Goal: Transaction & Acquisition: Purchase product/service

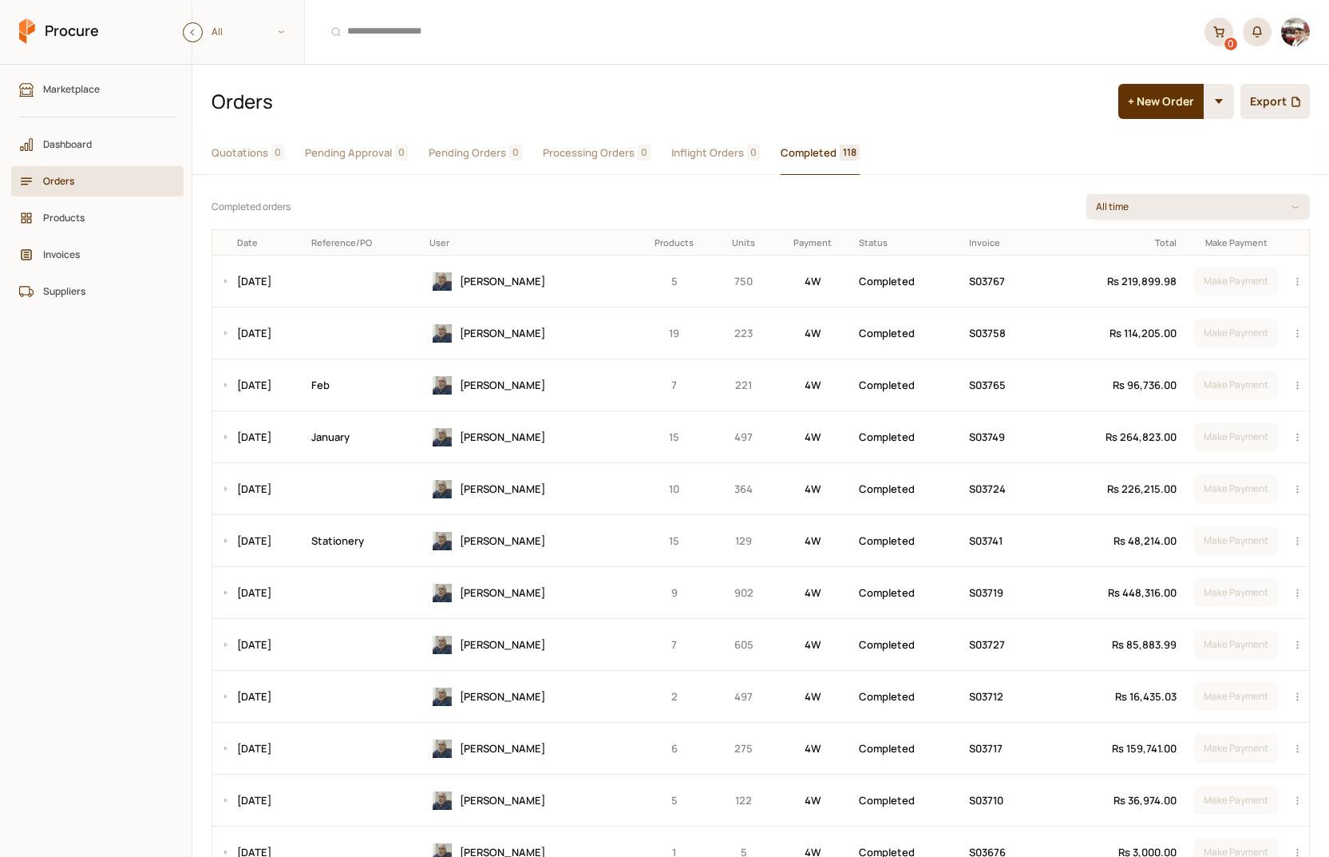
click at [192, 29] on icon at bounding box center [192, 32] width 6 height 7
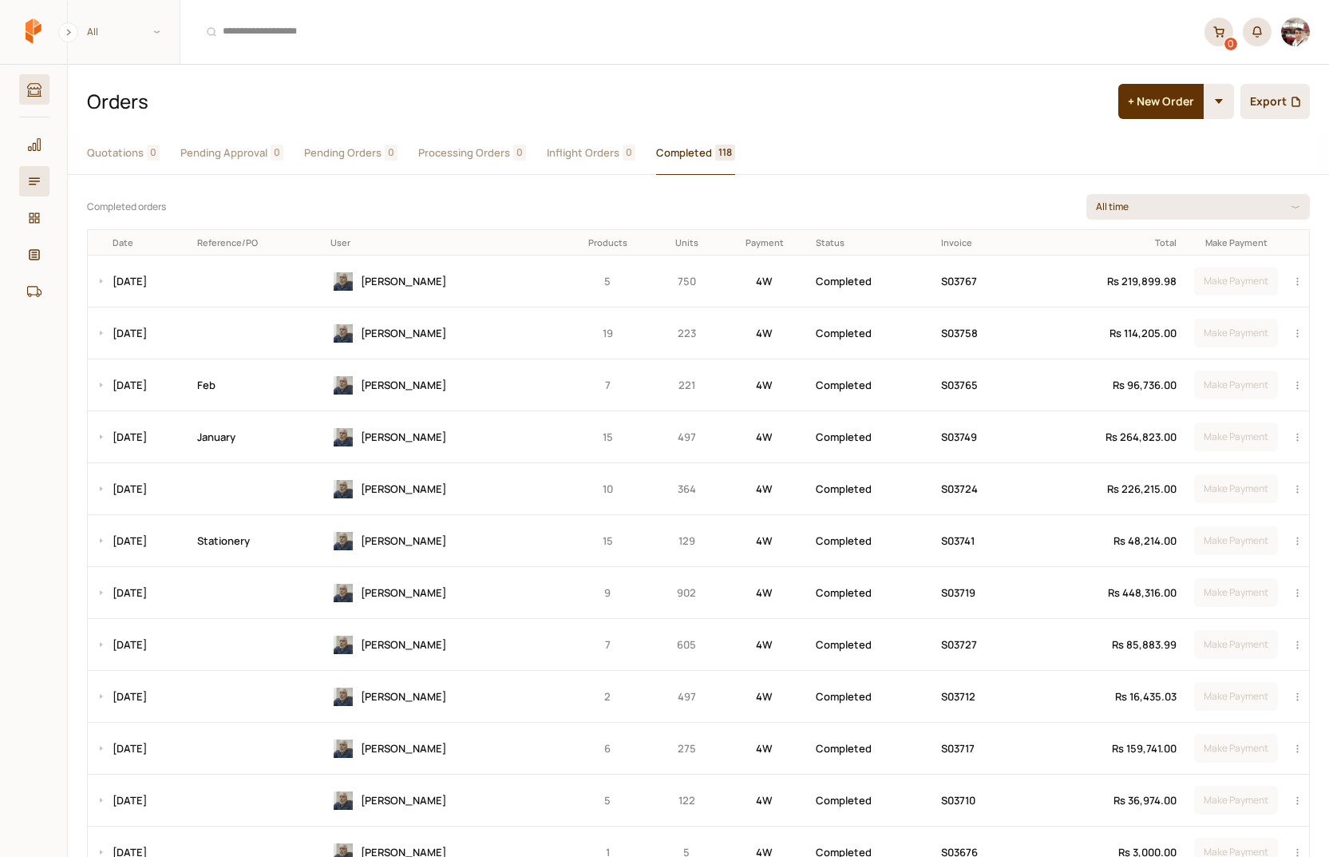
click at [32, 80] on link "Marketplace" at bounding box center [34, 89] width 30 height 30
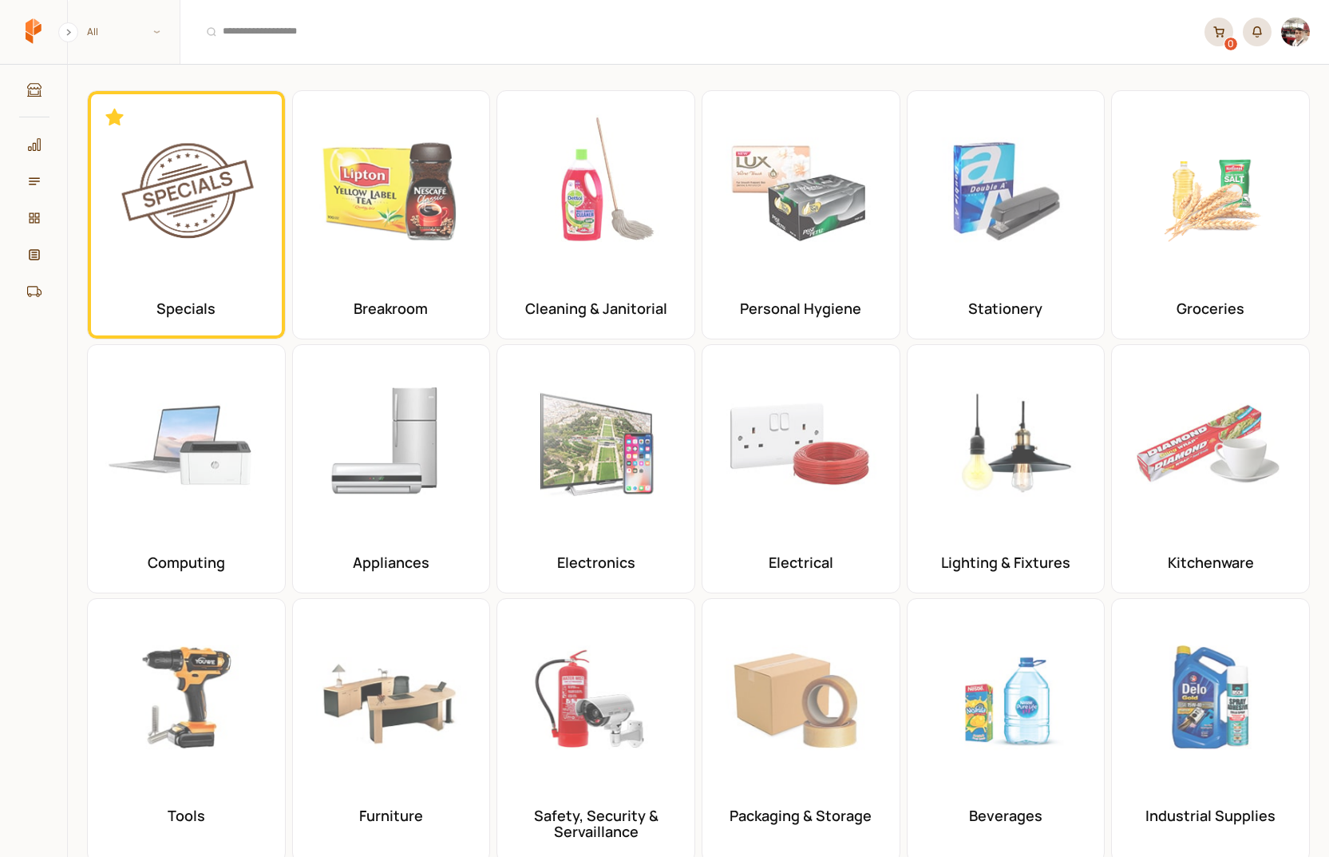
click at [67, 522] on main "Show Categories Filters Categories Categories Specials Breakroom Cleaning & Jan…" at bounding box center [698, 460] width 1262 height 793
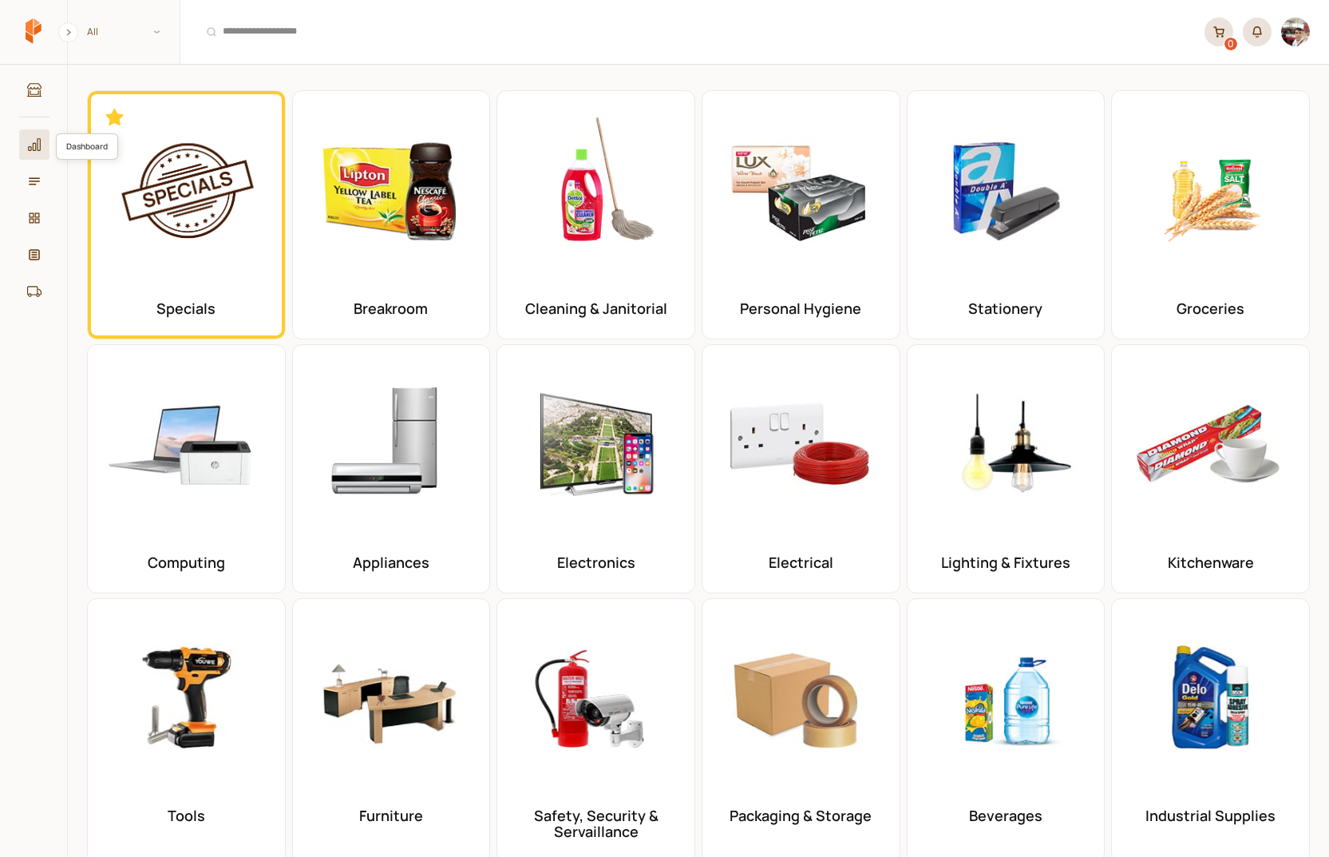
click at [36, 145] on icon at bounding box center [34, 144] width 13 height 13
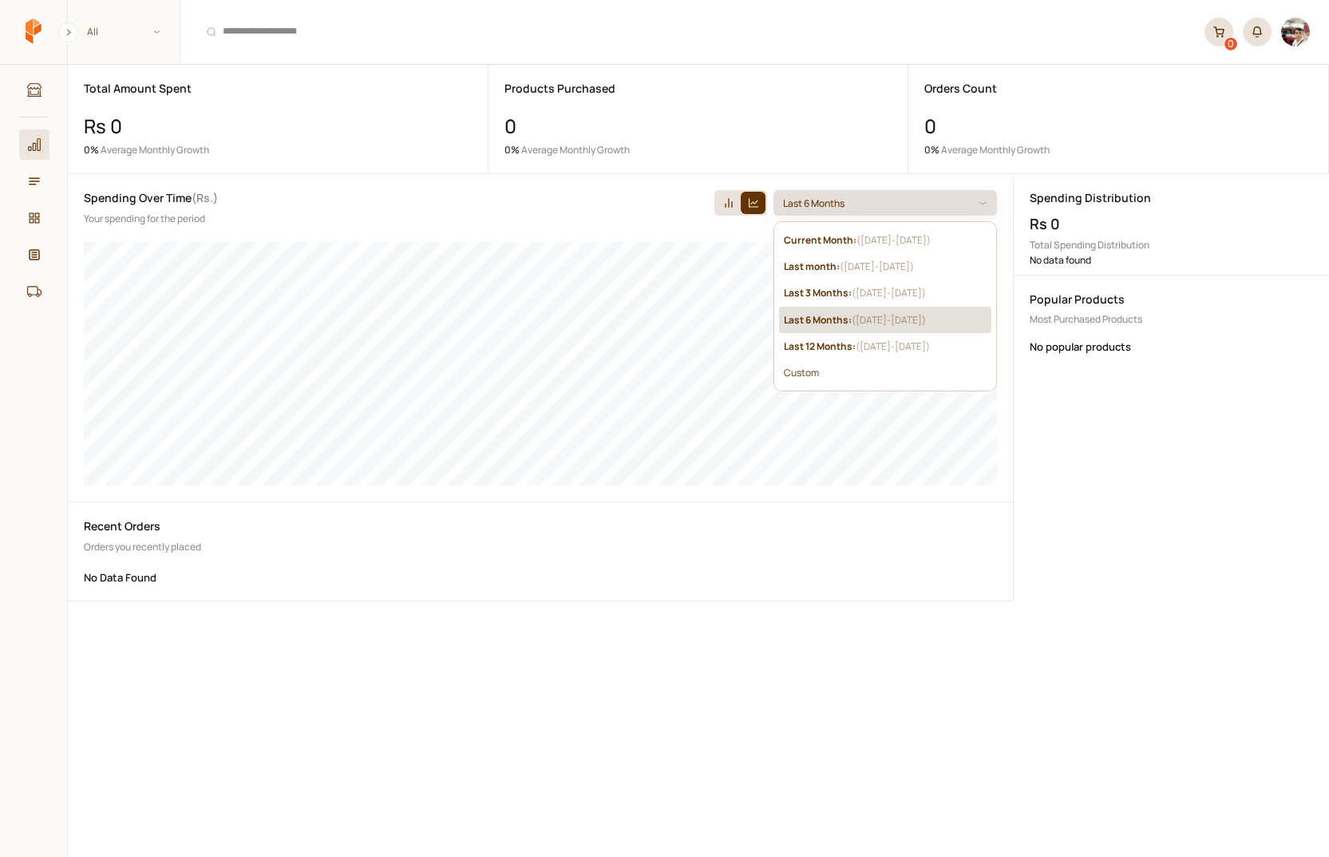
click at [818, 196] on p "Last 6 Months" at bounding box center [815, 203] width 65 height 15
click at [814, 350] on b "Last 12 Months :" at bounding box center [820, 346] width 72 height 14
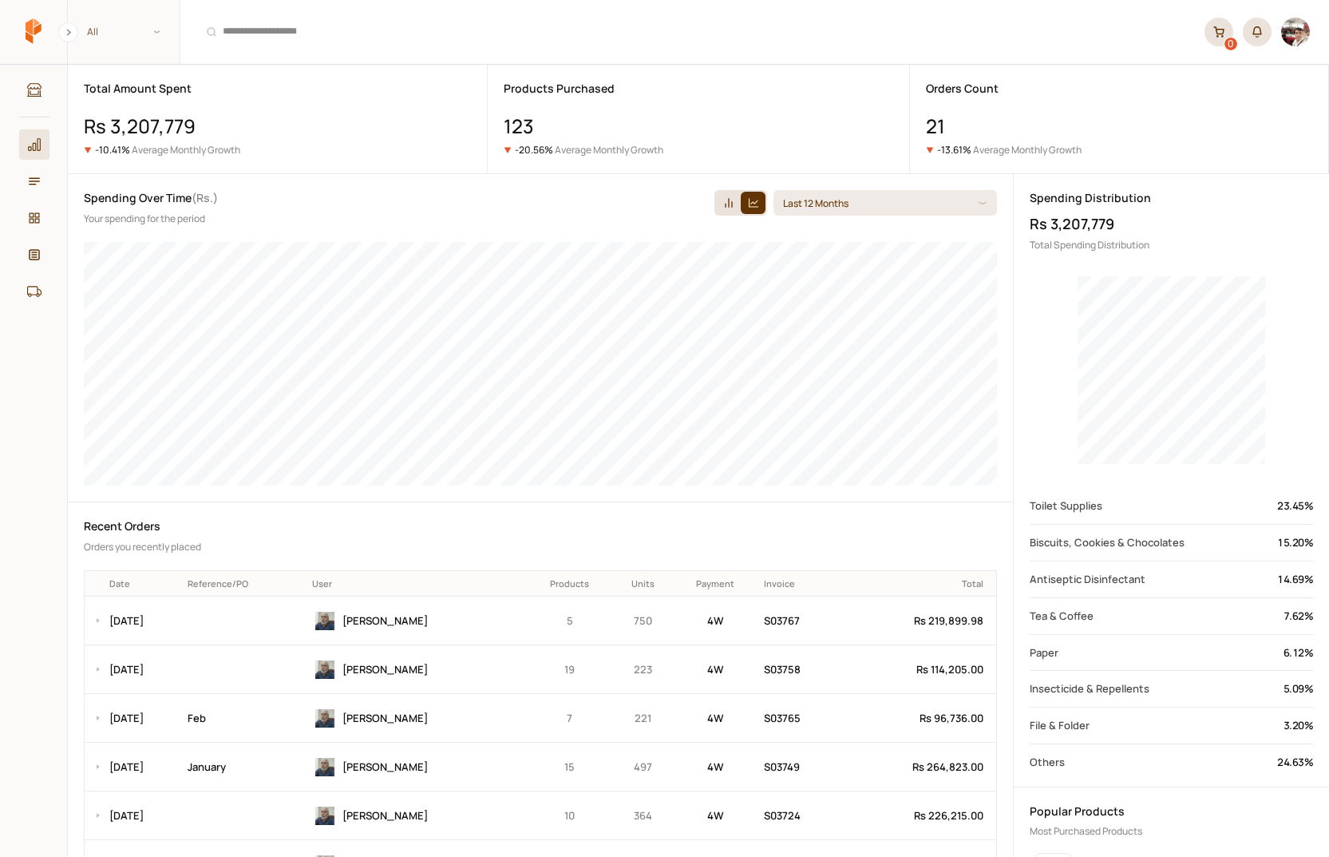
click at [761, 541] on p "Orders you recently placed" at bounding box center [540, 546] width 913 height 15
click at [753, 198] on icon at bounding box center [753, 202] width 13 height 13
click at [723, 201] on icon at bounding box center [729, 202] width 13 height 13
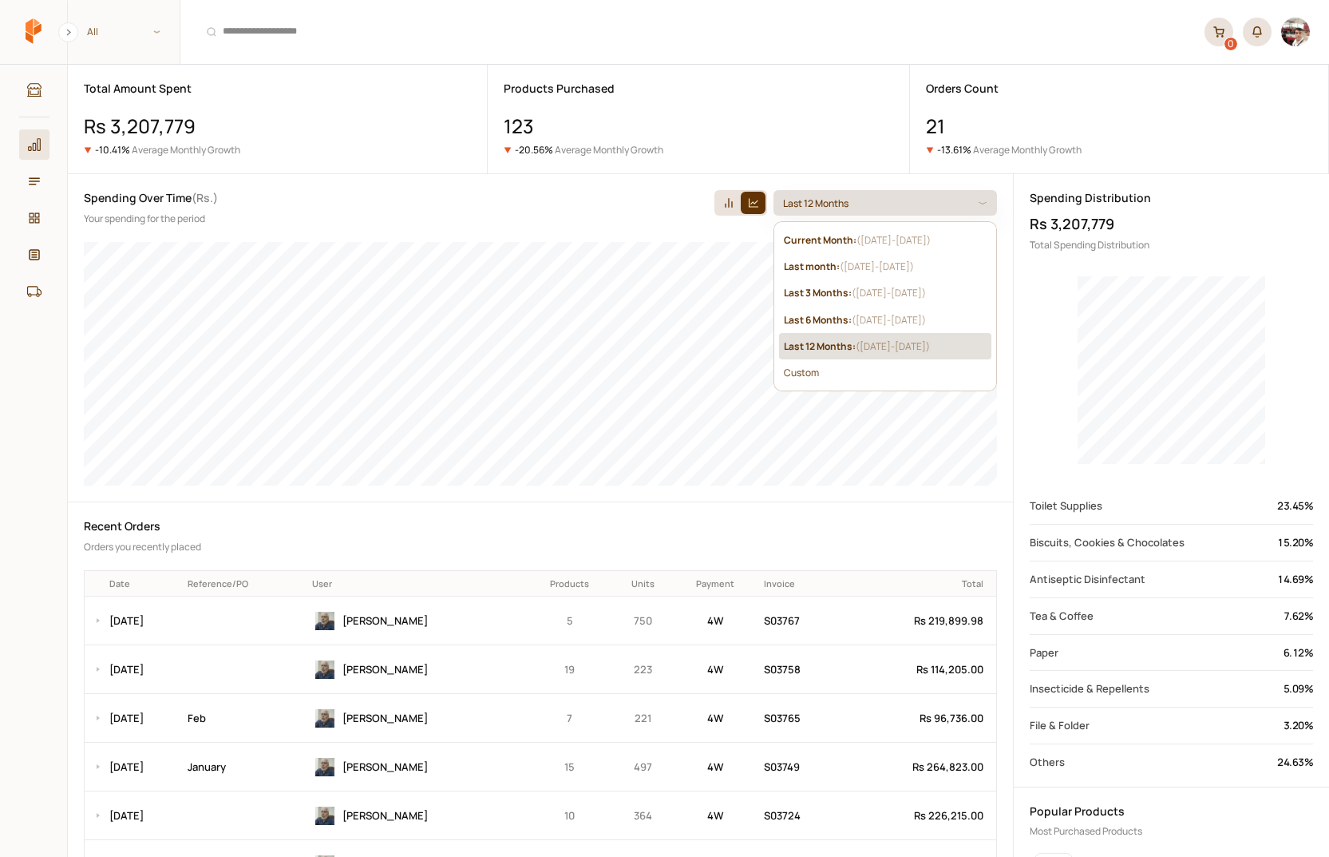
click at [873, 197] on button "Last 12 Months" at bounding box center [886, 203] width 224 height 26
click at [811, 374] on button "Custom" at bounding box center [801, 372] width 35 height 11
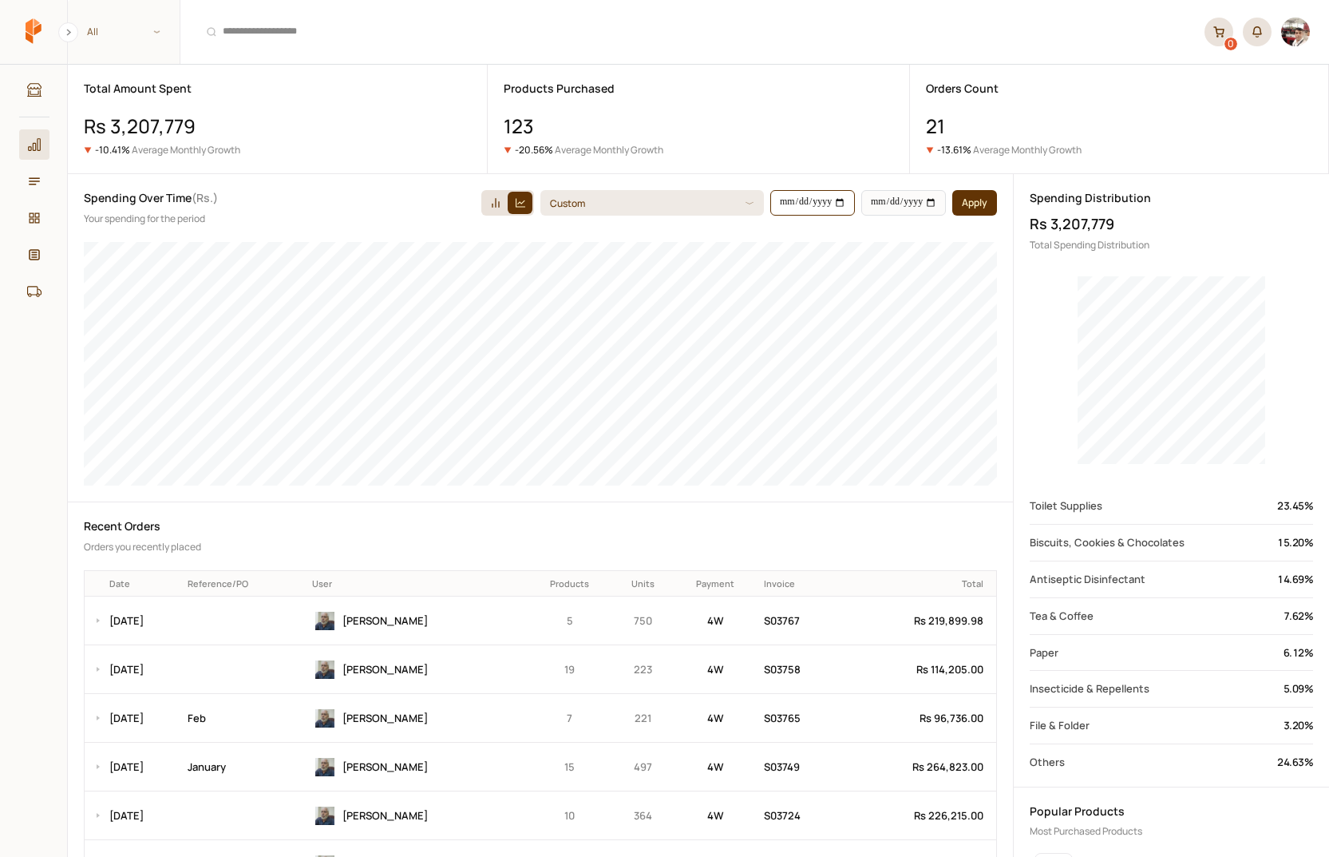
click at [841, 204] on input "**********" at bounding box center [812, 203] width 85 height 26
click at [981, 196] on button "Apply" at bounding box center [974, 203] width 45 height 26
click at [791, 202] on input "**********" at bounding box center [812, 203] width 85 height 26
type input "**********"
click at [981, 203] on button "Apply" at bounding box center [974, 203] width 45 height 26
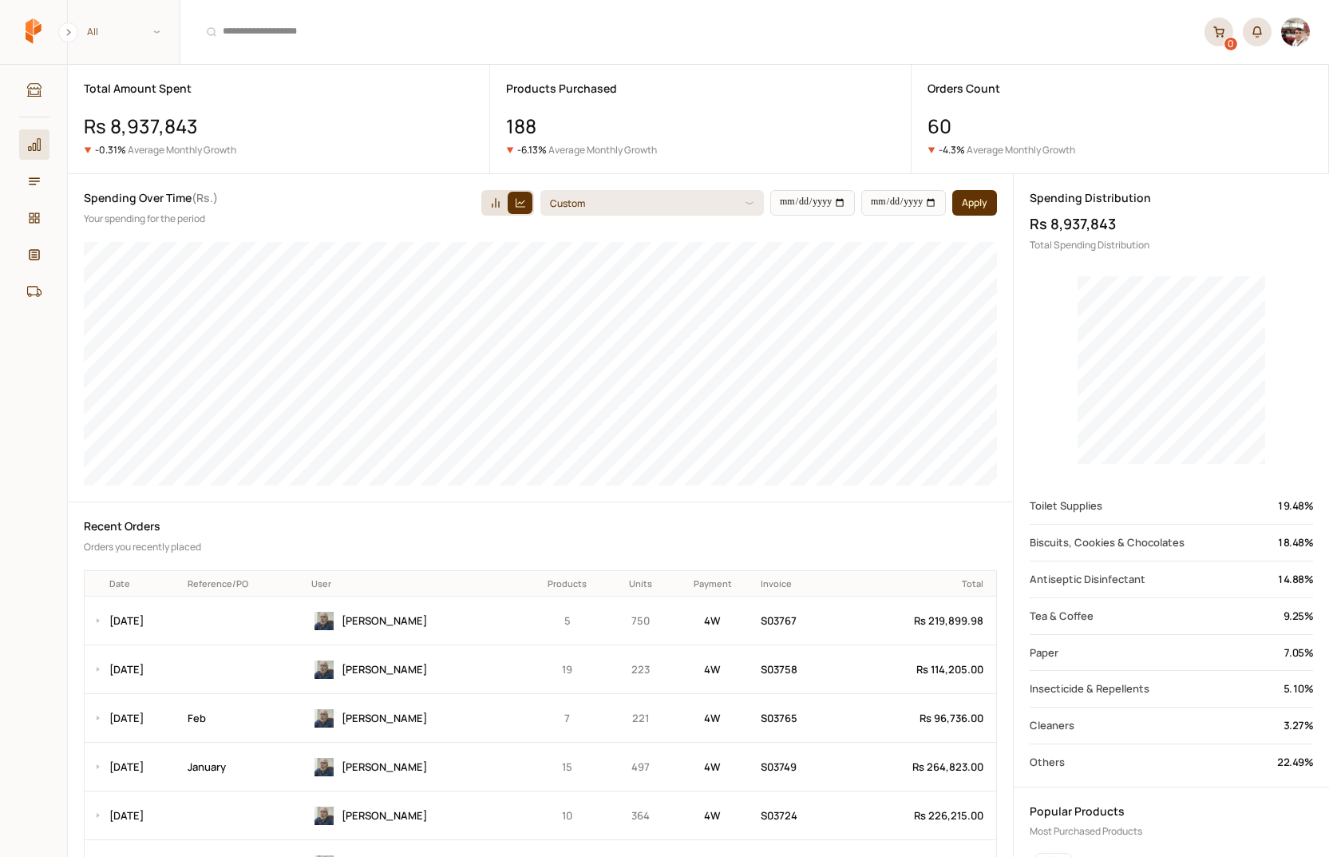
click at [61, 559] on aside "Marketplace Dashboard Orders Products Invoices Suppliers [PERSON_NAME] Close Nav" at bounding box center [33, 460] width 67 height 793
click at [38, 94] on icon at bounding box center [34, 90] width 14 height 14
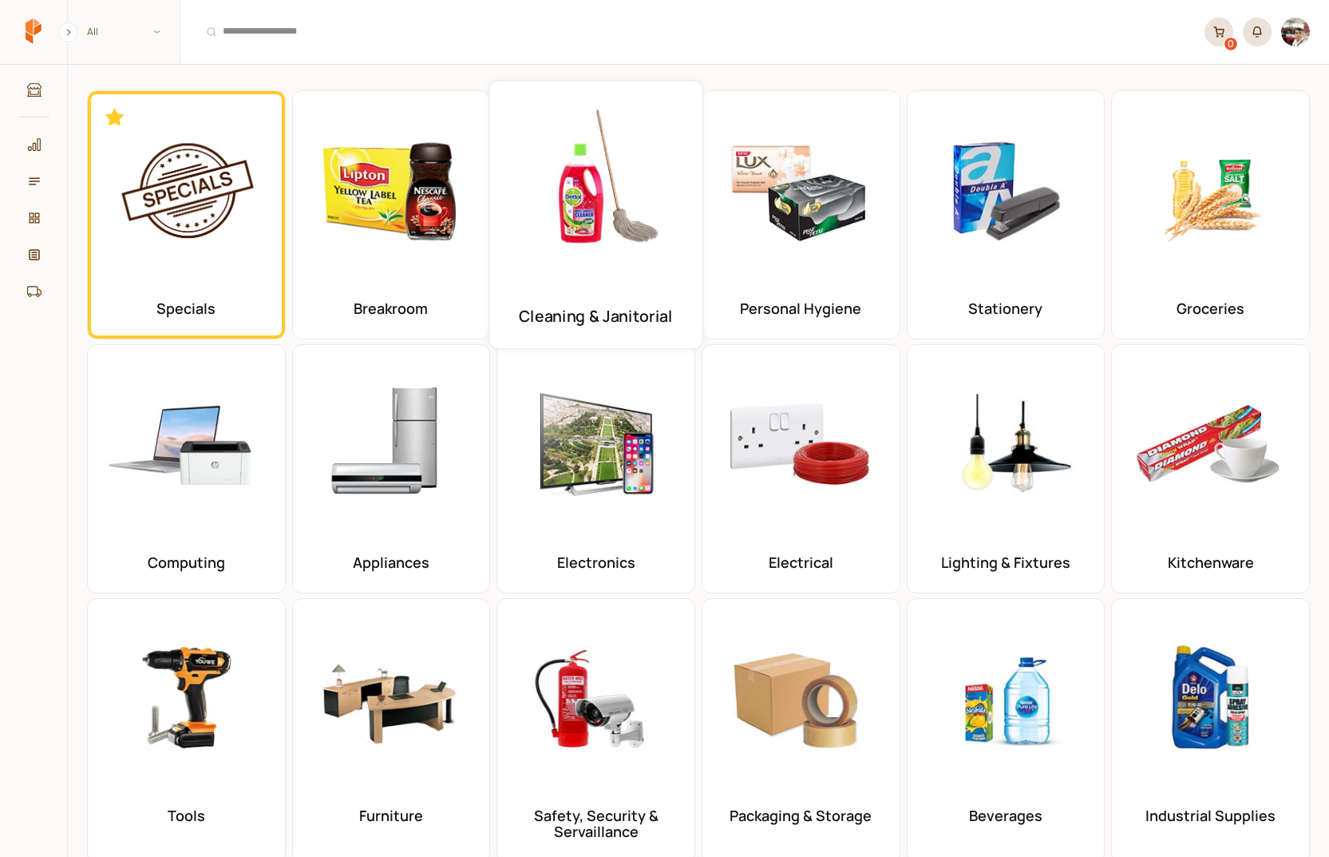
click at [611, 247] on img at bounding box center [596, 187] width 187 height 187
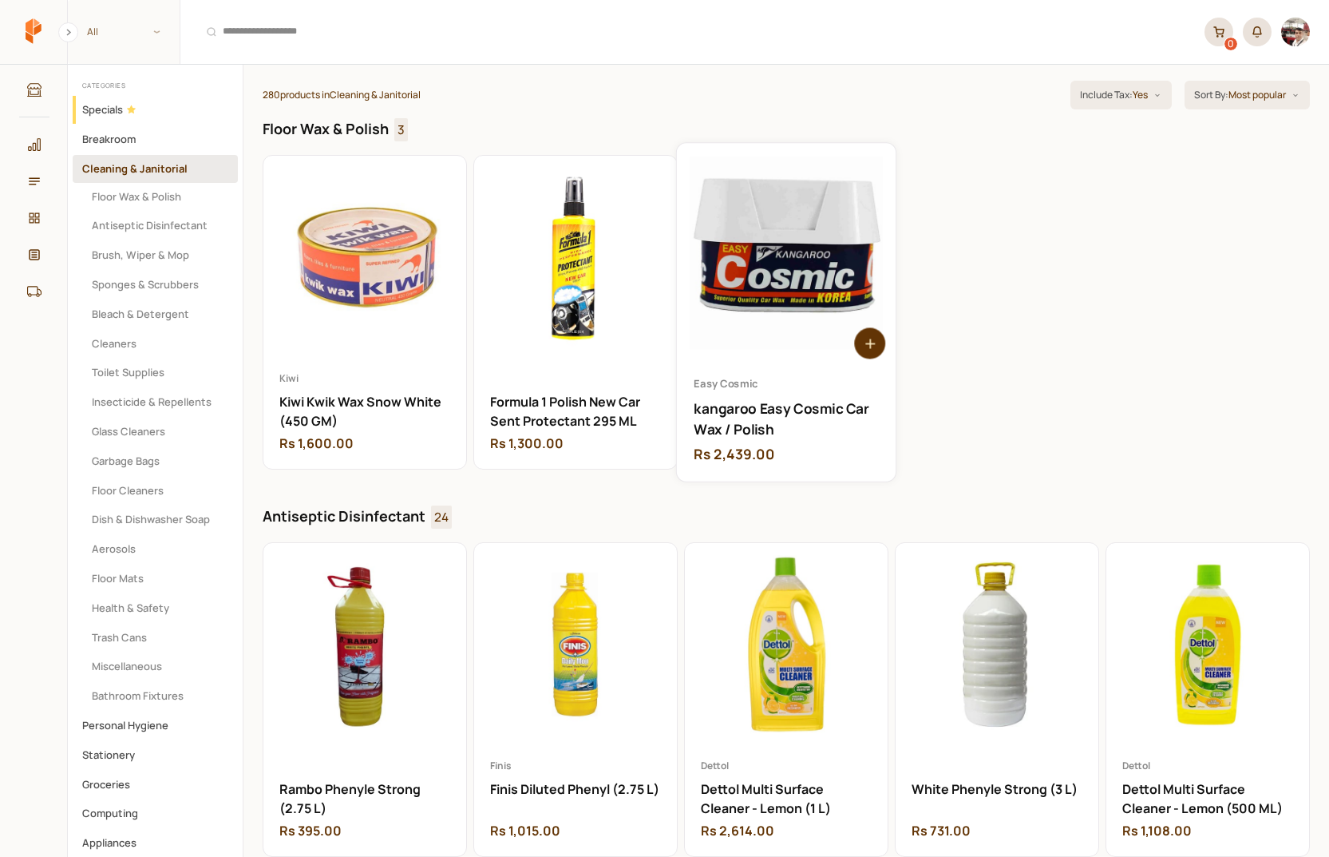
click at [785, 257] on link "Open kangaroo Easy Cosmic Car Wax / Polish" at bounding box center [786, 313] width 219 height 338
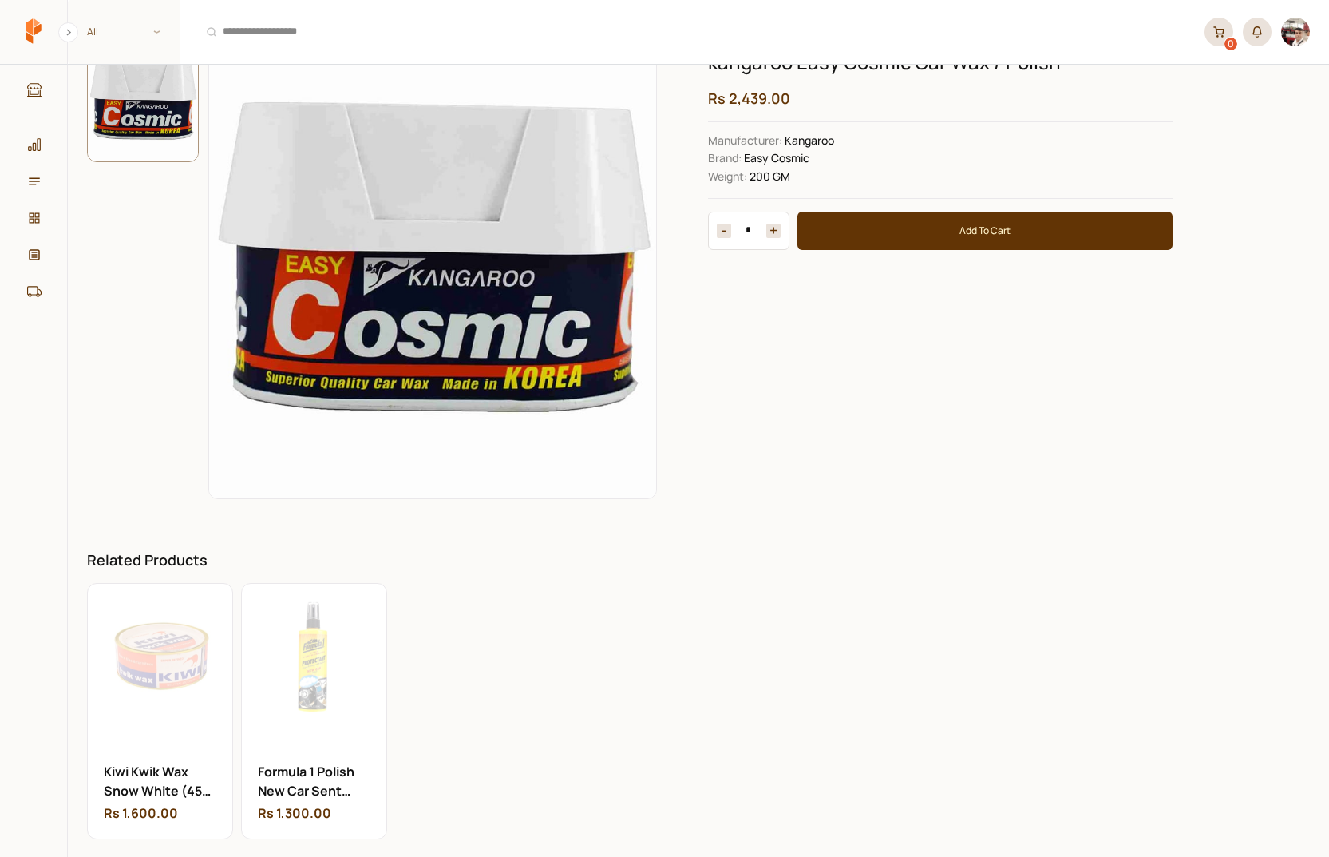
scroll to position [63, 0]
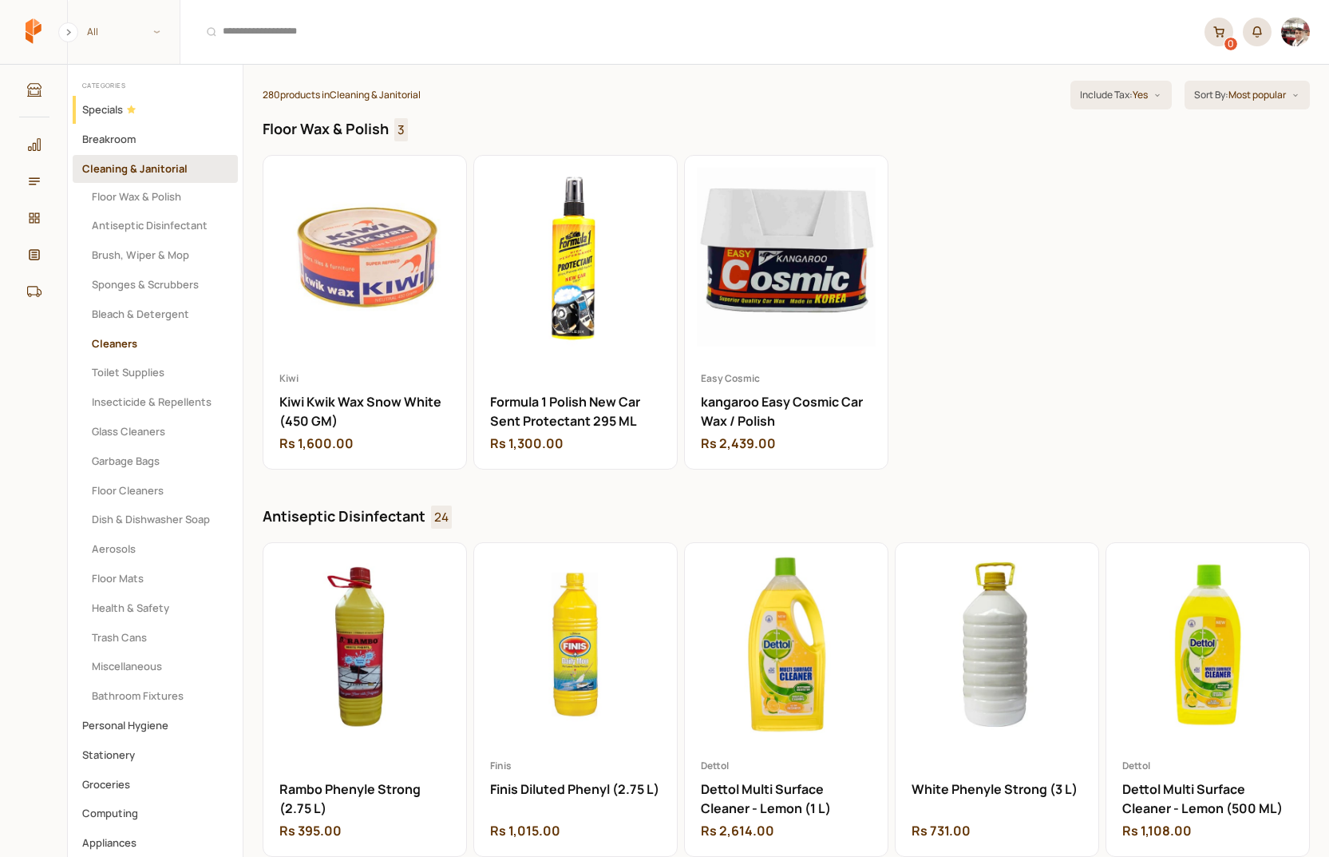
click at [113, 338] on button "Cleaners" at bounding box center [155, 344] width 165 height 28
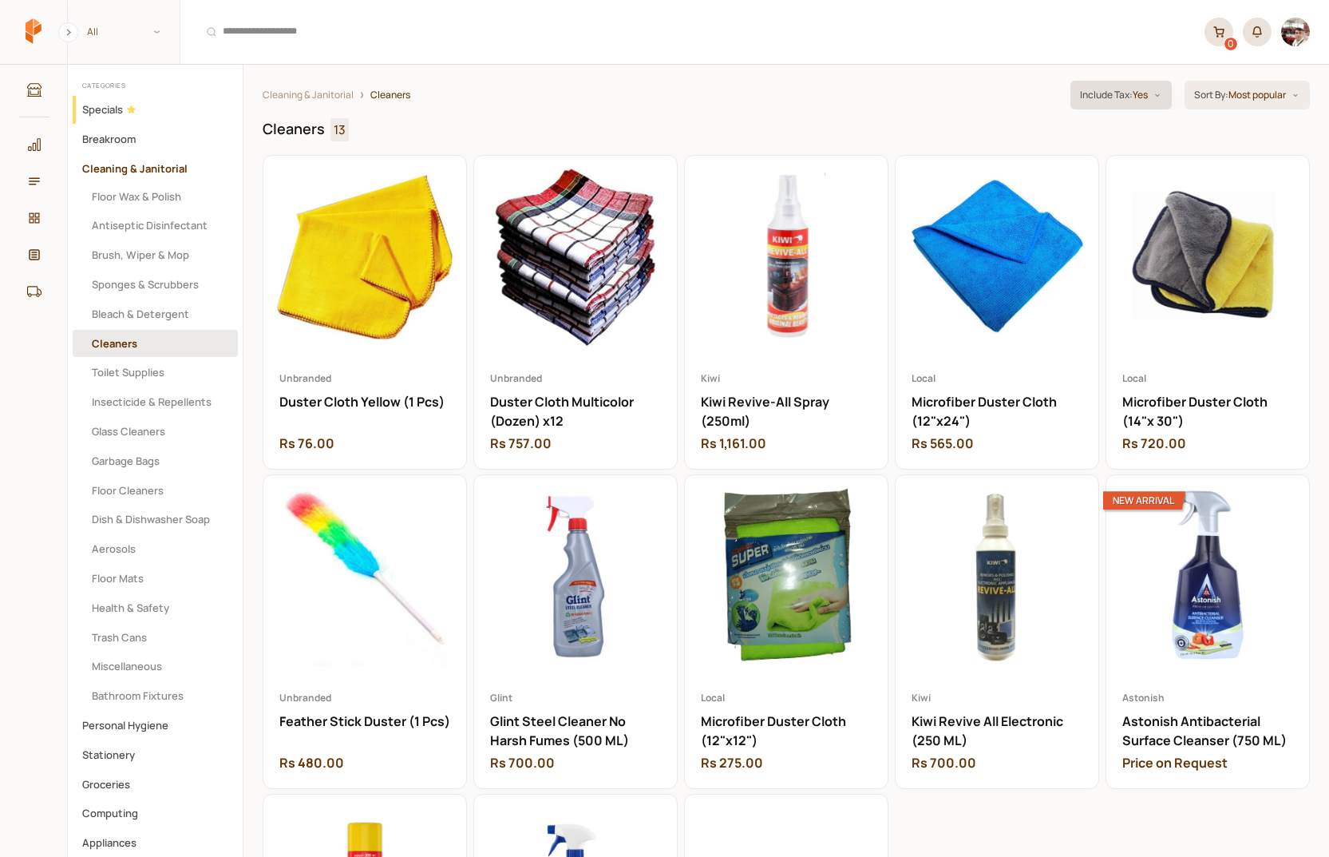
click at [1133, 99] on p "Yes" at bounding box center [1140, 94] width 15 height 15
click at [1080, 164] on p "No" at bounding box center [1080, 160] width 12 height 15
click at [1119, 90] on span "Include Tax :" at bounding box center [1109, 94] width 53 height 15
click at [1094, 142] on li "Yes" at bounding box center [1116, 134] width 90 height 26
click at [957, 115] on main "Cleaners 13 Add to Cart Unbranded Duster Cloth Yellow (1 Pcs) Rs 76.00 Open Dus…" at bounding box center [787, 682] width 1086 height 1146
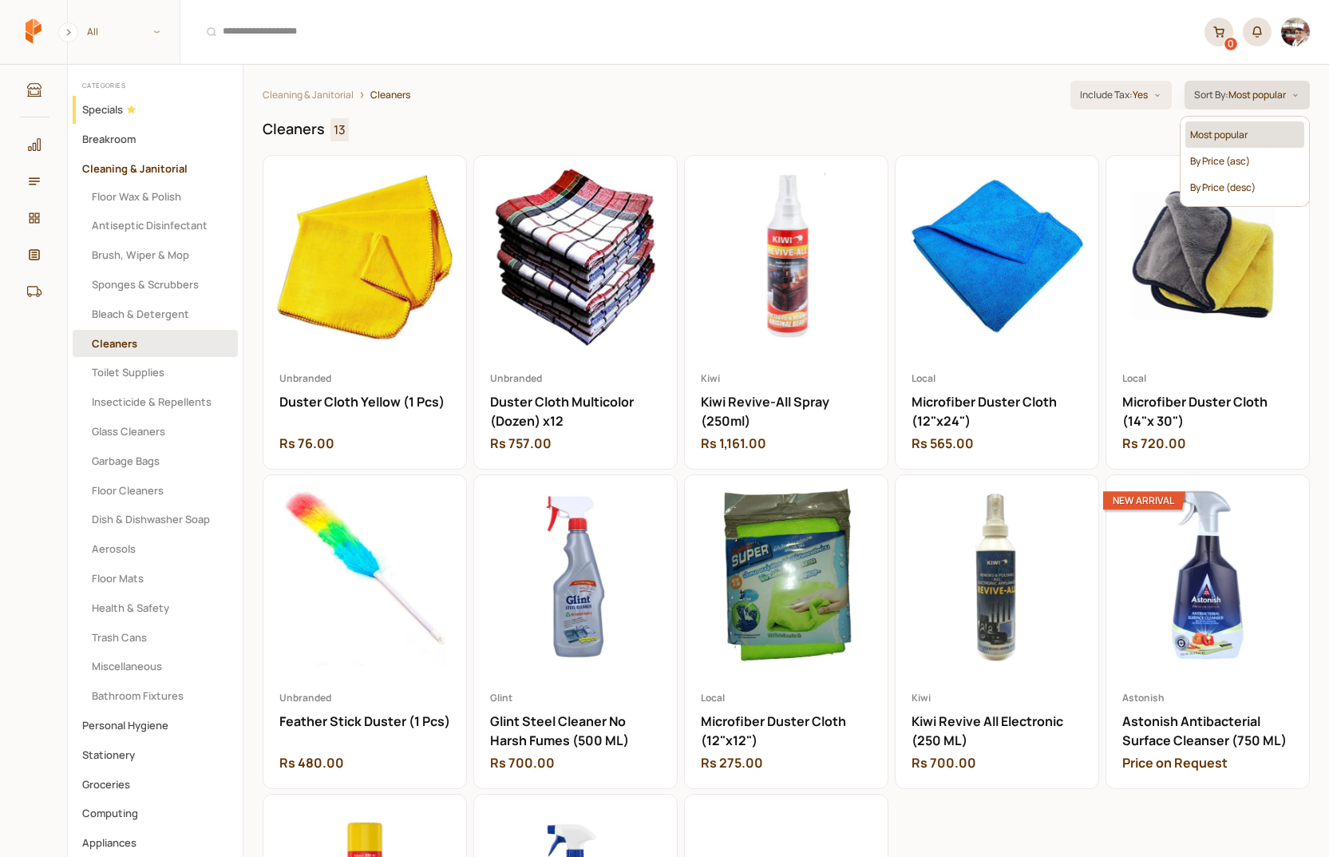
click at [1264, 101] on p "Most popular" at bounding box center [1257, 94] width 57 height 15
click at [552, 103] on header "Show Categories Cleaning & Janitorial 13 items Cleaning & Janitorial Cleaners F…" at bounding box center [787, 87] width 1086 height 45
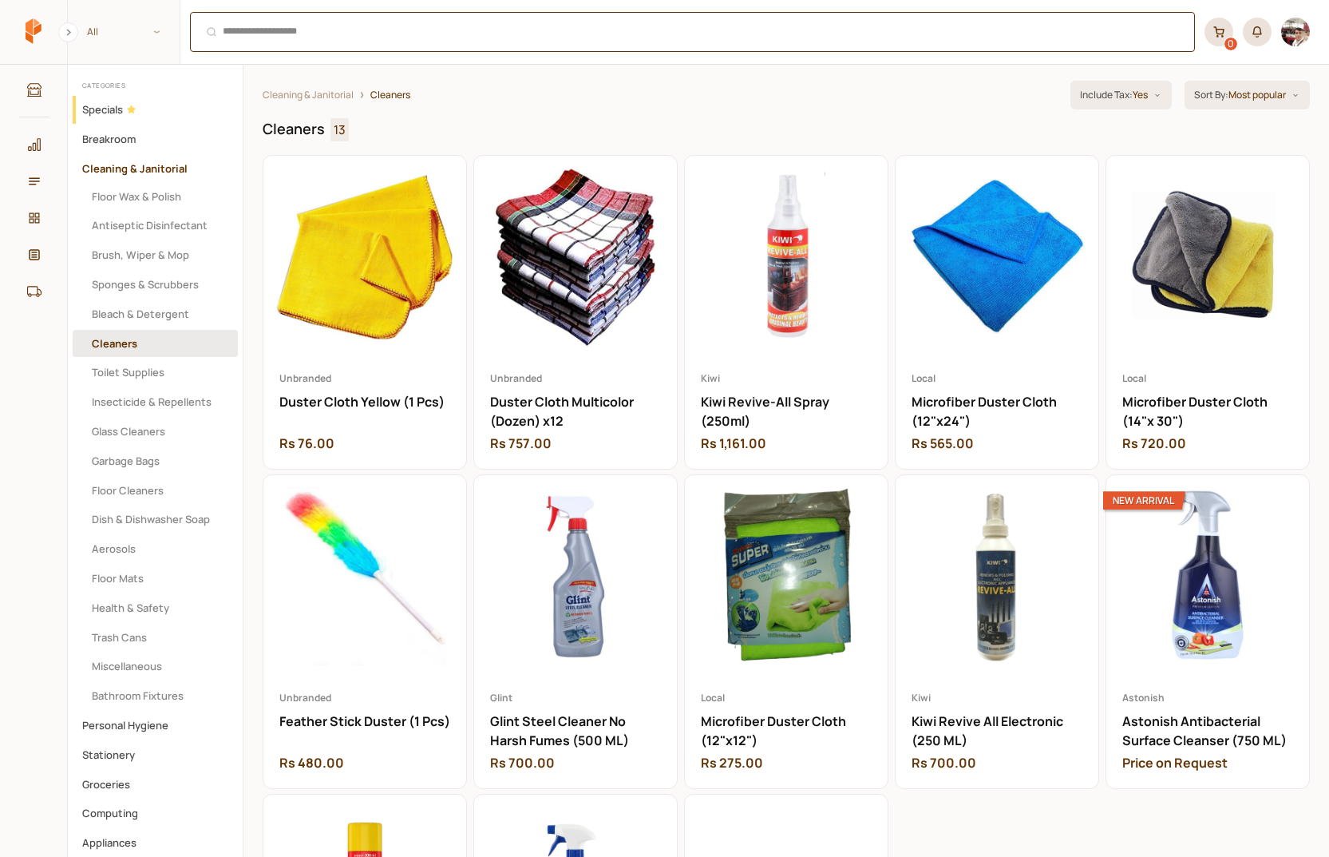
click at [315, 34] on div "⌘ + K" at bounding box center [692, 32] width 1005 height 40
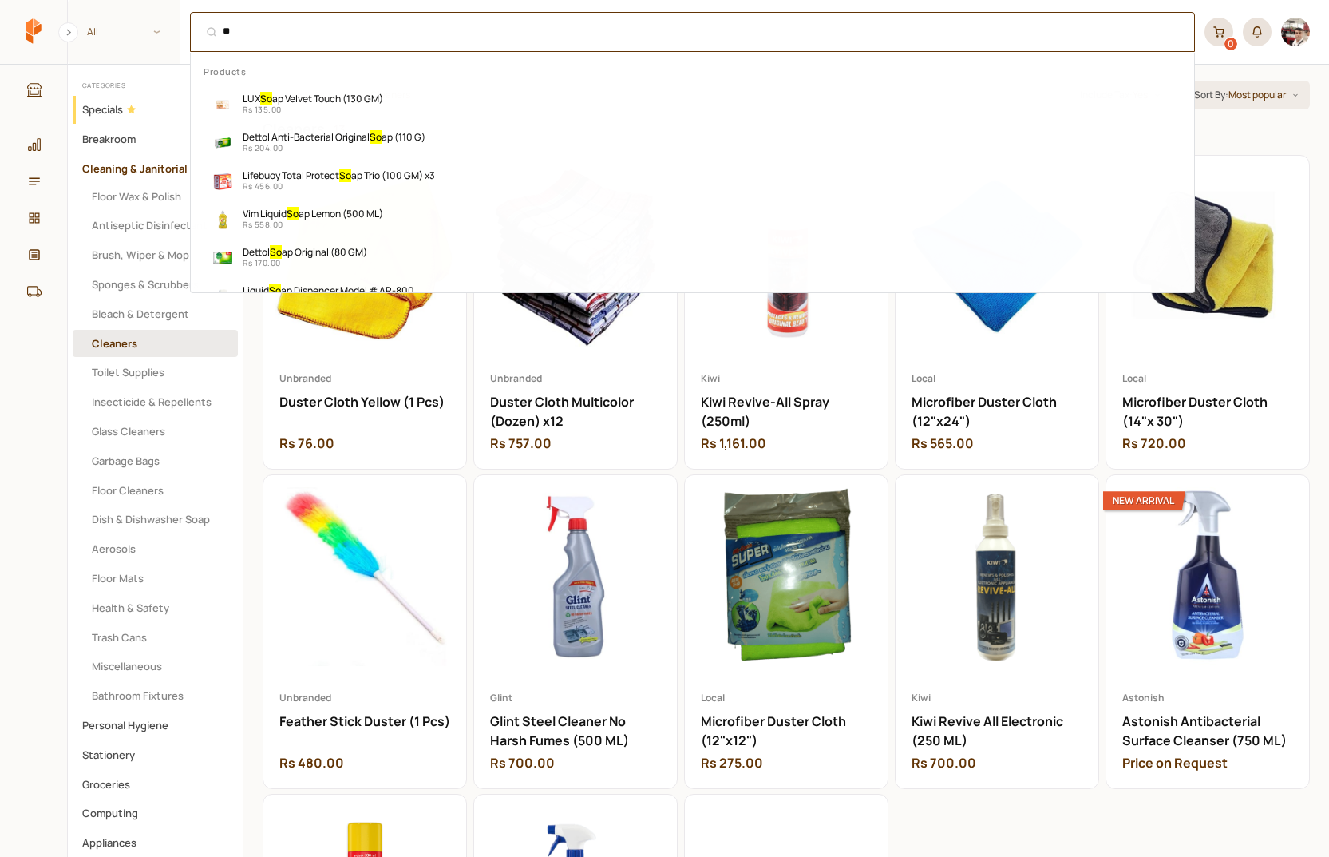
type input "*"
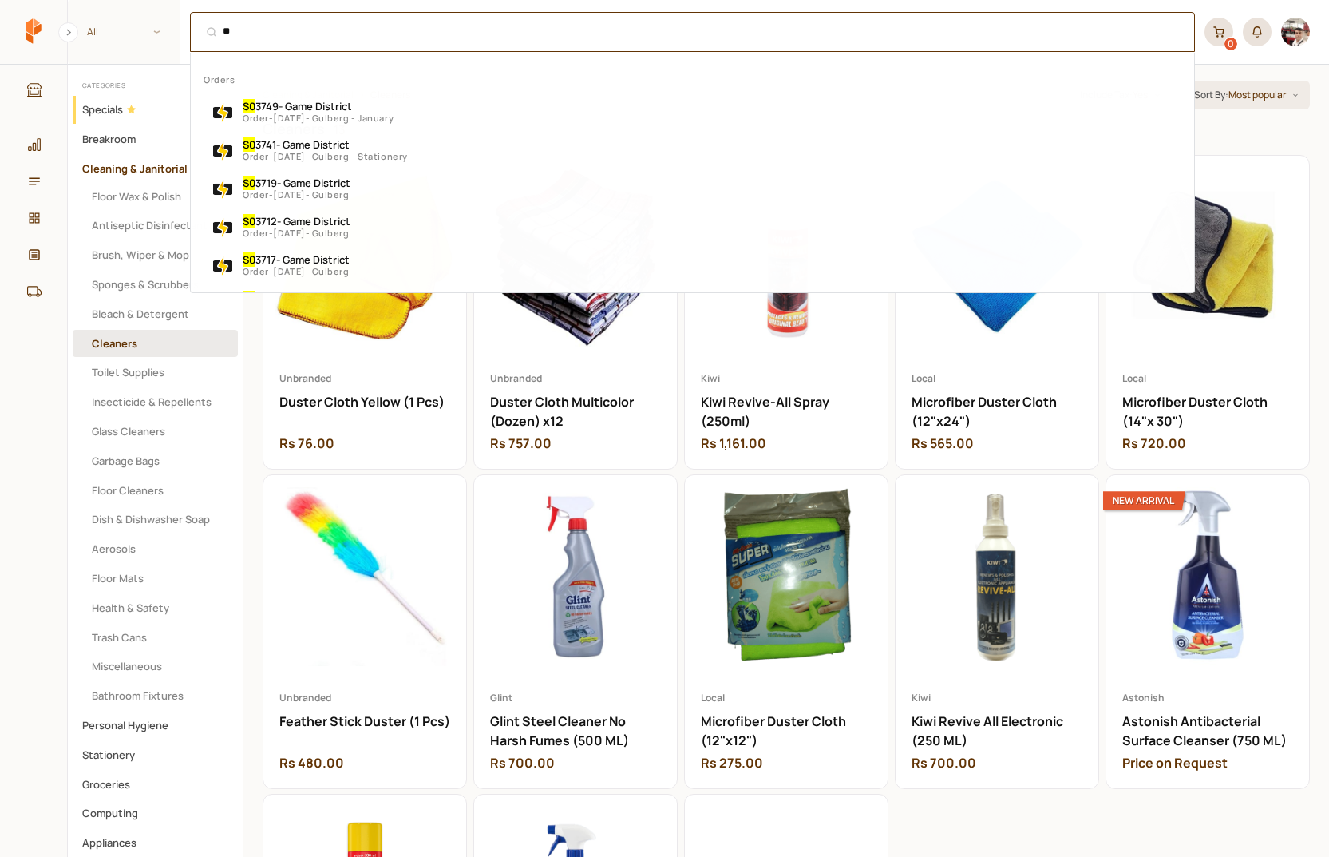
type input "*"
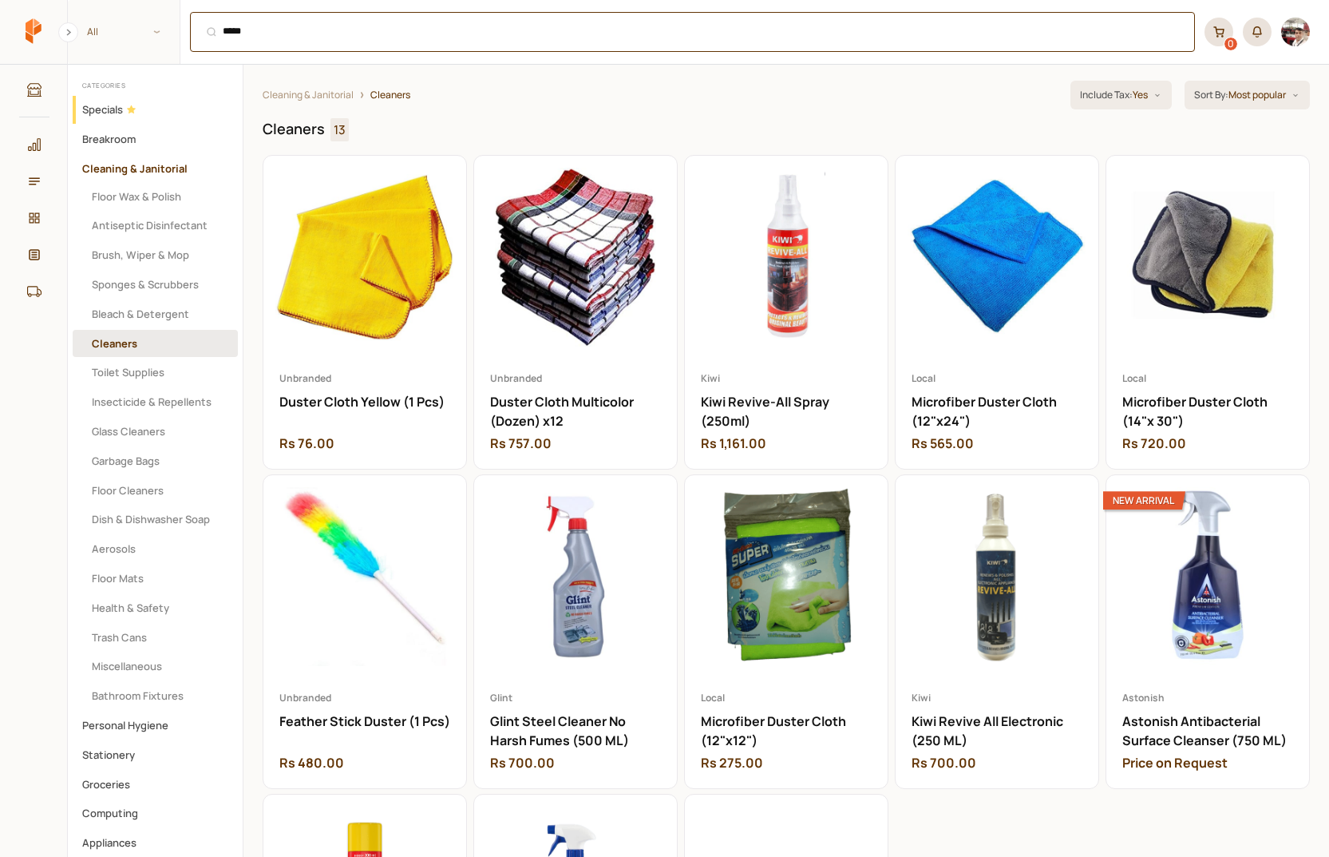
click at [230, 38] on input "*****" at bounding box center [692, 32] width 1005 height 40
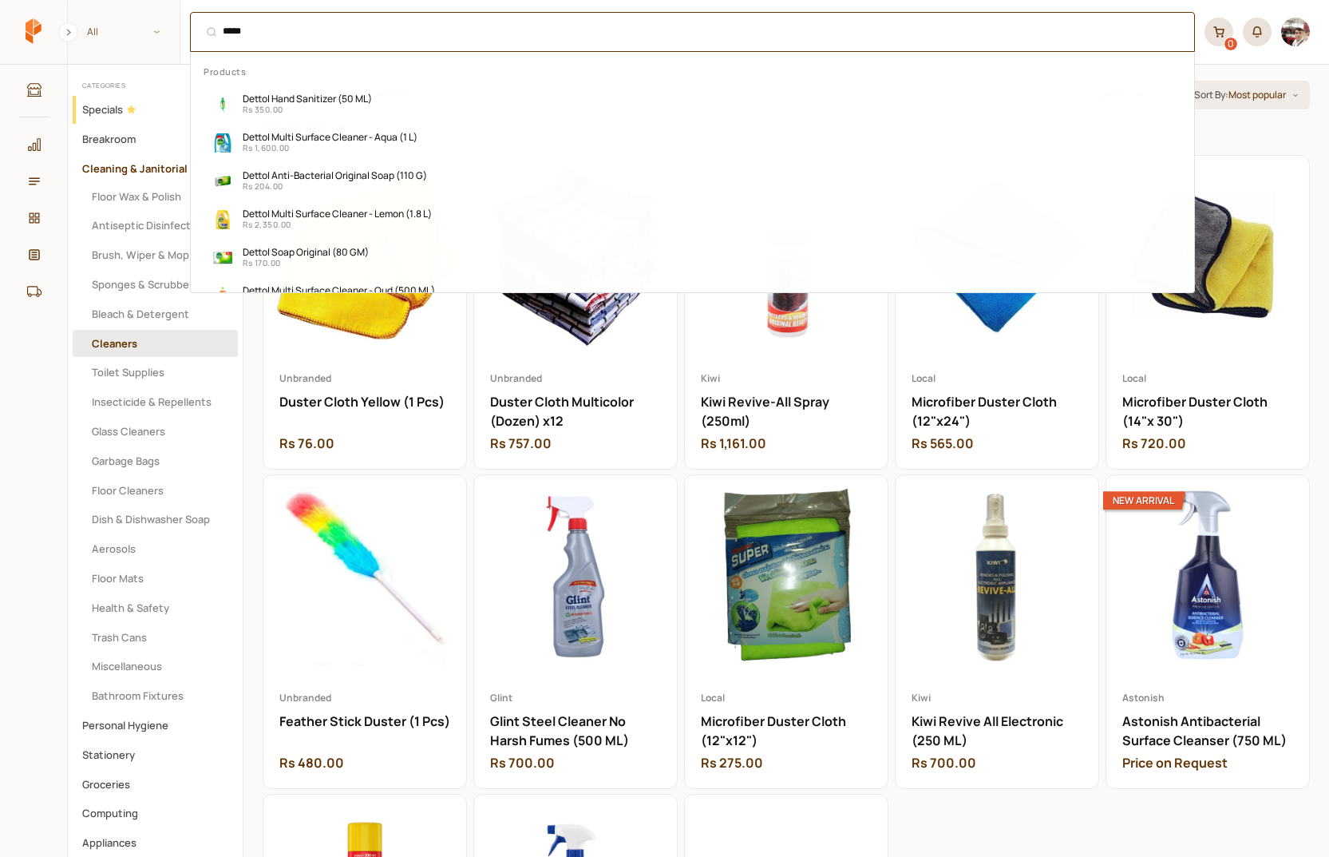
type input "*****"
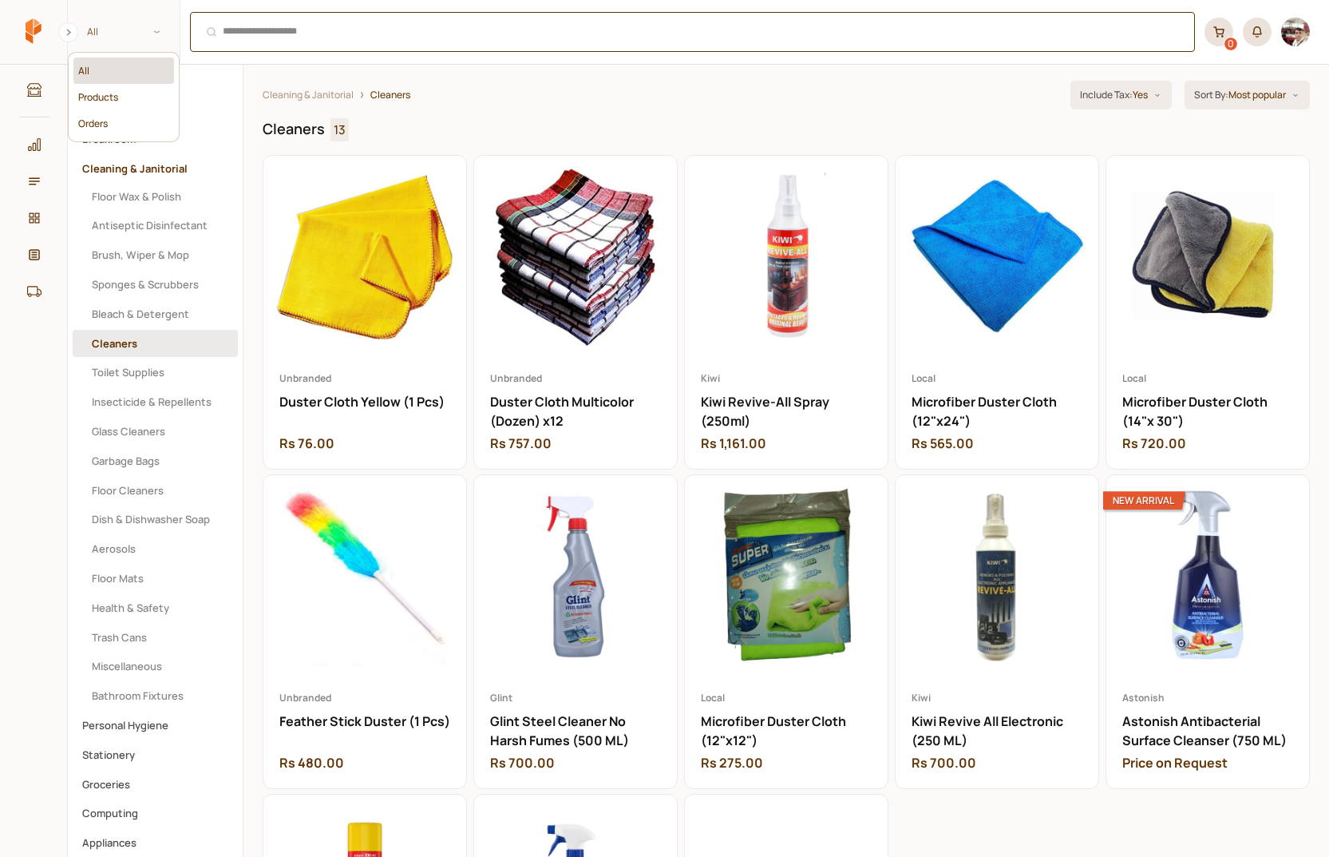
click at [130, 33] on span "All" at bounding box center [124, 31] width 112 height 26
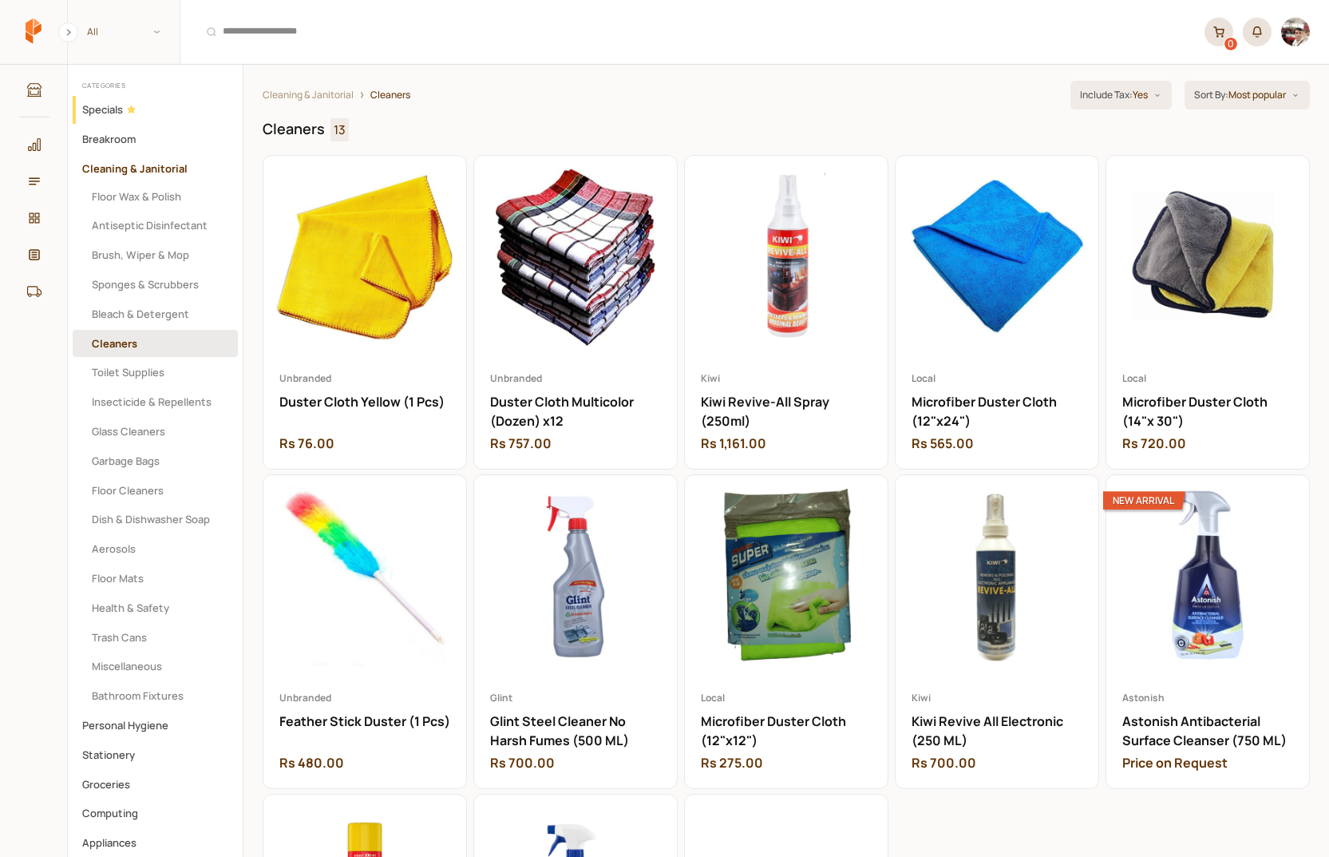
click at [527, 109] on header "Show Categories Cleaning & Janitorial 13 items Cleaning & Janitorial Cleaners F…" at bounding box center [787, 87] width 1086 height 45
click at [34, 147] on icon at bounding box center [34, 144] width 14 height 14
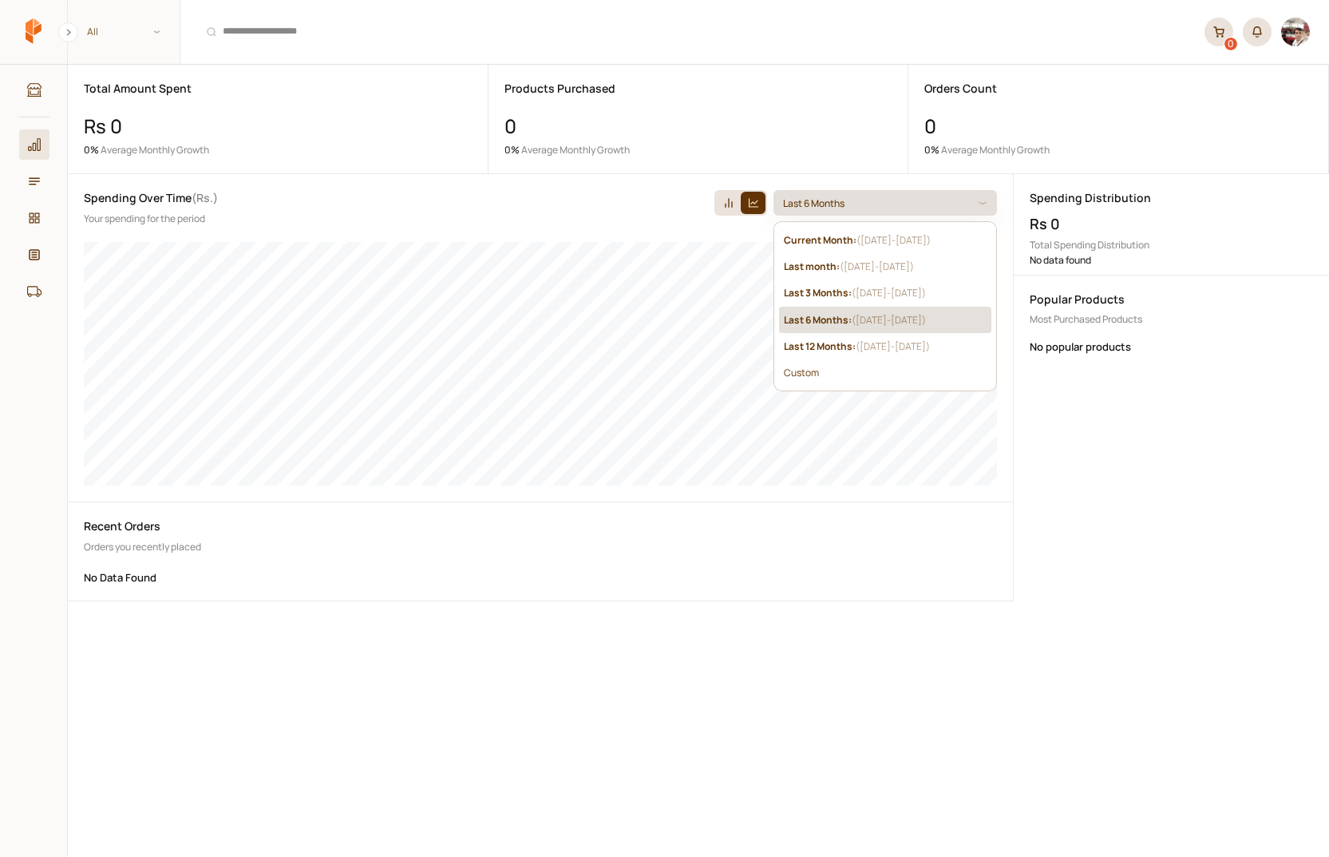
click at [875, 193] on button "Last 6 Months" at bounding box center [886, 203] width 224 height 26
click at [826, 336] on li "Last 12 Months : ( [DATE] - [DATE] )" at bounding box center [885, 346] width 212 height 26
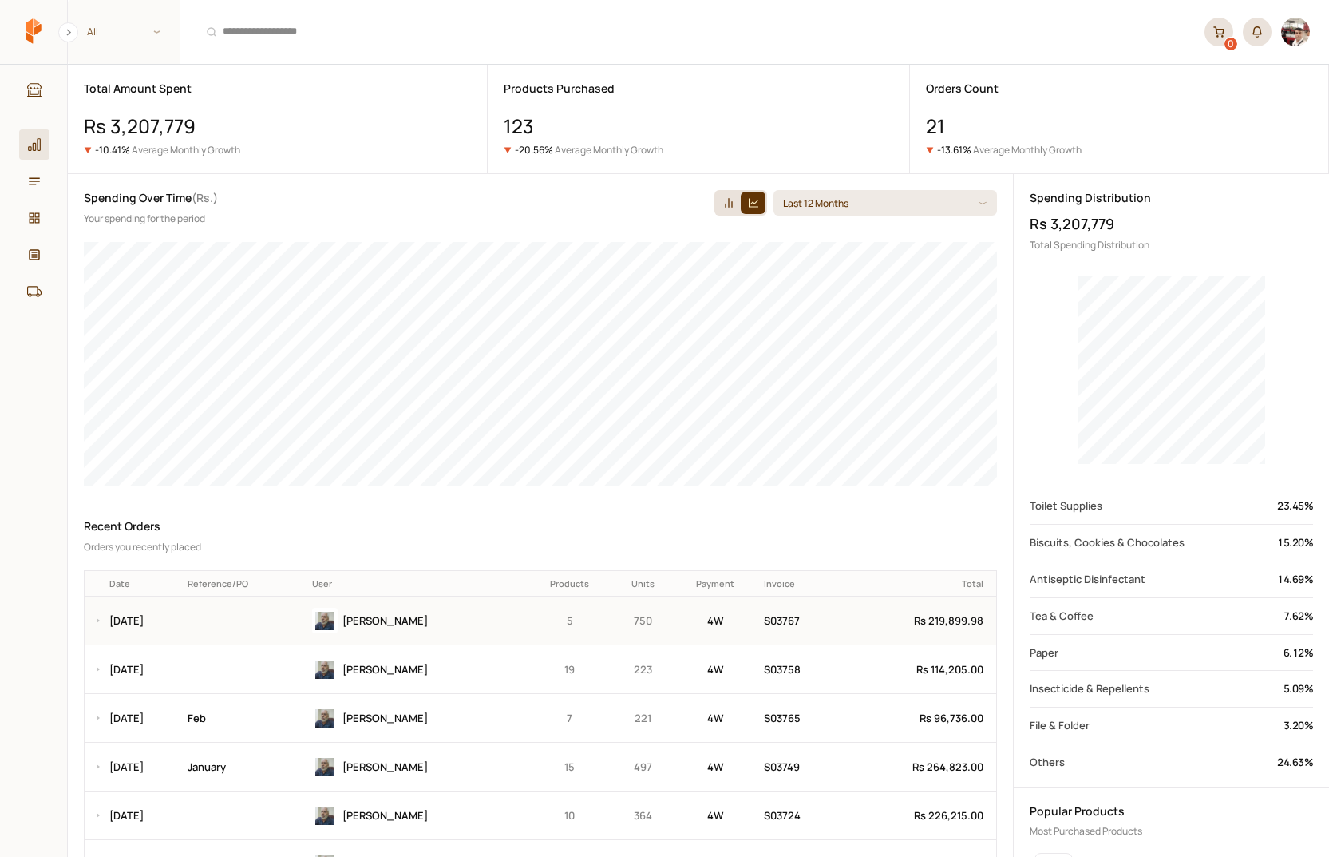
click at [436, 628] on div "[PERSON_NAME]" at bounding box center [416, 621] width 208 height 26
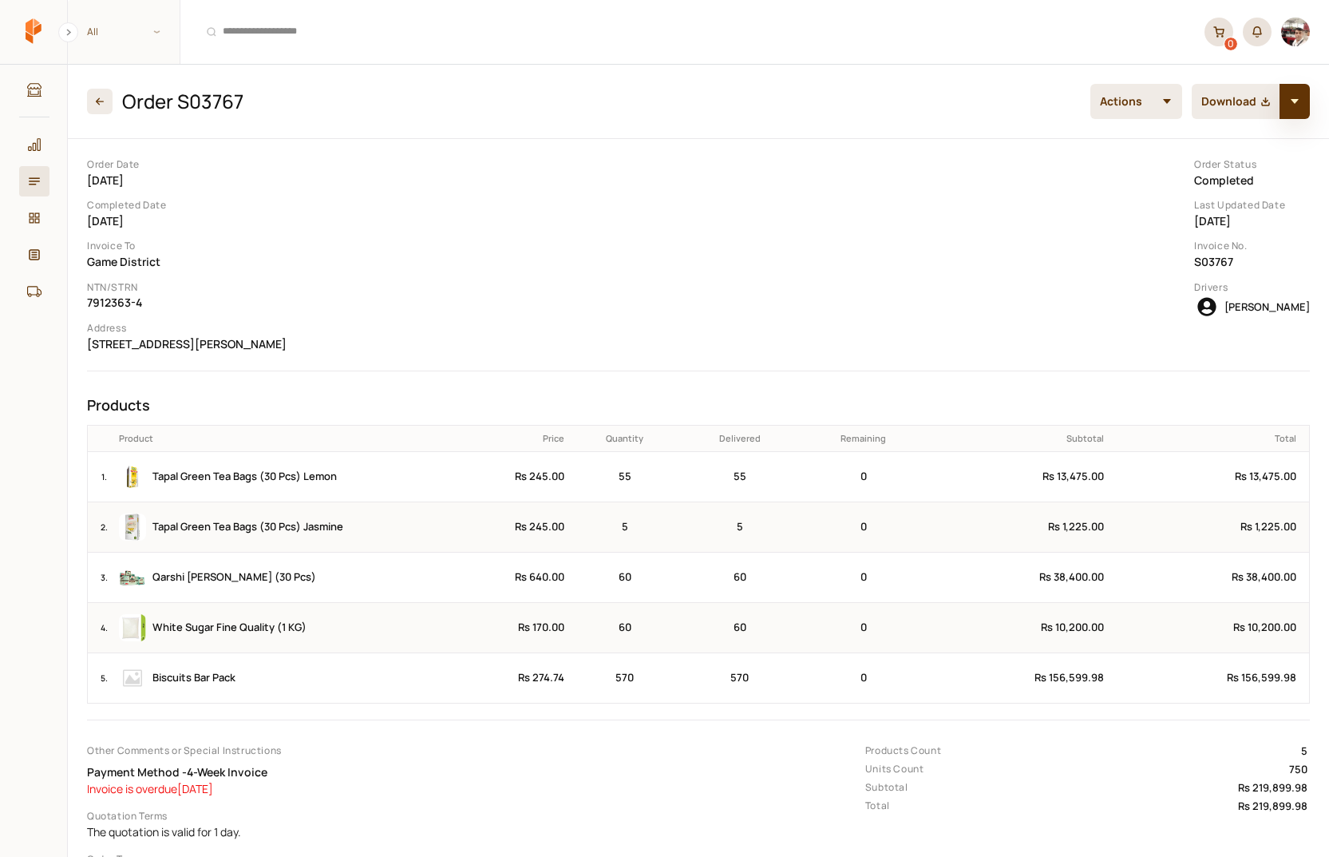
click at [1301, 101] on button "button" at bounding box center [1295, 101] width 30 height 35
click at [1120, 293] on div "Order Date [DATE] Completed Date [DATE] Invoice To Game District NTN/STRN 79123…" at bounding box center [699, 256] width 1236 height 208
click at [1285, 236] on div "Order Status Completed Last Updated Date [DATE] Invoice No. S03767 Drivers [PER…" at bounding box center [1252, 256] width 129 height 208
click at [1286, 299] on span "[PERSON_NAME]" at bounding box center [1267, 306] width 85 height 14
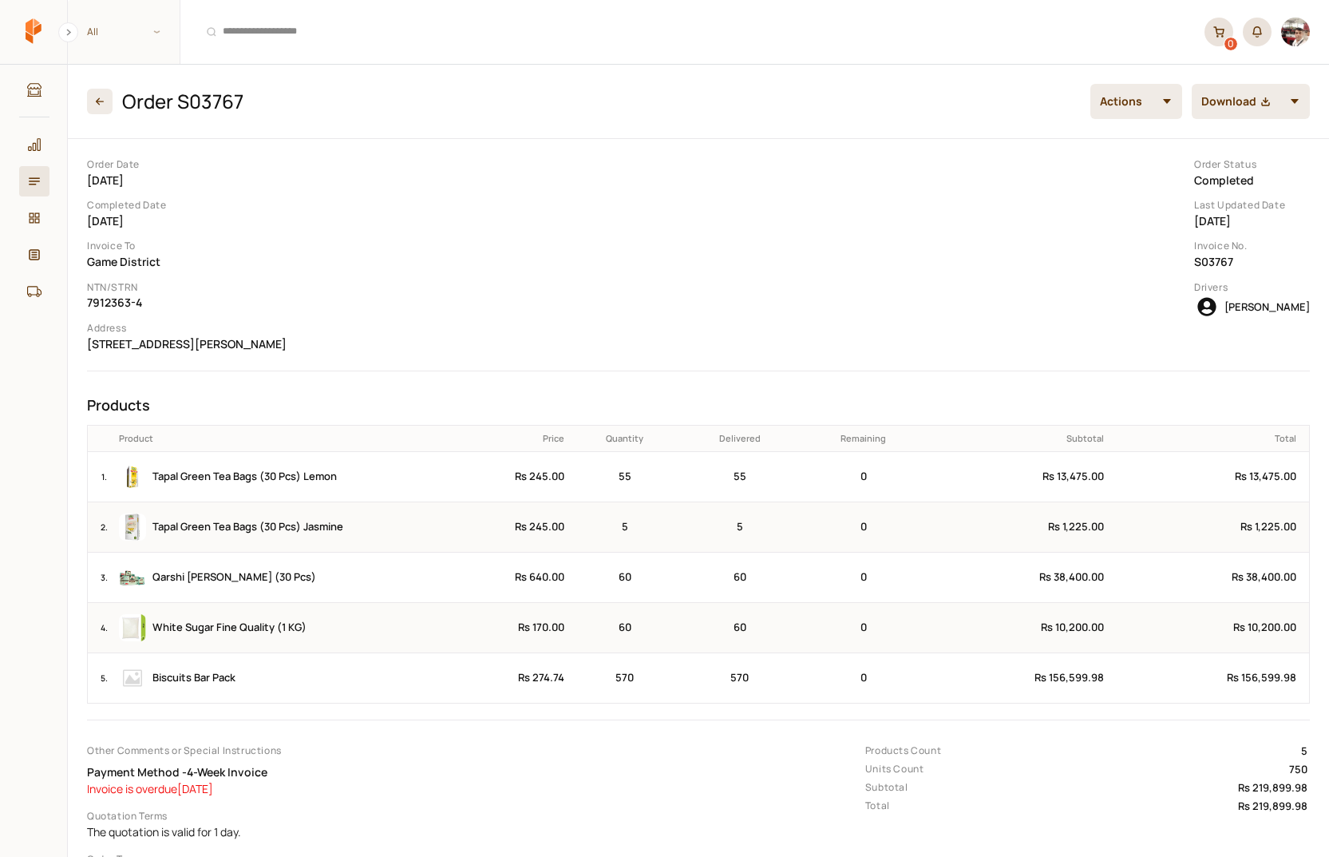
click at [1233, 214] on dd "[DATE]" at bounding box center [1252, 221] width 116 height 18
click at [1237, 168] on dt "Order Status" at bounding box center [1252, 165] width 116 height 14
click at [422, 257] on div "Order Date [DATE] Completed Date [DATE] Invoice To Game District NTN/STRN 79123…" at bounding box center [699, 256] width 1236 height 208
click at [1215, 100] on span "Download" at bounding box center [1229, 101] width 55 height 16
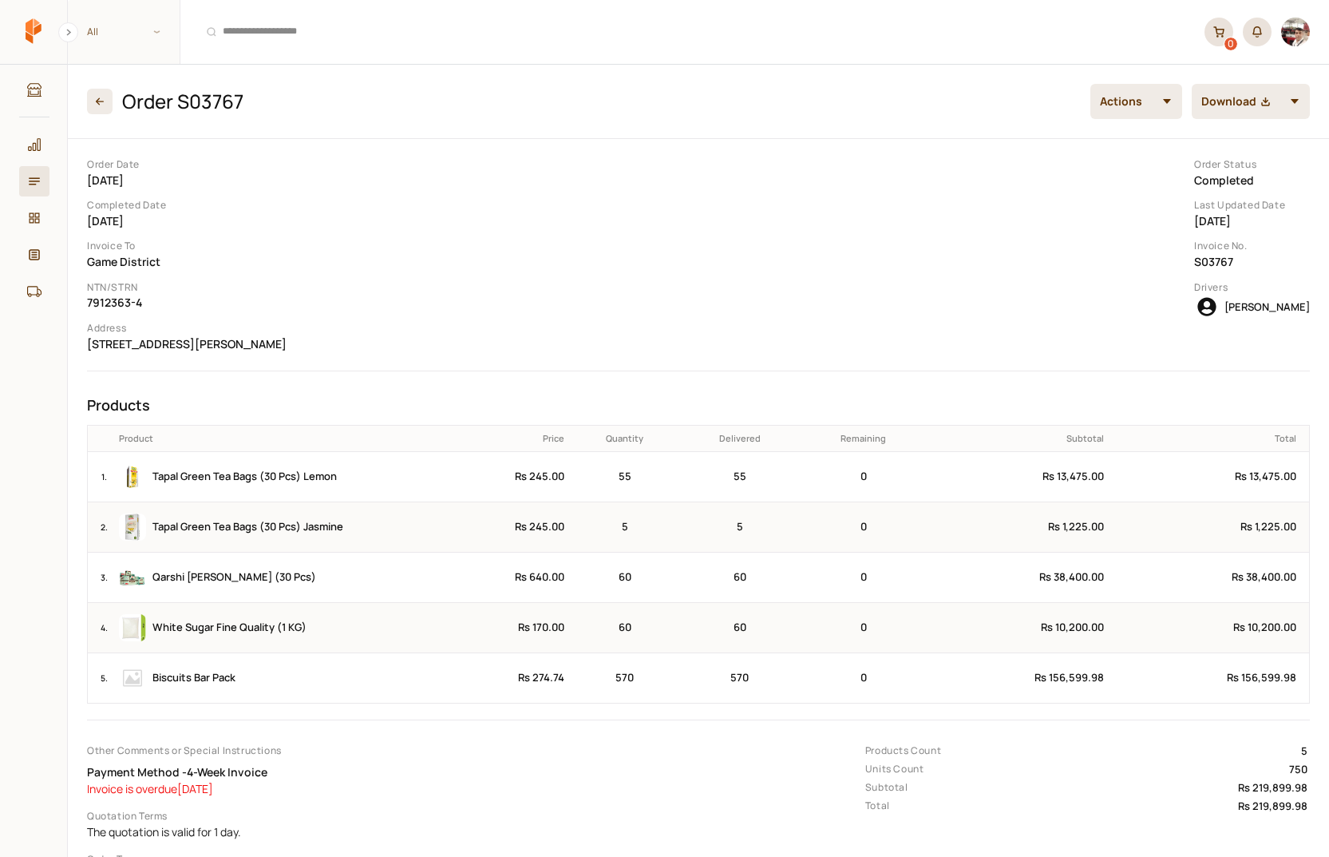
click at [754, 229] on div "Order Date [DATE] Completed Date [DATE] Invoice To Game District NTN/STRN 79123…" at bounding box center [699, 256] width 1236 height 208
click at [30, 176] on icon at bounding box center [34, 181] width 14 height 14
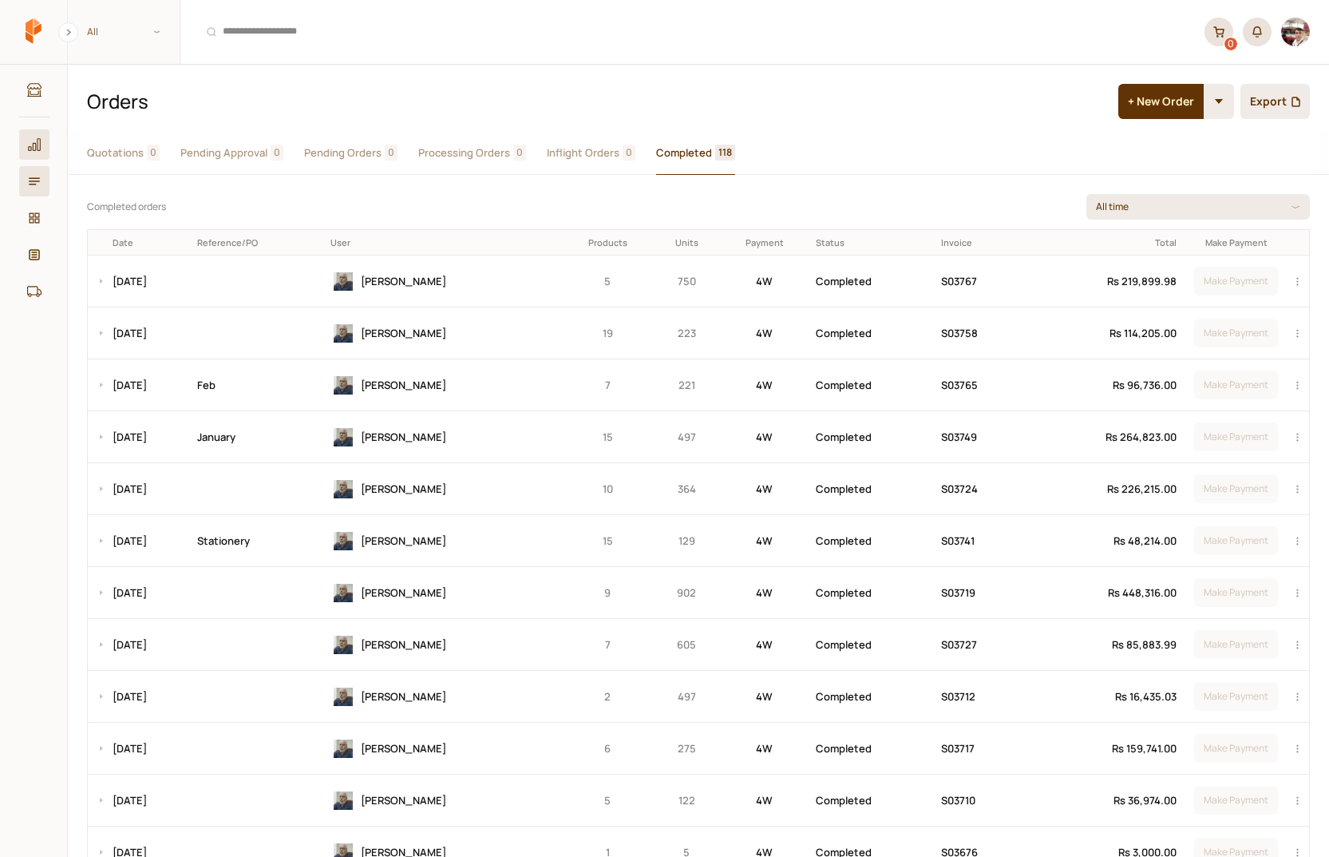
click at [24, 148] on link "Dashboard" at bounding box center [34, 144] width 30 height 30
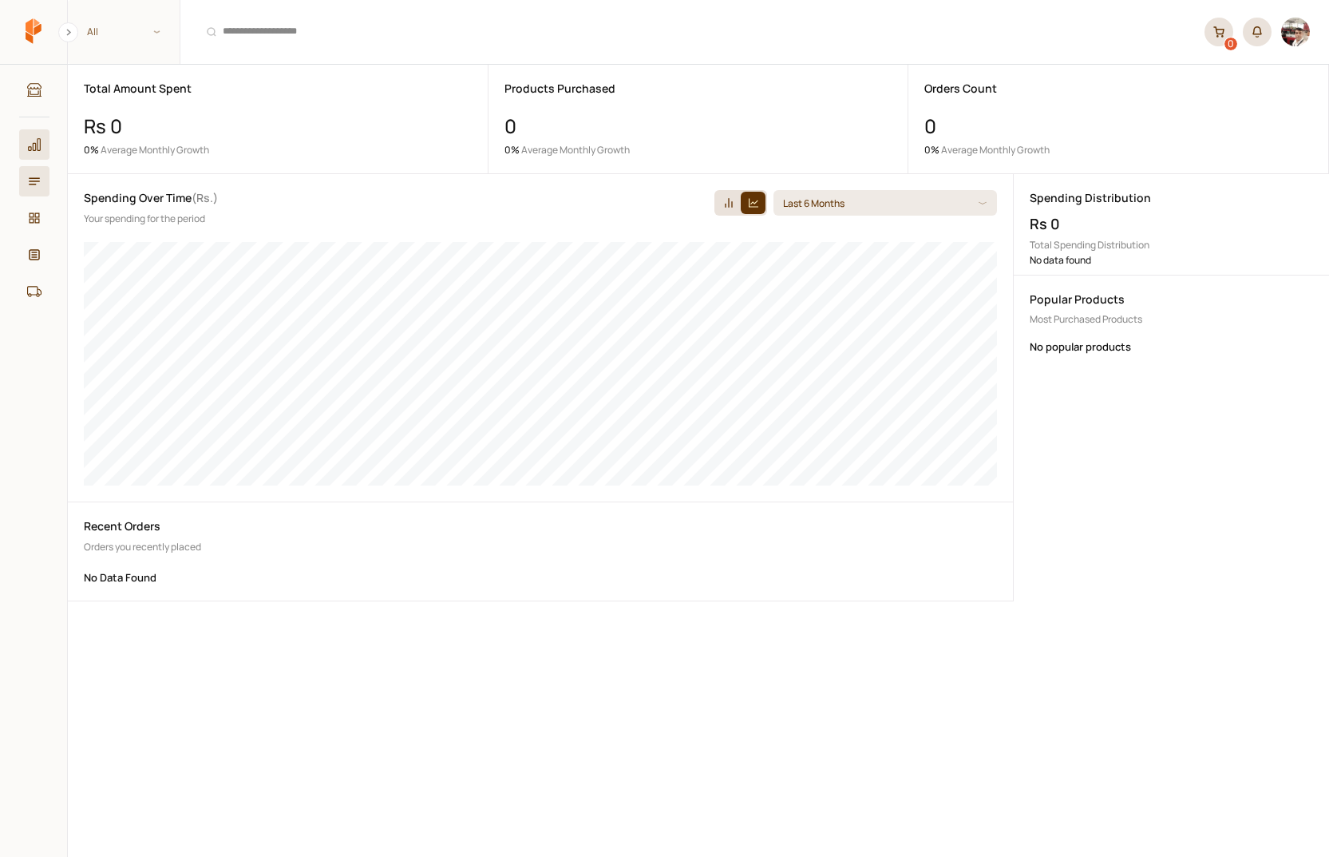
click at [38, 180] on icon at bounding box center [34, 181] width 14 height 14
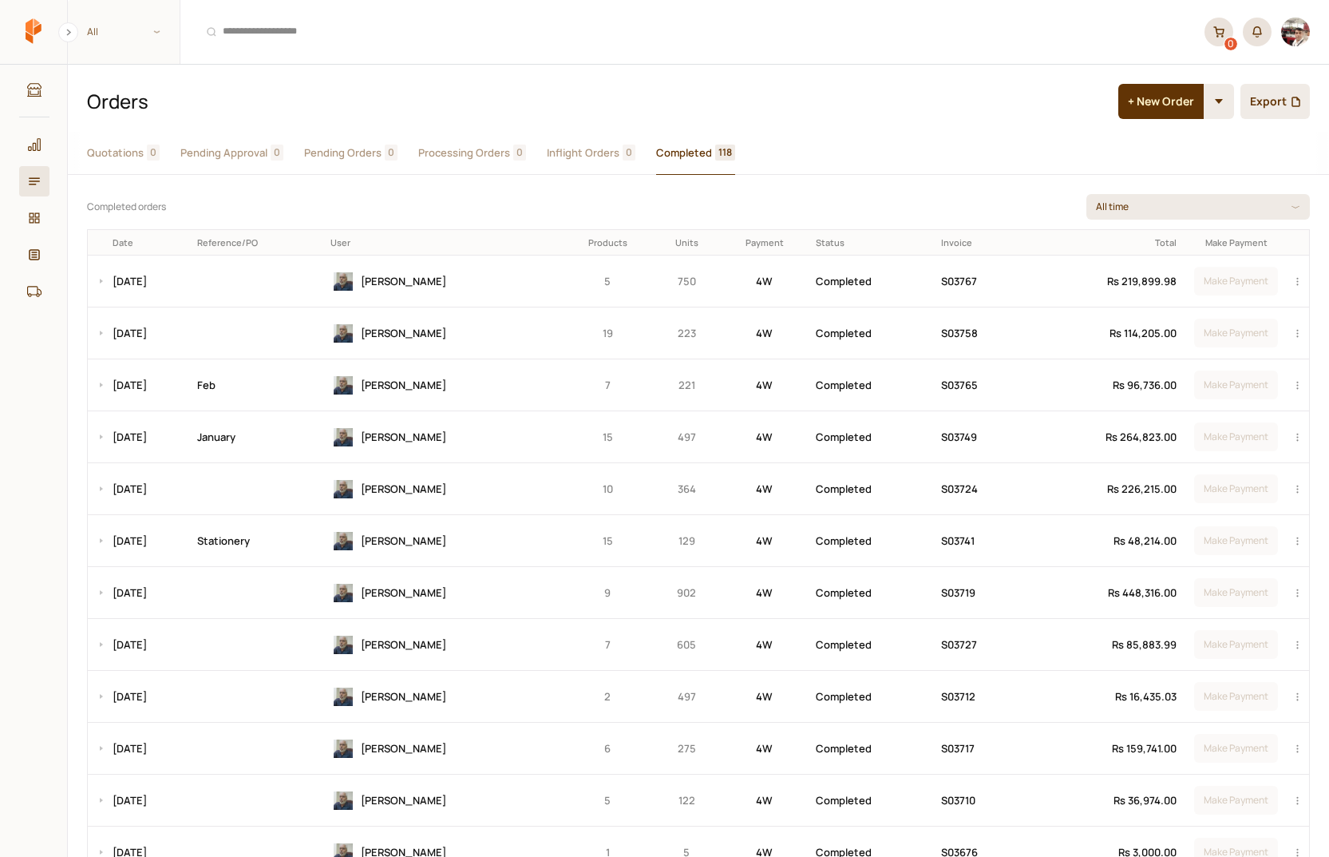
click at [128, 160] on button "Quotations 0" at bounding box center [123, 153] width 73 height 43
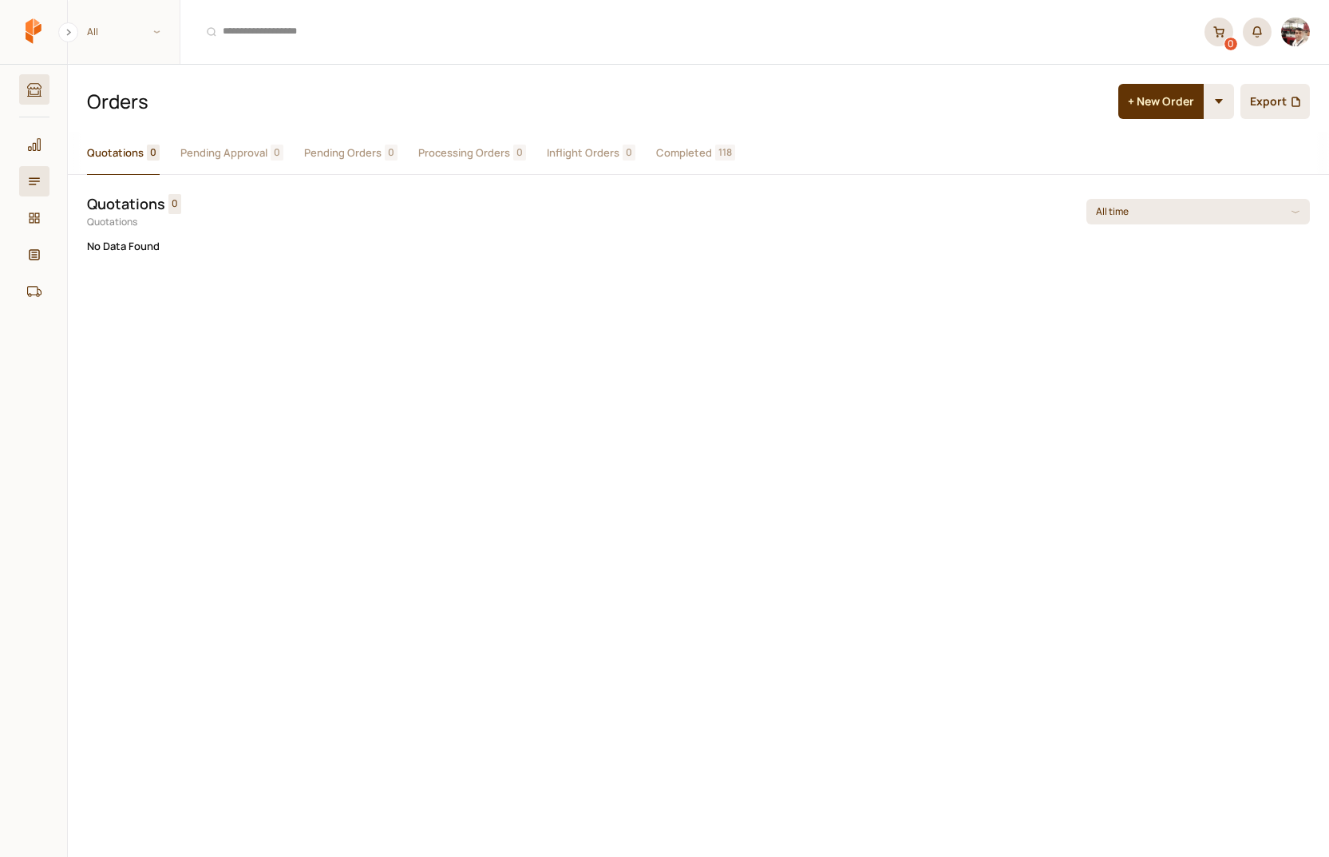
click at [35, 96] on icon at bounding box center [34, 90] width 14 height 14
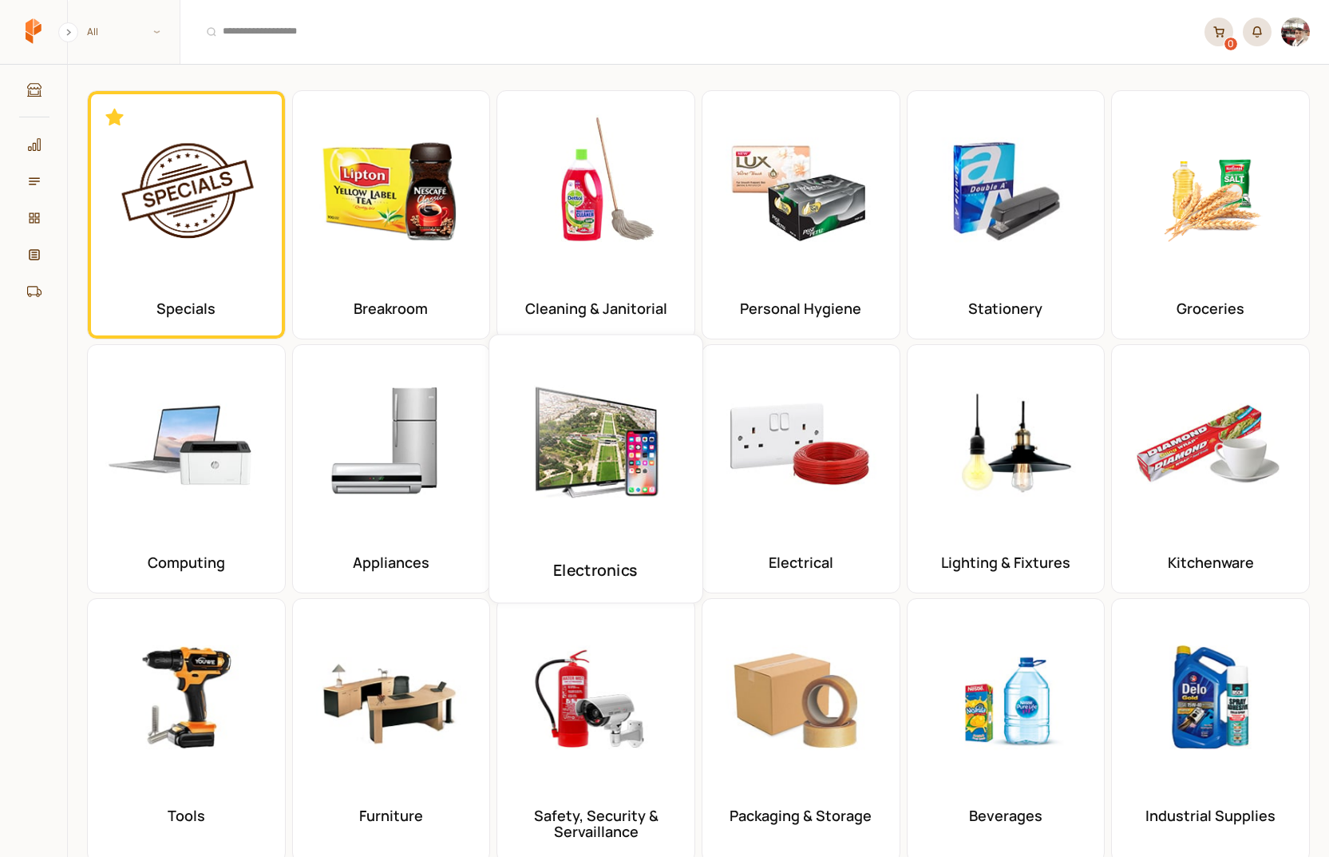
click at [550, 418] on img at bounding box center [596, 441] width 187 height 187
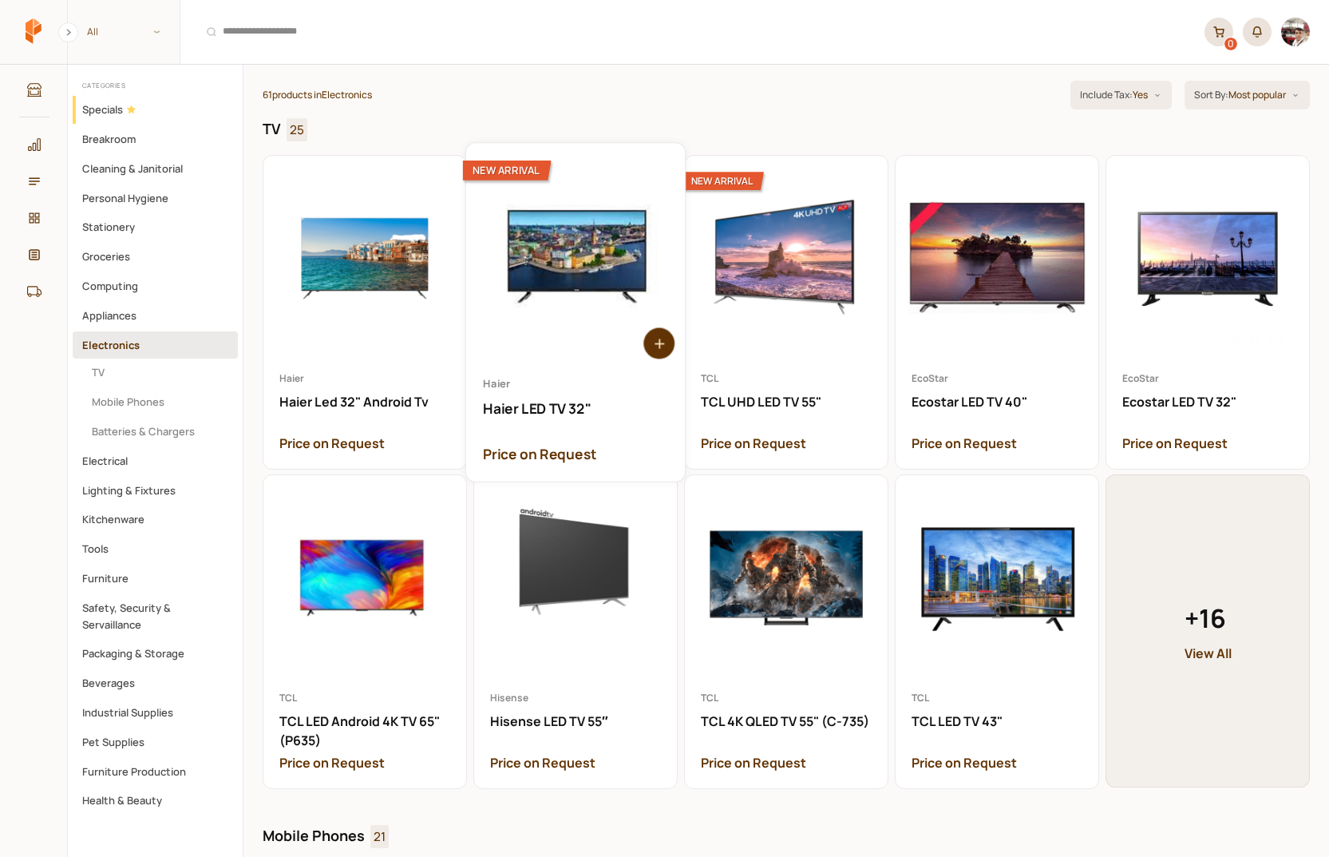
click at [600, 288] on link "Open Haier LED TV 32"" at bounding box center [575, 313] width 219 height 338
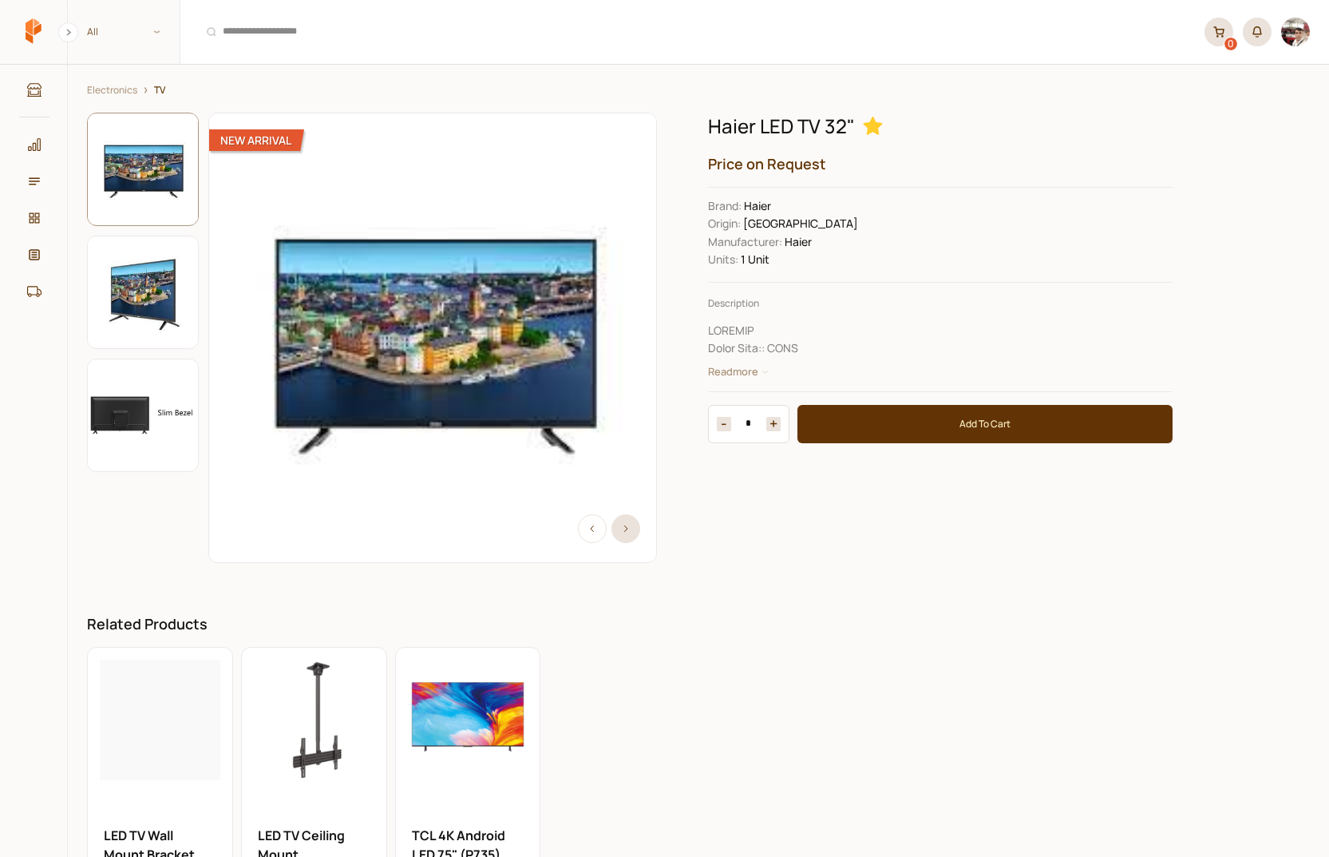
click at [748, 422] on input "*" at bounding box center [748, 424] width 35 height 14
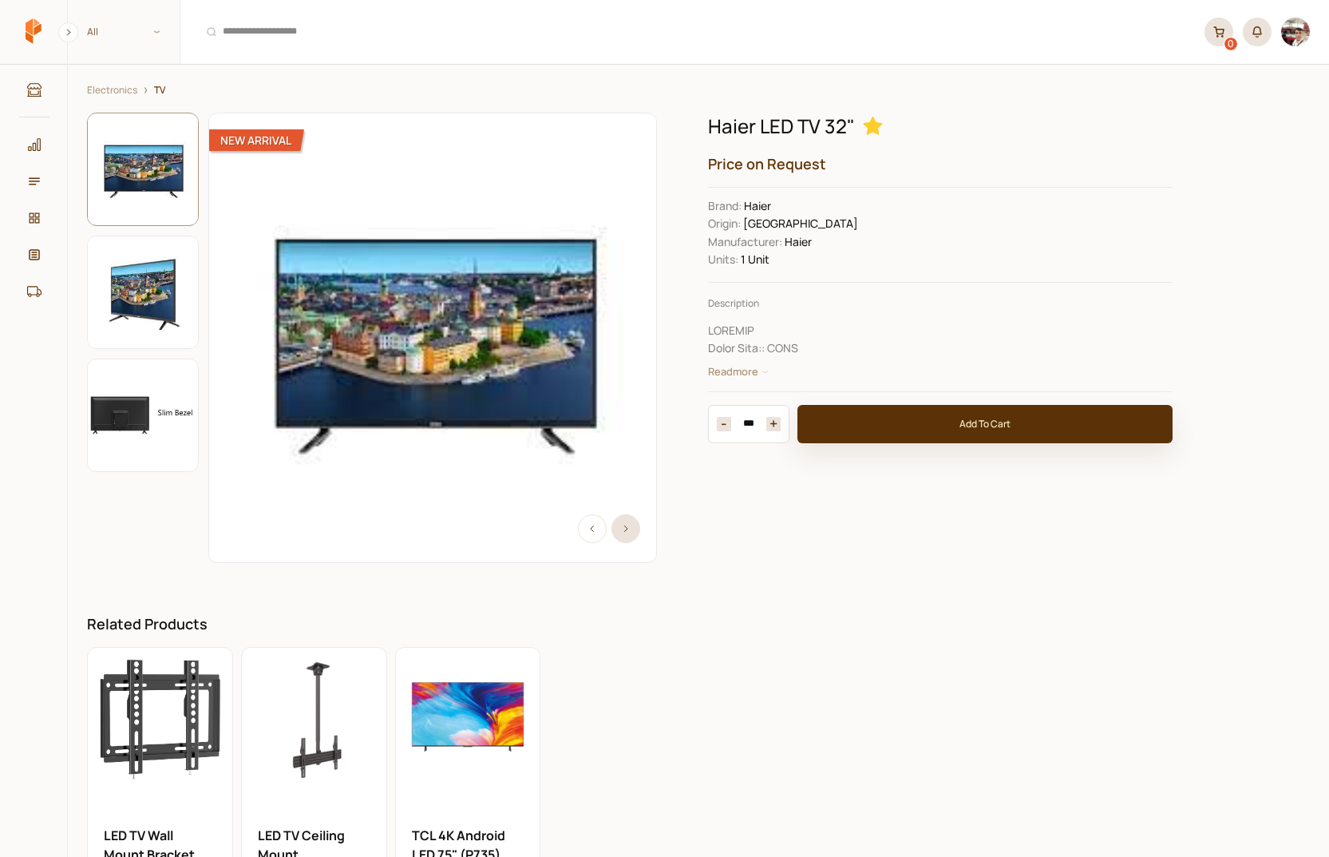
type input "***"
click at [976, 420] on button "Add To Cart" at bounding box center [985, 424] width 375 height 38
click at [1218, 35] on icon at bounding box center [1219, 31] width 11 height 11
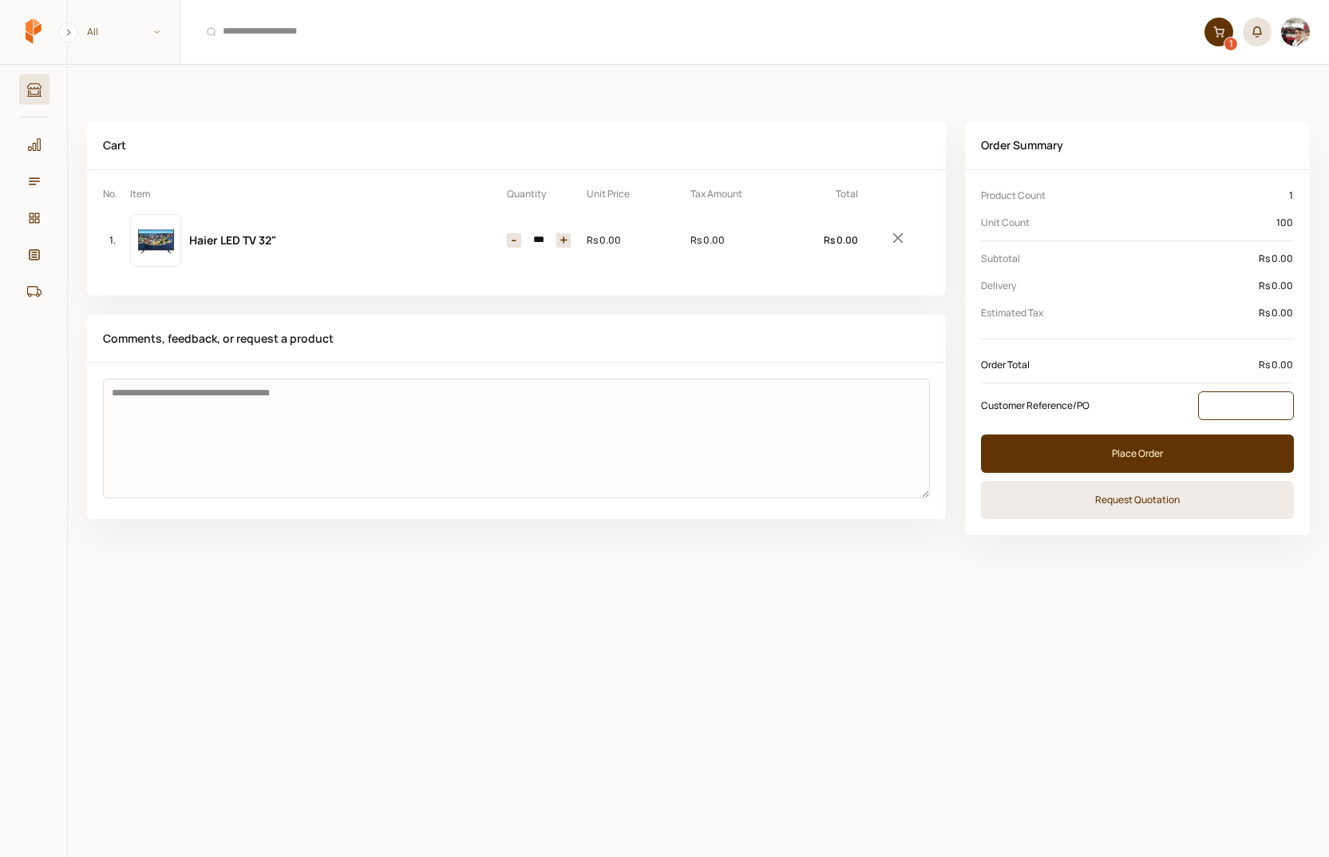
click at [1253, 398] on input at bounding box center [1246, 405] width 96 height 29
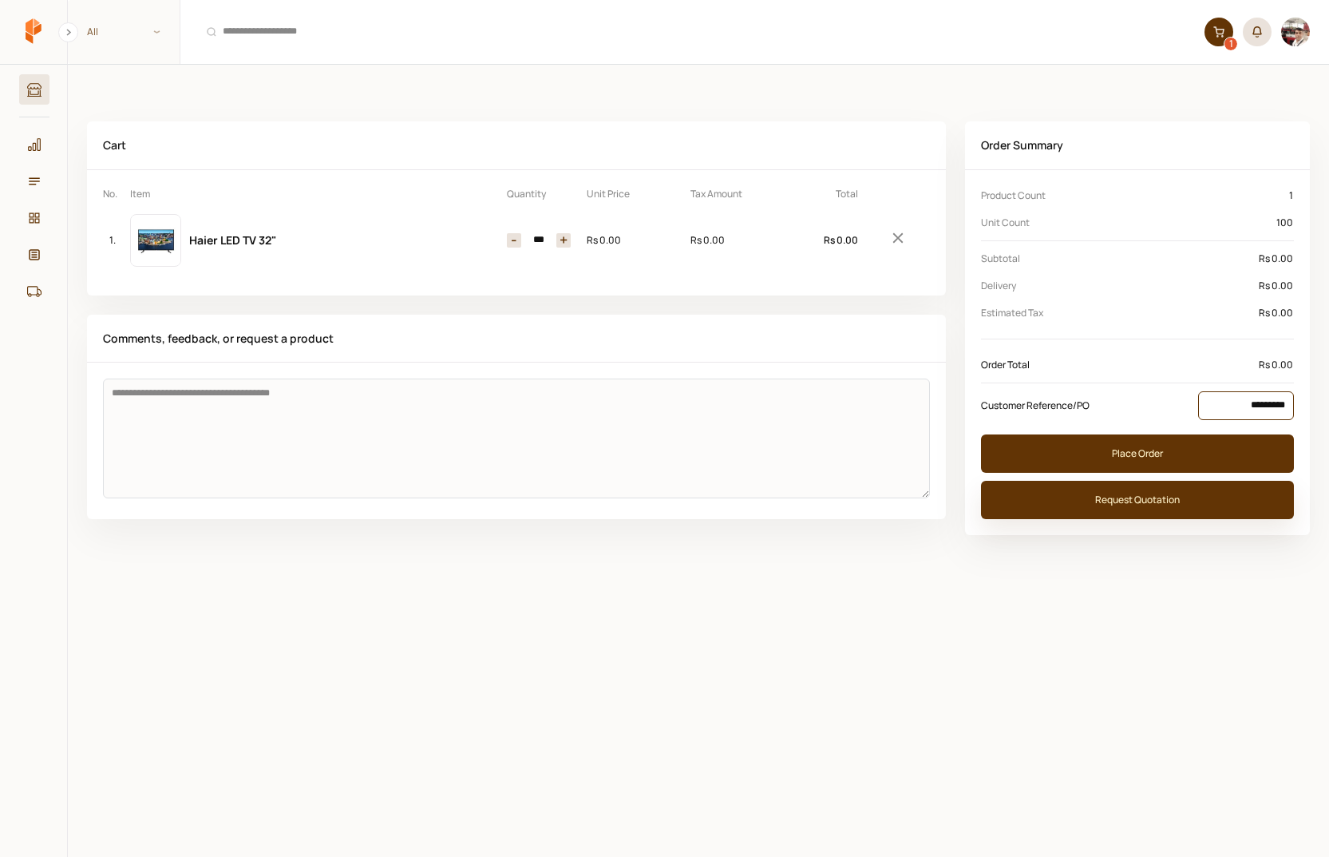
type input "*********"
click at [1123, 492] on button "Request Quotation" at bounding box center [1137, 500] width 313 height 38
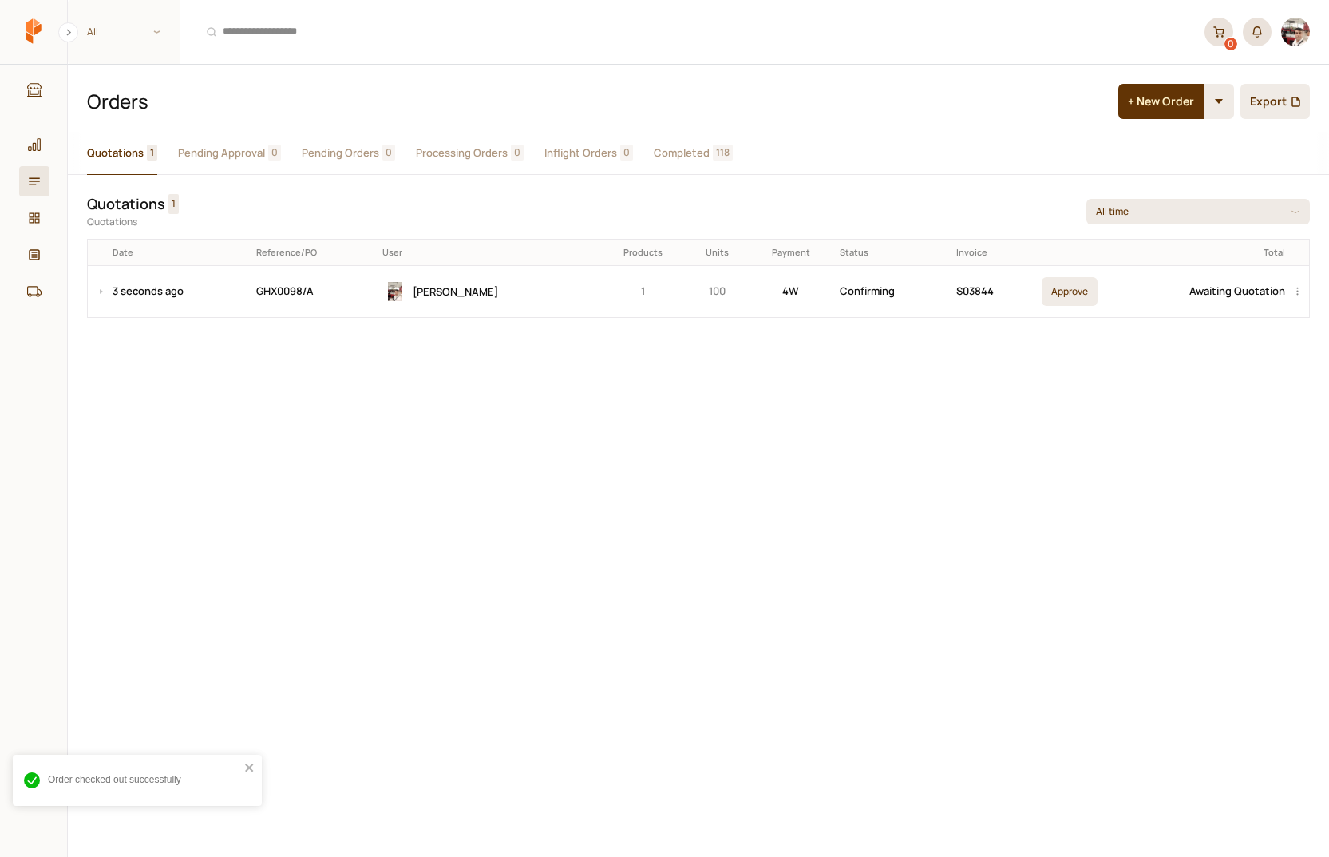
click at [127, 162] on button "Quotations 1" at bounding box center [122, 153] width 70 height 43
click at [85, 287] on div "Quotations 1 Quotations All time Date Reference/PO User Products Units Payment …" at bounding box center [698, 256] width 1261 height 162
click at [106, 287] on button at bounding box center [97, 291] width 19 height 51
click at [255, 285] on td "GHX0098/A" at bounding box center [314, 291] width 126 height 52
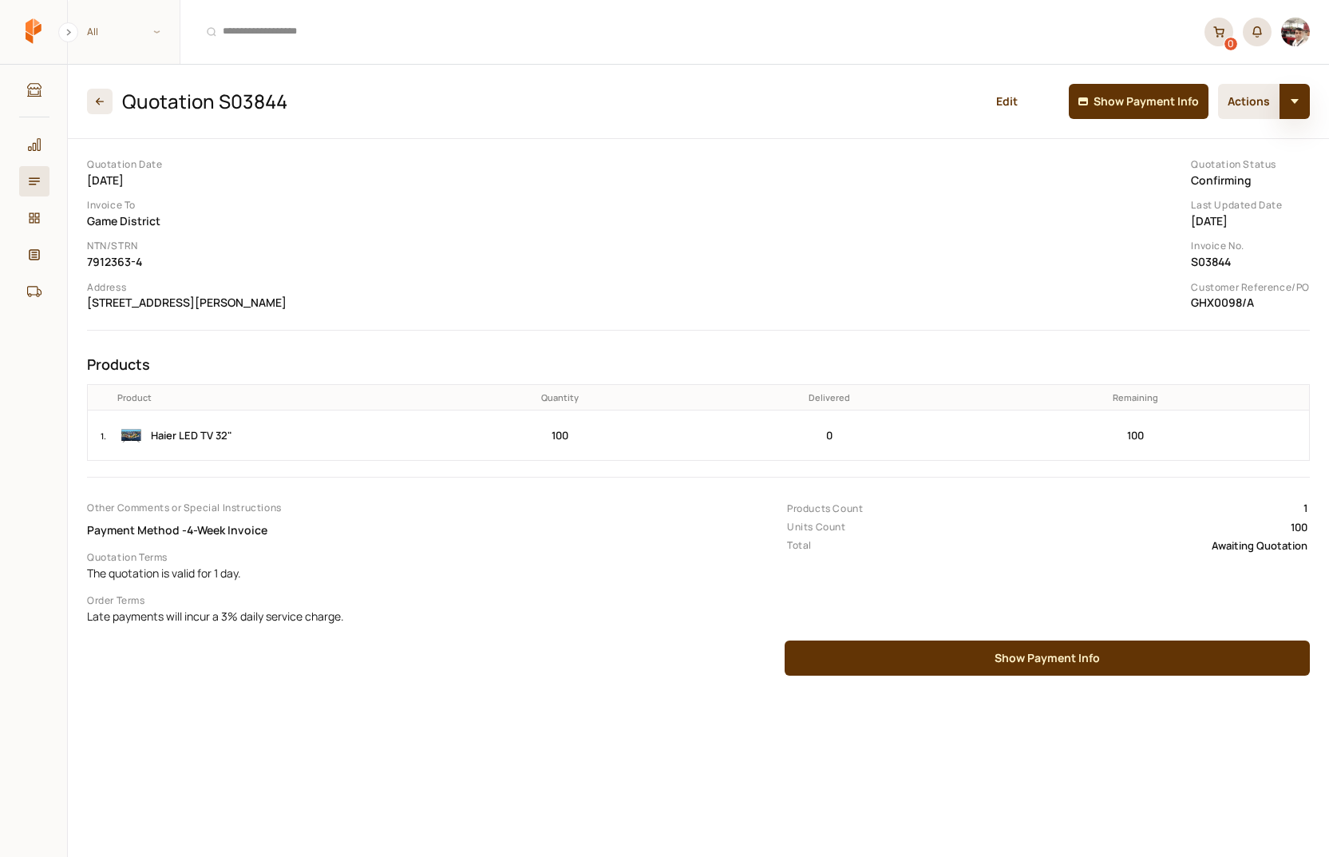
click at [1298, 101] on button "button" at bounding box center [1295, 101] width 30 height 35
click at [1111, 192] on div "Quotation Date [DATE] Invoice To Game District NTN/STRN 7912363-4 Address [STRE…" at bounding box center [699, 235] width 1236 height 167
click at [1157, 105] on button "Show Payment Info" at bounding box center [1139, 101] width 140 height 35
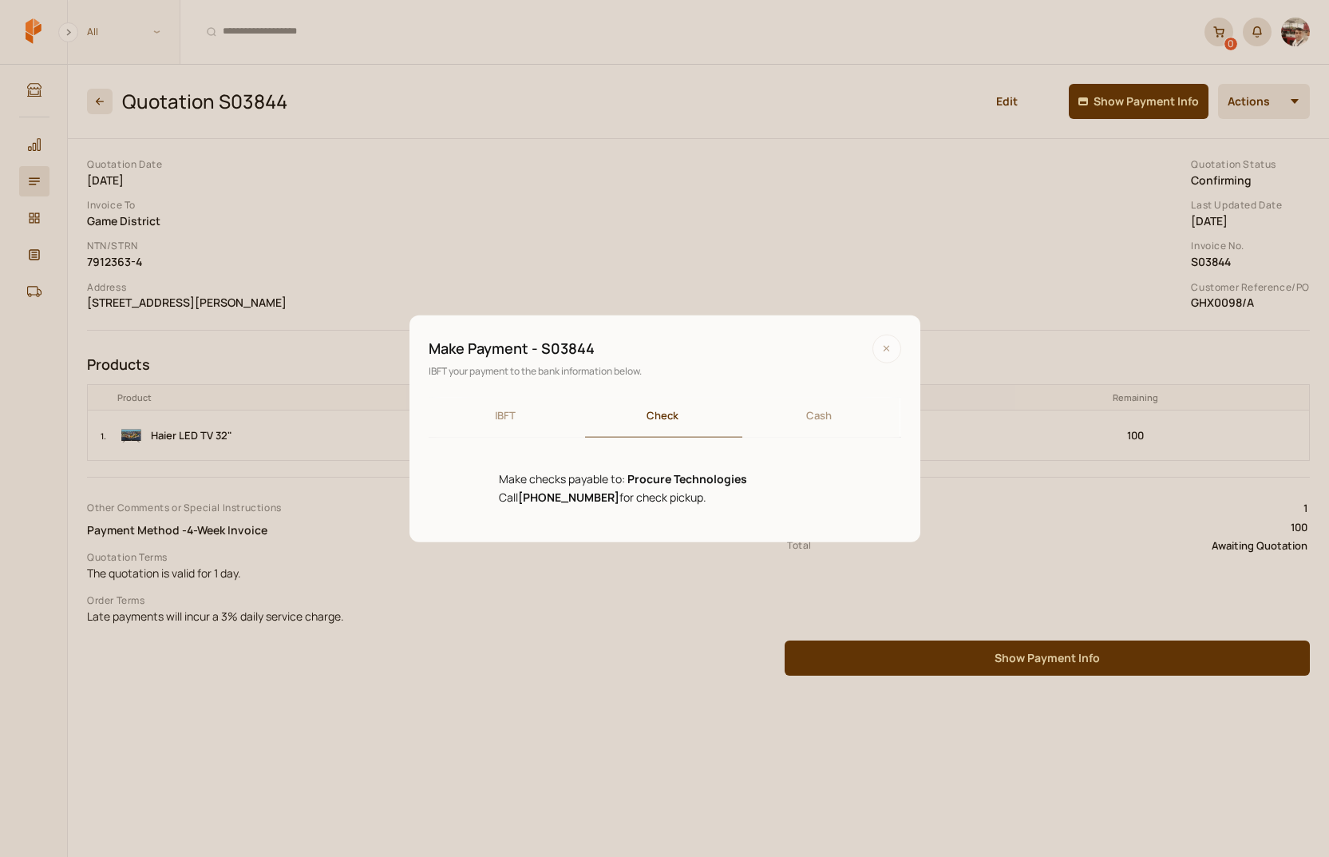
click at [664, 384] on div "Make Payment - S03844 IBFT your payment to the bank information below. IBFT Che…" at bounding box center [665, 429] width 511 height 228
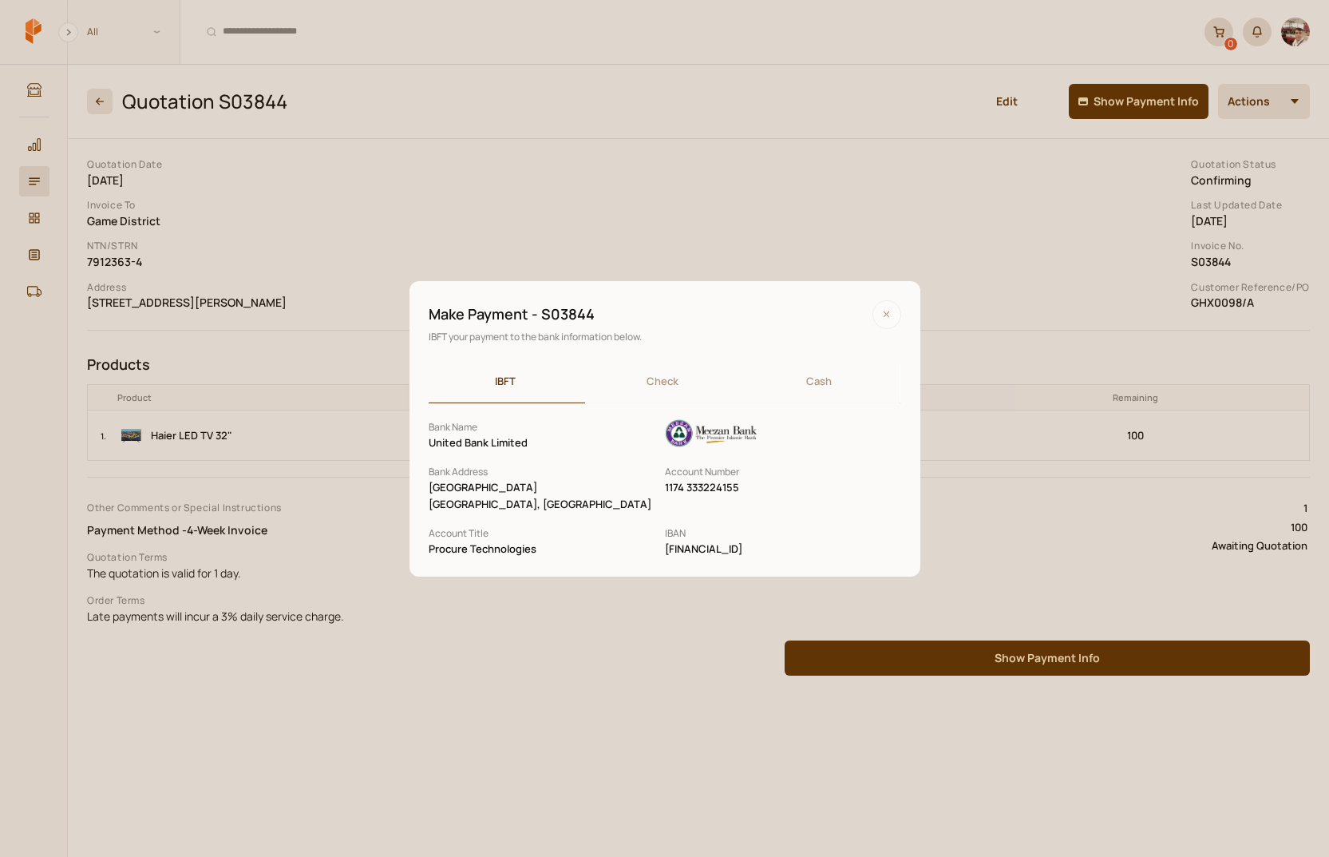
click at [509, 411] on div "IBFT Check Cash Bank Name United Bank Limited Bank Address [GEOGRAPHIC_DATA] Ac…" at bounding box center [665, 460] width 473 height 194
click at [655, 383] on div "Make Payment - S03844 IBFT your payment to the bank information below. IBFT Che…" at bounding box center [665, 427] width 511 height 295
click at [498, 411] on div "IBFT Check Cash Bank Name United Bank Limited Bank Address [GEOGRAPHIC_DATA] Ac…" at bounding box center [665, 460] width 473 height 194
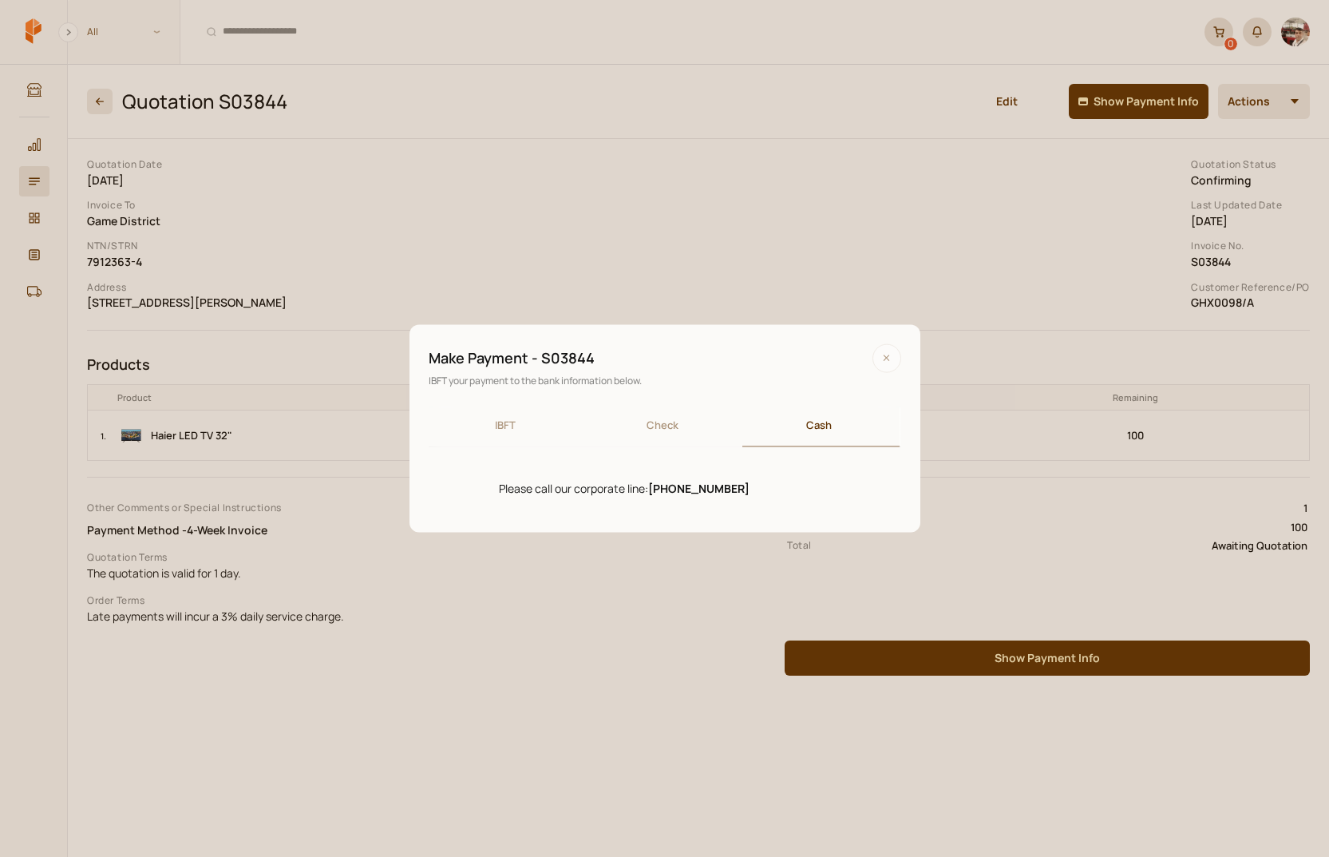
click at [827, 378] on div "Make Payment - S03844 IBFT your payment to the bank information below. IBFT Che…" at bounding box center [665, 428] width 511 height 208
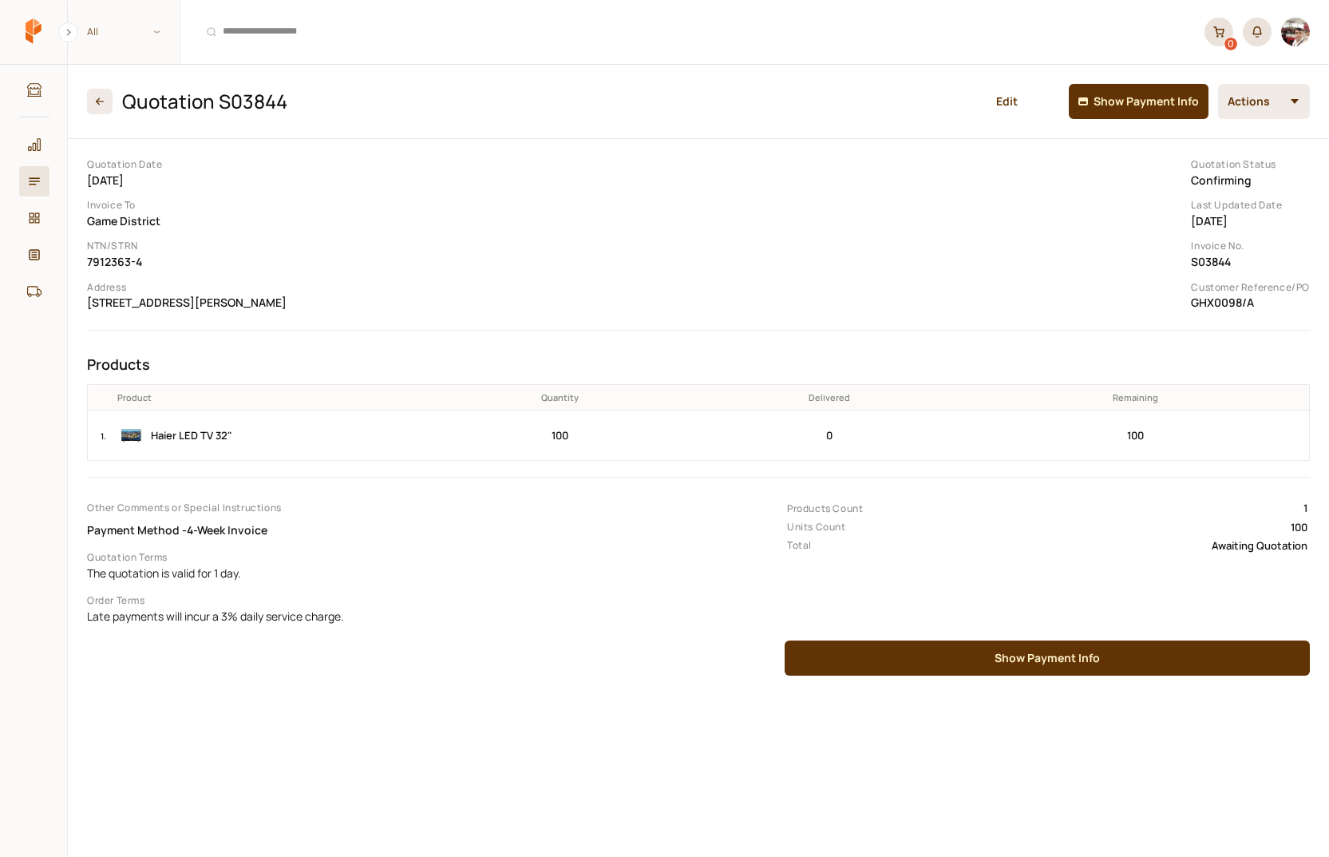
click at [1219, 179] on span "Confirming" at bounding box center [1221, 179] width 61 height 15
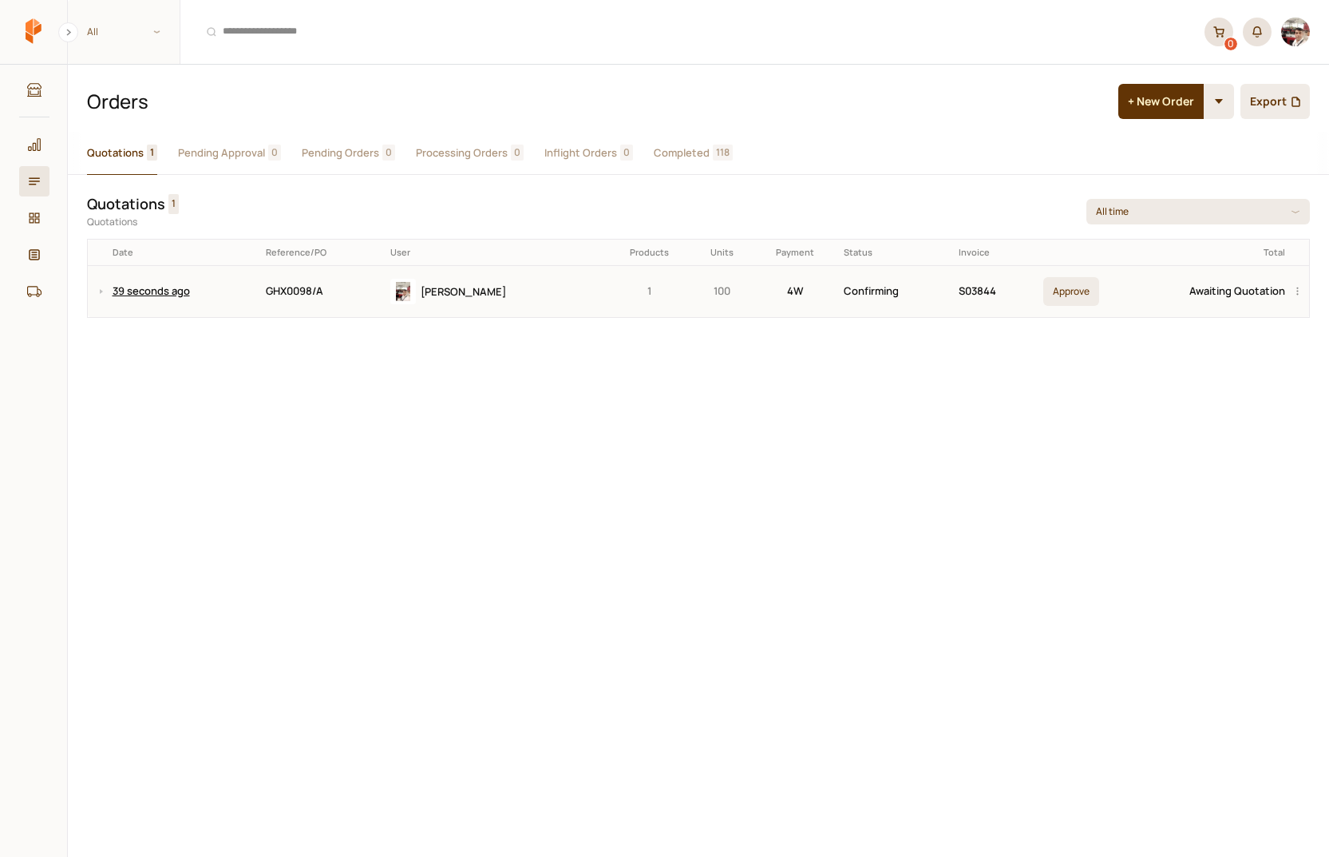
click at [114, 284] on link "39 seconds ago" at bounding box center [151, 290] width 77 height 14
click at [1257, 291] on td "Awaiting Quotation" at bounding box center [1197, 291] width 185 height 52
click at [974, 469] on div "Quotations 1 Pending Approval 0 Pending Orders 0 Processing Orders 0 Inflight O…" at bounding box center [698, 494] width 1261 height 725
click at [422, 299] on div "[PERSON_NAME]" at bounding box center [477, 292] width 215 height 26
click at [1202, 286] on td "Awaiting Quotation" at bounding box center [1195, 291] width 190 height 52
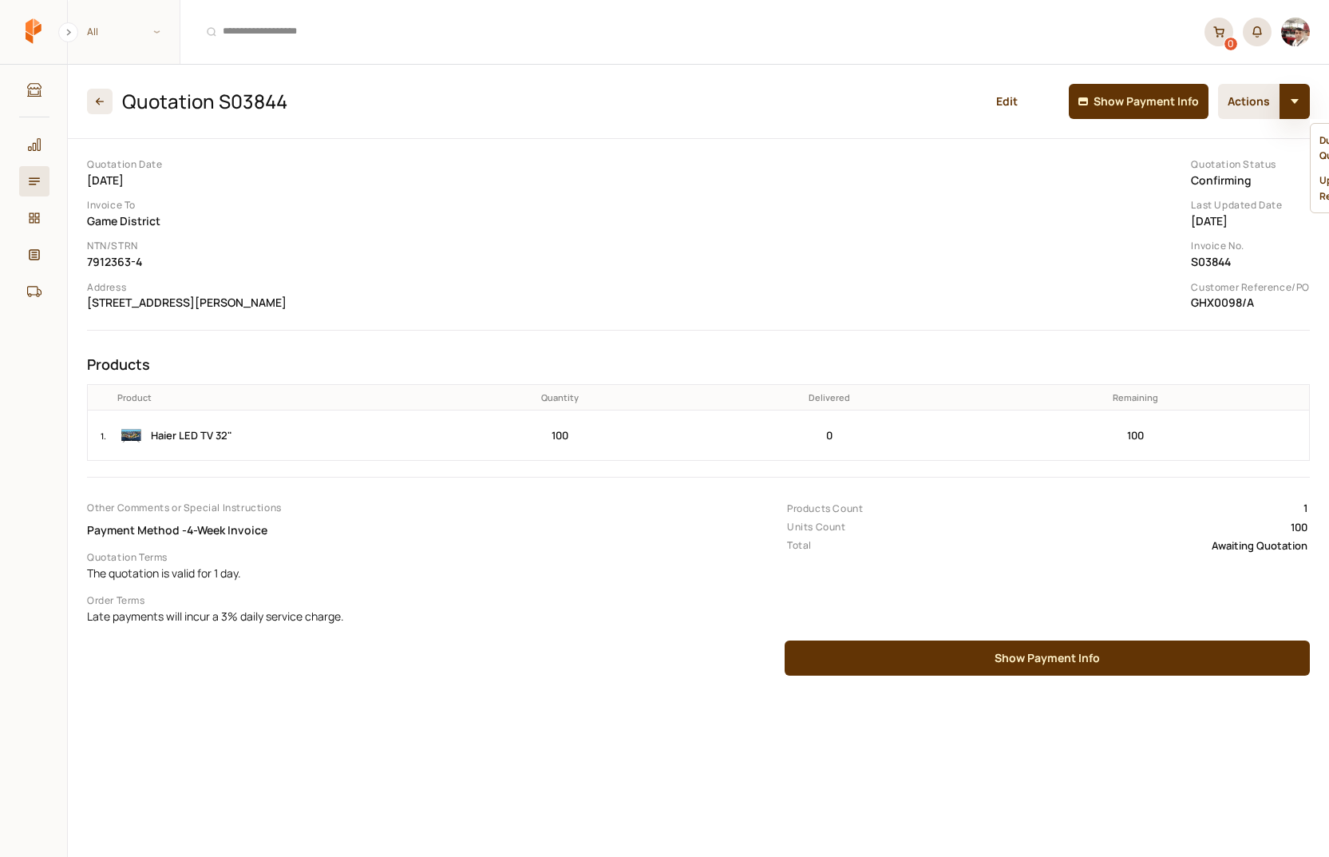
click at [1299, 87] on button "button" at bounding box center [1295, 101] width 30 height 35
click at [807, 315] on div "Quotation Date [DATE] Invoice To Game District NTN/STRN 7912363-4 Address [STRE…" at bounding box center [699, 235] width 1236 height 167
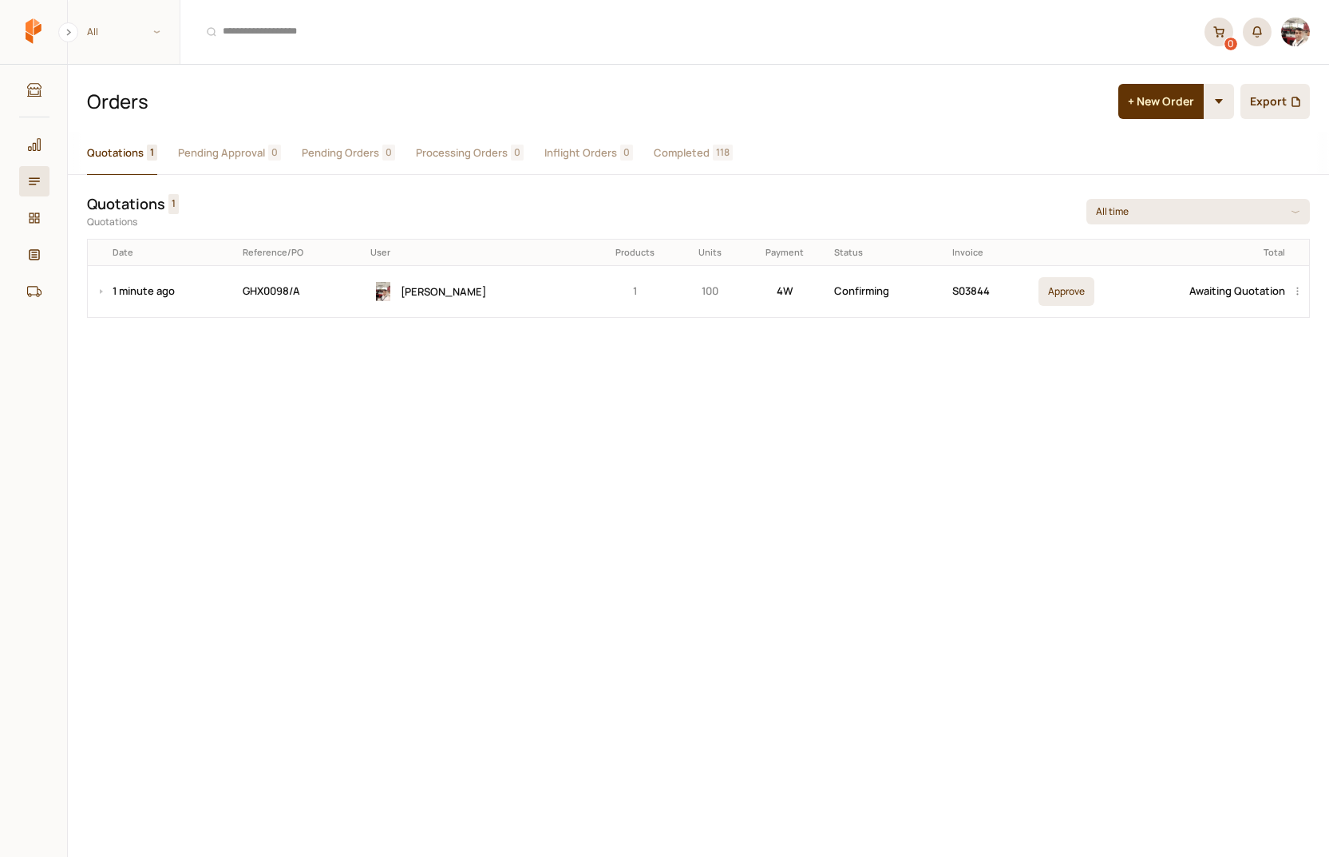
click at [410, 375] on div "Quotations 1 Pending Approval 0 Pending Orders 0 Processing Orders 0 Inflight O…" at bounding box center [698, 494] width 1261 height 725
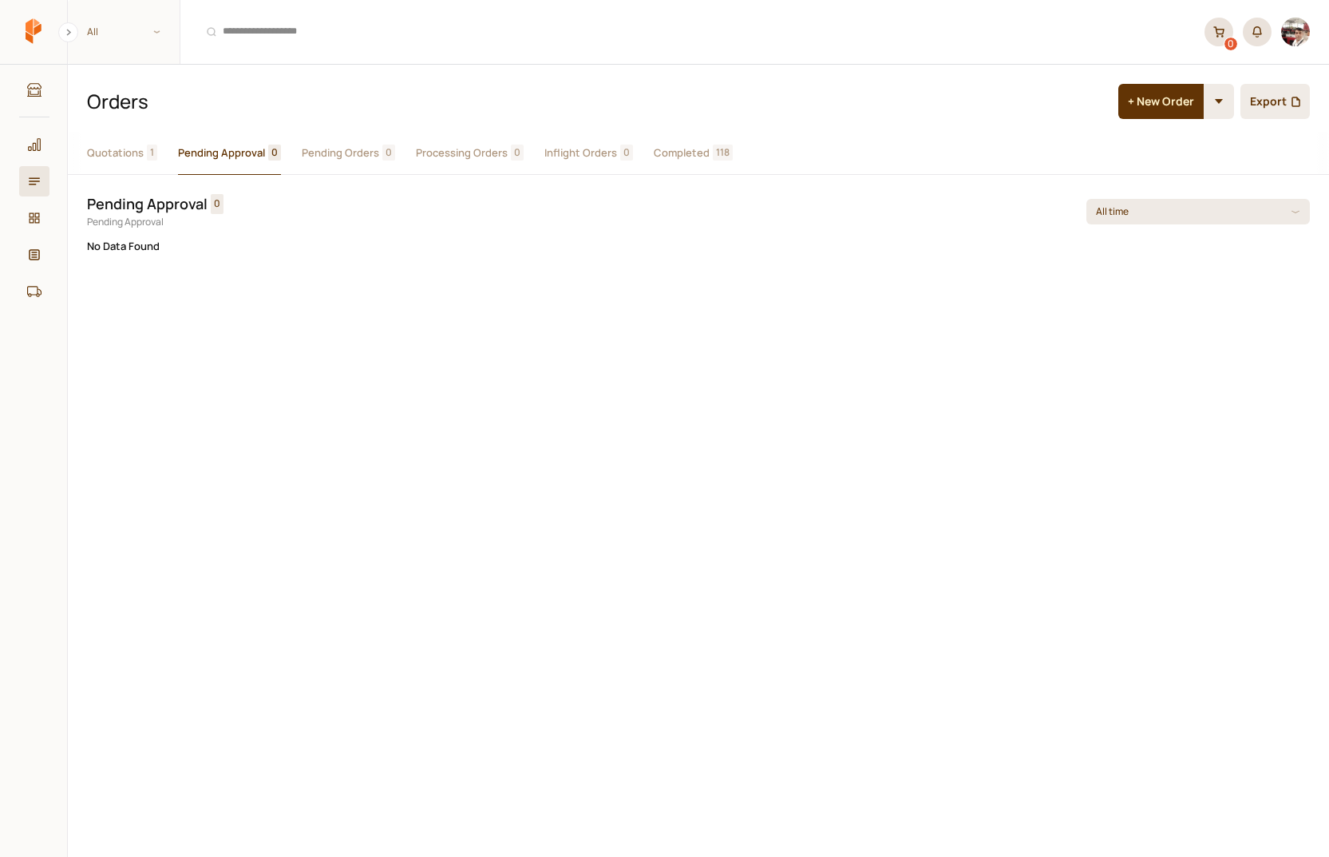
click at [231, 159] on span "Pending Approval" at bounding box center [221, 153] width 87 height 17
click at [99, 156] on span "Quotations" at bounding box center [115, 153] width 57 height 17
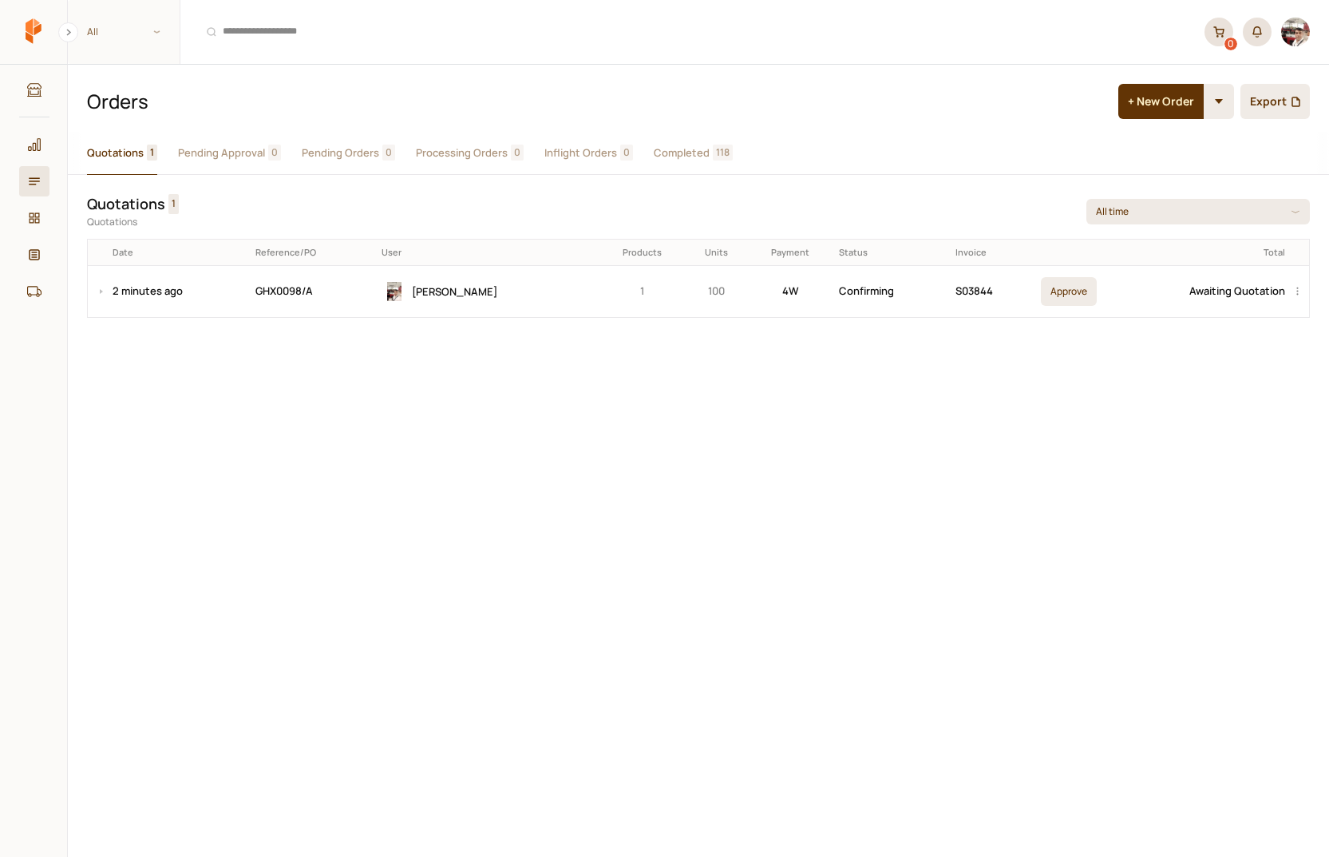
click at [215, 147] on span "Pending Approval" at bounding box center [221, 153] width 87 height 17
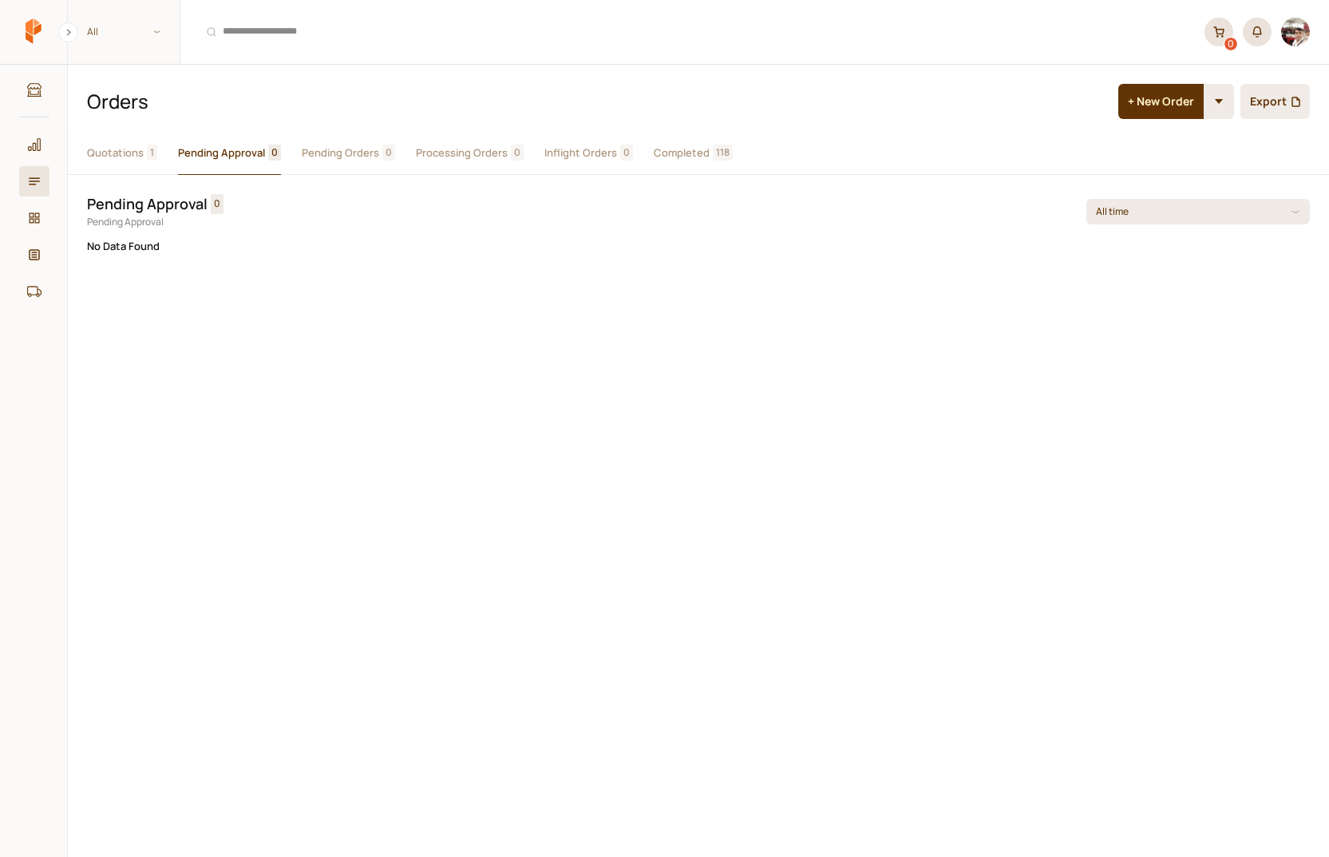
click at [194, 223] on p "Pending Approval" at bounding box center [578, 221] width 982 height 15
click at [117, 157] on span "Quotations" at bounding box center [115, 153] width 57 height 17
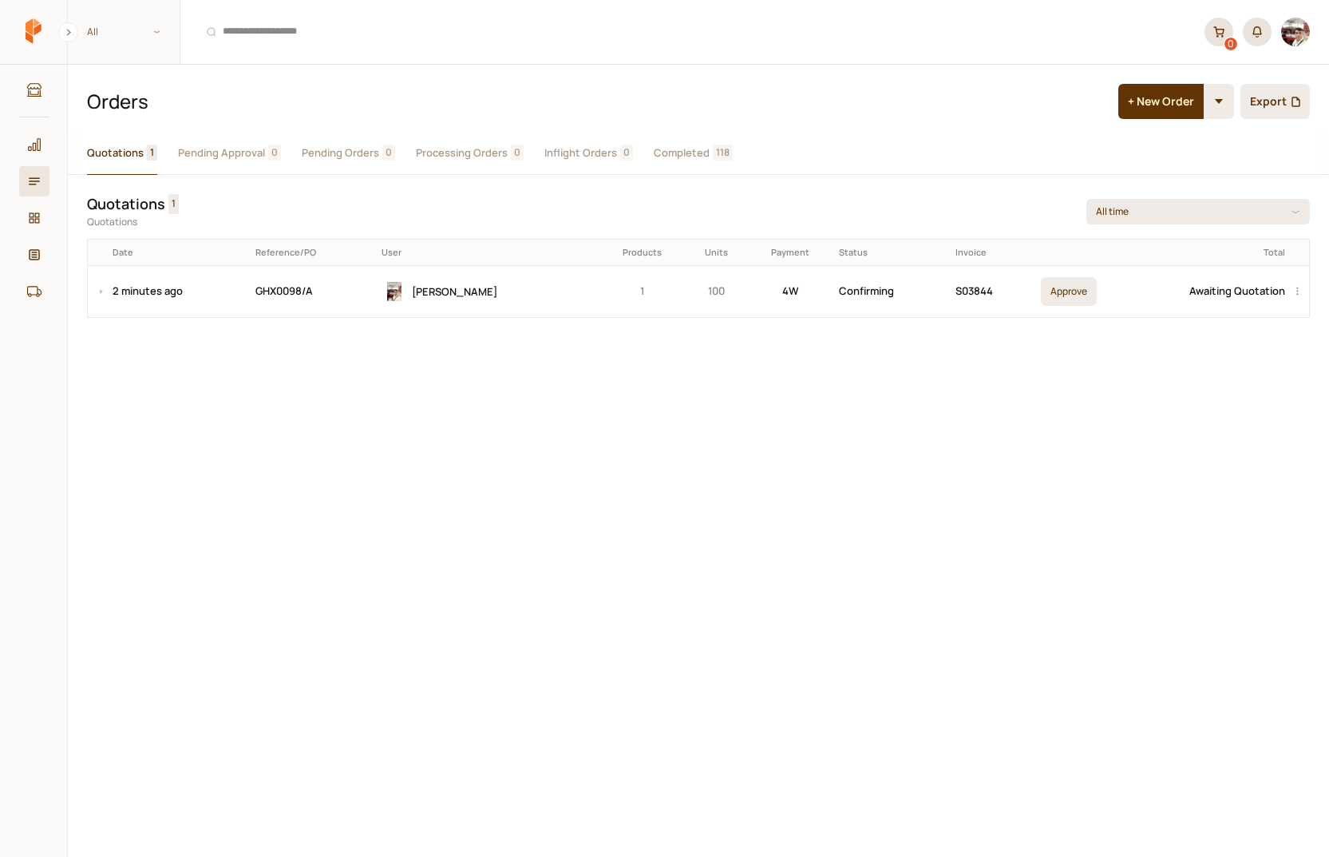
click at [214, 144] on button "Pending Approval 0" at bounding box center [229, 153] width 103 height 43
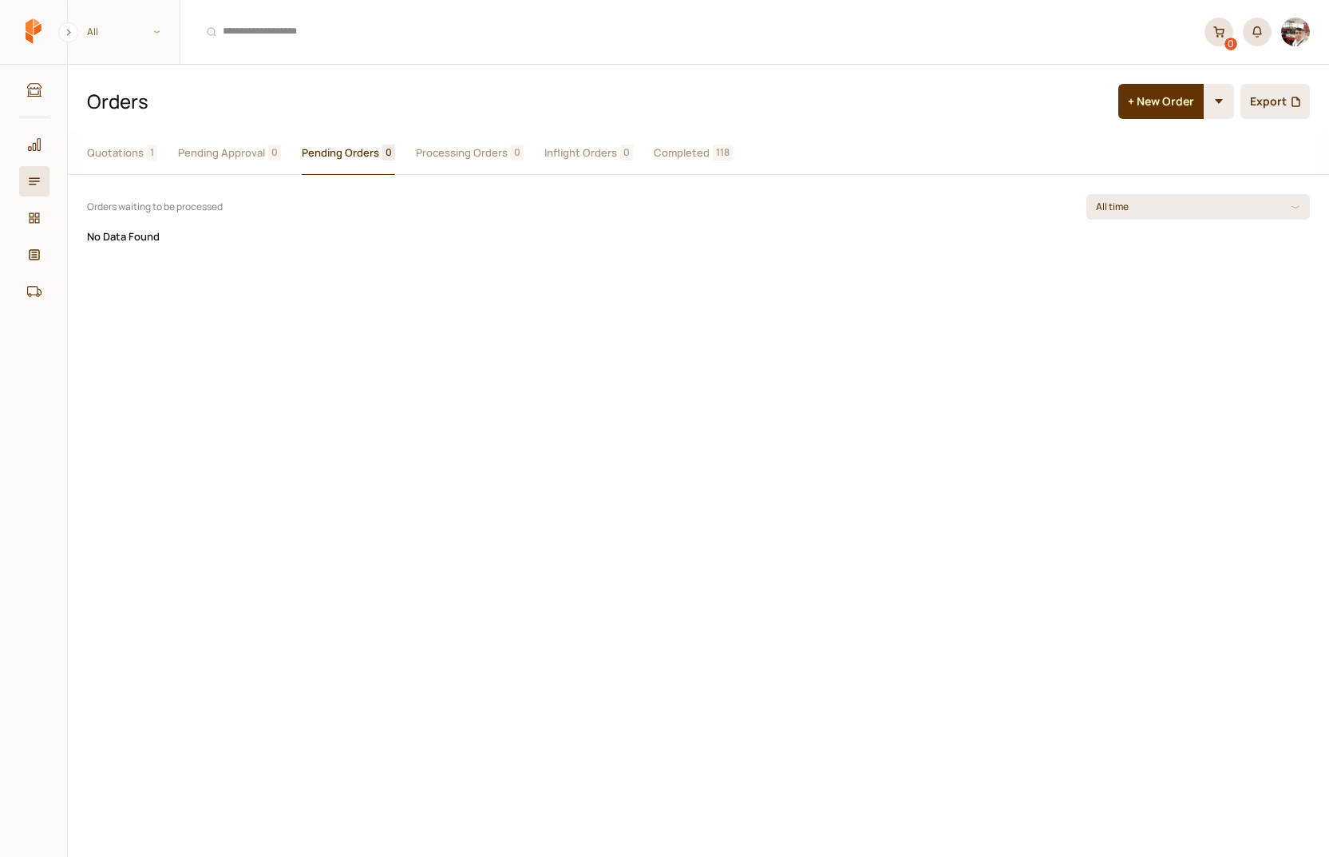
click at [320, 146] on span "Pending Orders" at bounding box center [340, 153] width 77 height 17
click at [140, 254] on div "Orders waiting to be processed All time No Data Found" at bounding box center [698, 219] width 1261 height 88
click at [451, 153] on span "Processing Orders" at bounding box center [462, 153] width 92 height 17
click at [556, 156] on span "Inflight Orders" at bounding box center [580, 153] width 73 height 17
click at [671, 148] on span "Completed" at bounding box center [682, 153] width 56 height 17
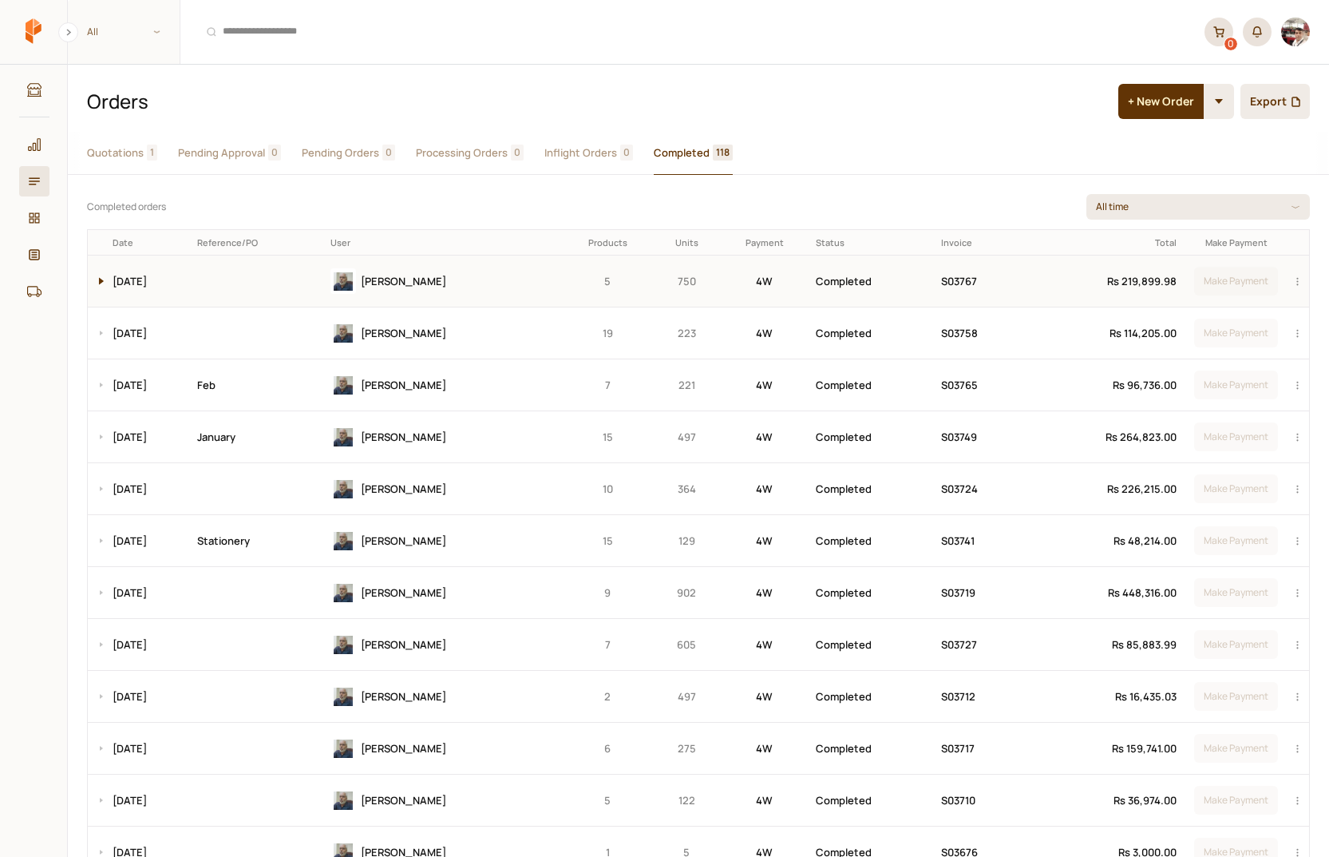
click at [101, 275] on button at bounding box center [97, 280] width 19 height 51
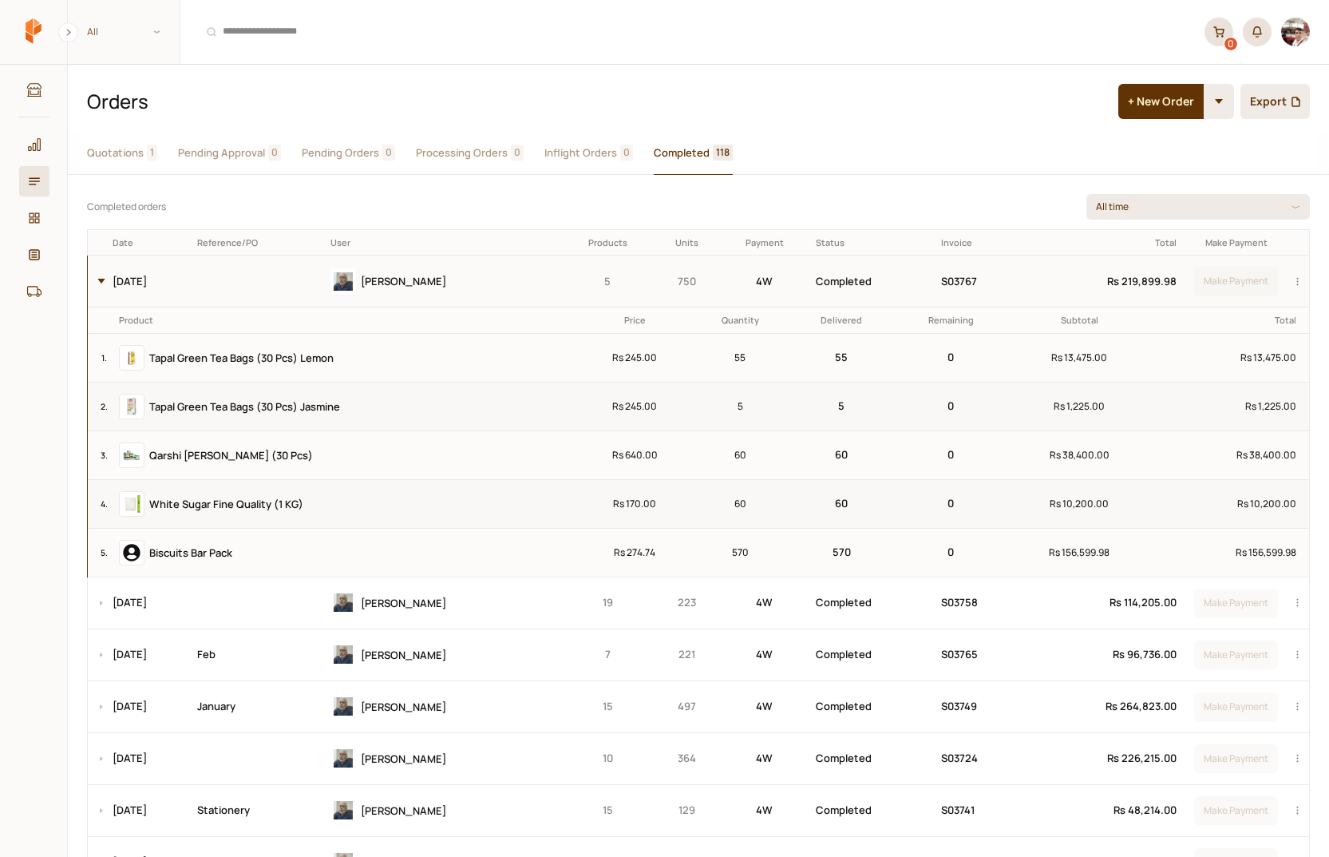
click at [101, 275] on button at bounding box center [97, 280] width 19 height 51
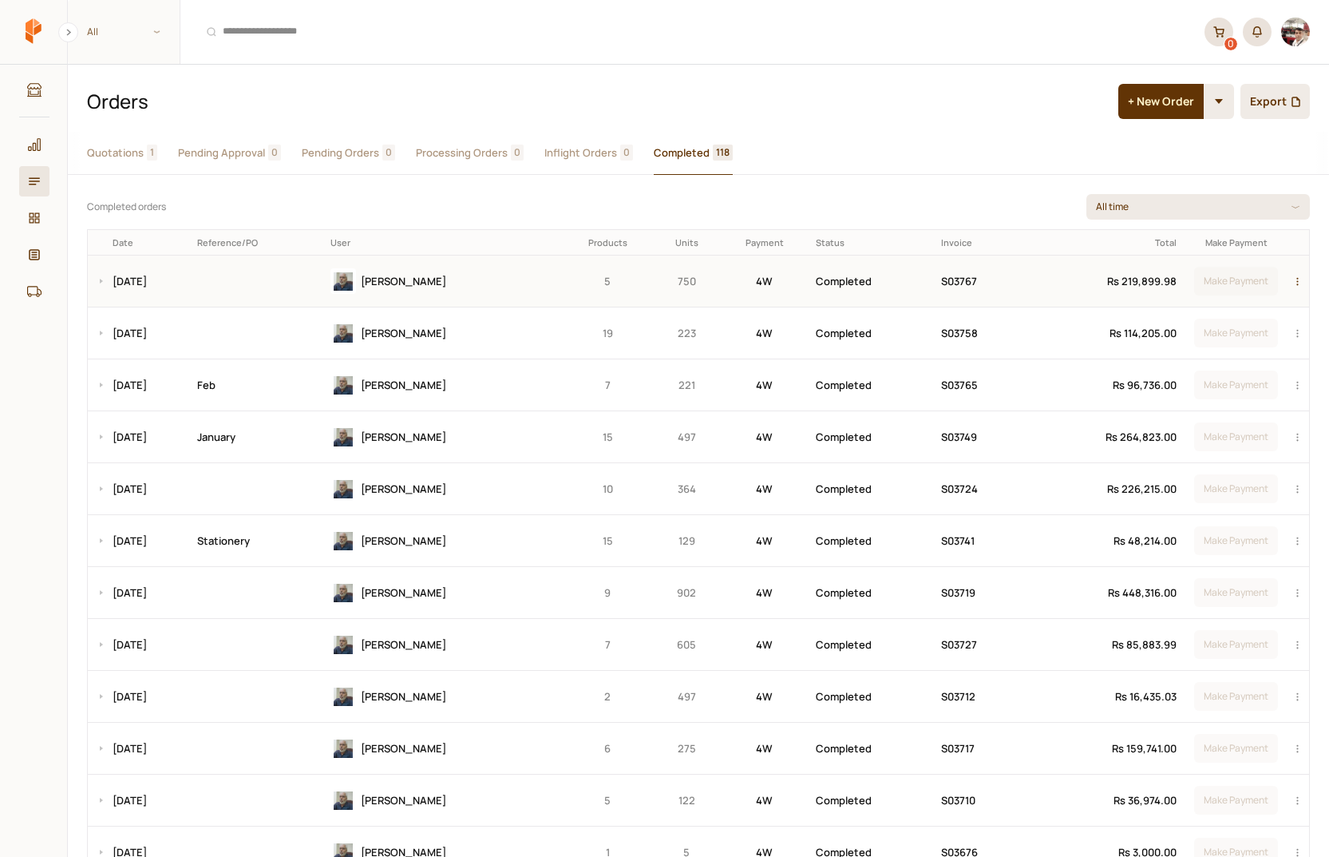
click at [1297, 279] on div "button" at bounding box center [1300, 280] width 19 height 51
click at [859, 146] on div "Quotations 1 Pending Approval 0 Pending Orders 0 Processing Orders 0 Inflight O…" at bounding box center [698, 153] width 1261 height 43
click at [38, 220] on icon at bounding box center [34, 218] width 14 height 14
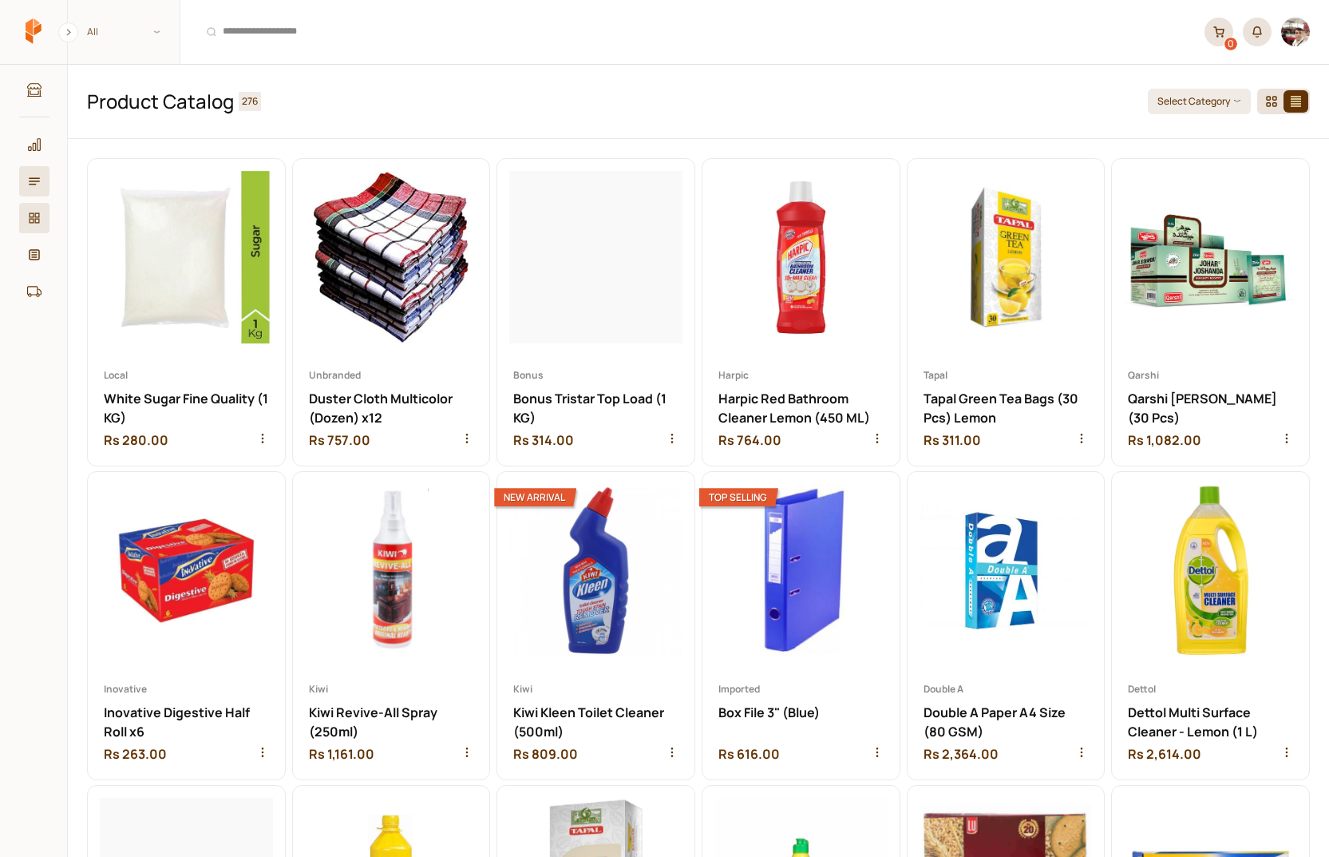
click at [35, 184] on icon at bounding box center [34, 181] width 11 height 7
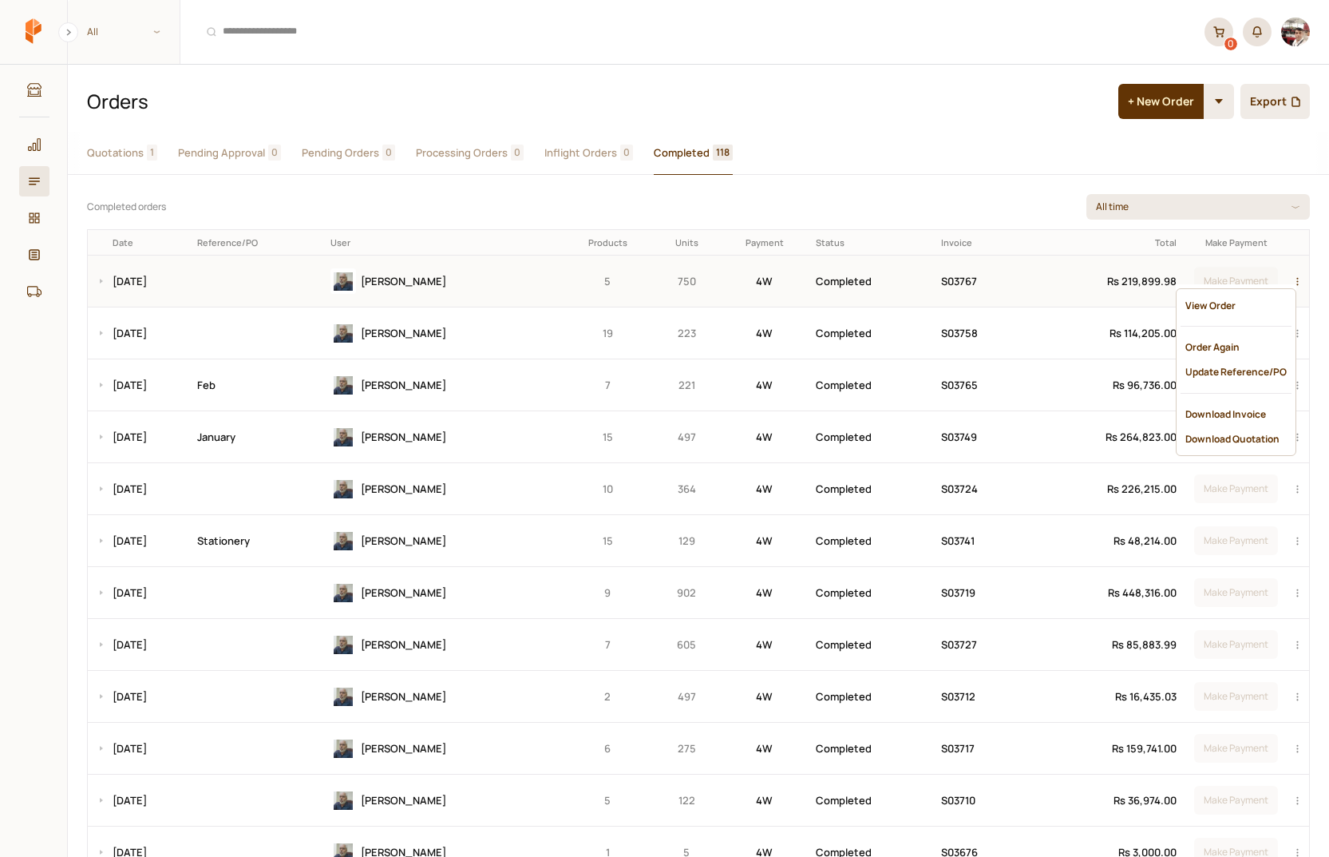
click at [1298, 280] on div "button" at bounding box center [1300, 280] width 19 height 51
click at [1218, 344] on div "Order Again" at bounding box center [1236, 347] width 111 height 25
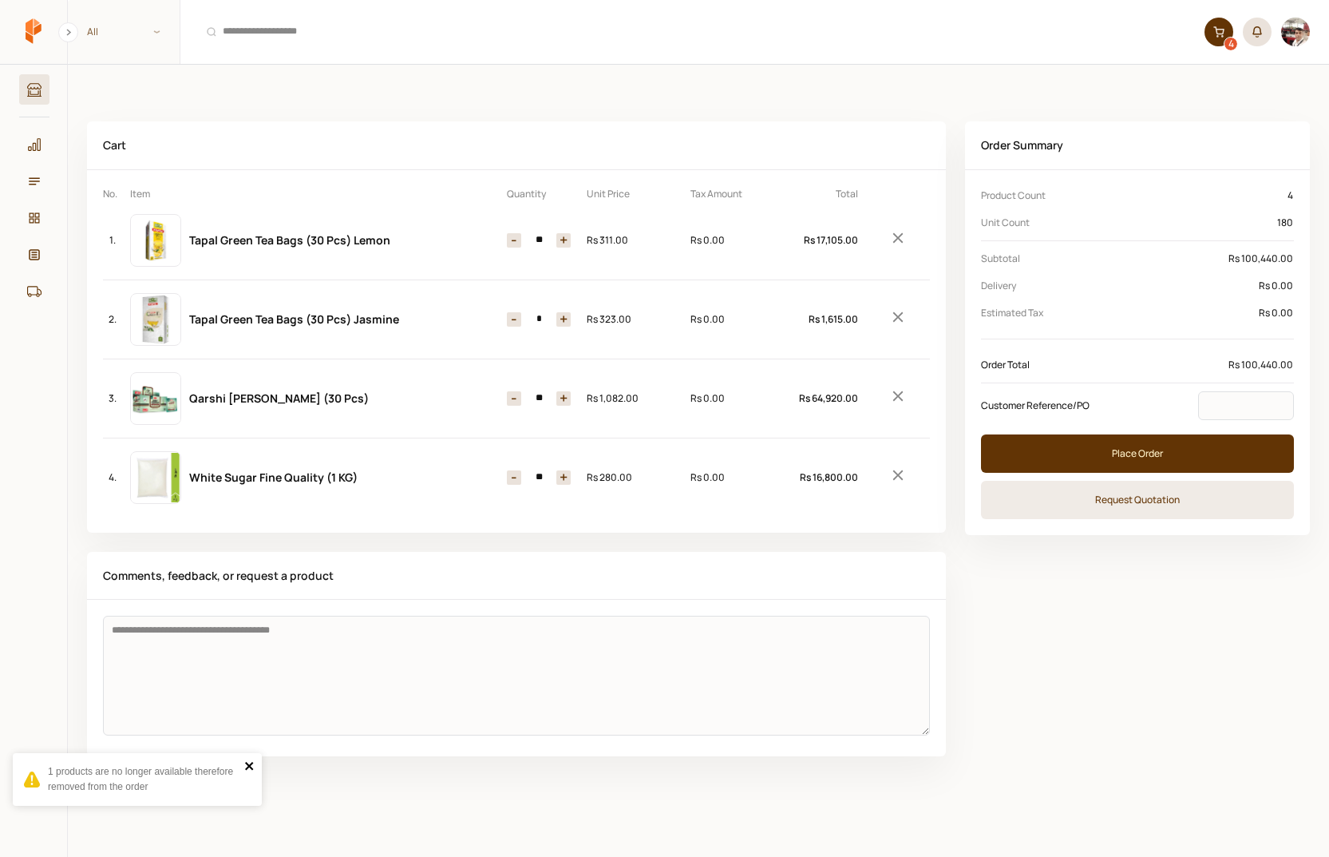
click at [246, 766] on icon "close" at bounding box center [249, 765] width 11 height 13
click at [512, 396] on button "-" at bounding box center [514, 398] width 14 height 14
type input "**"
click at [562, 316] on button "+" at bounding box center [563, 319] width 14 height 14
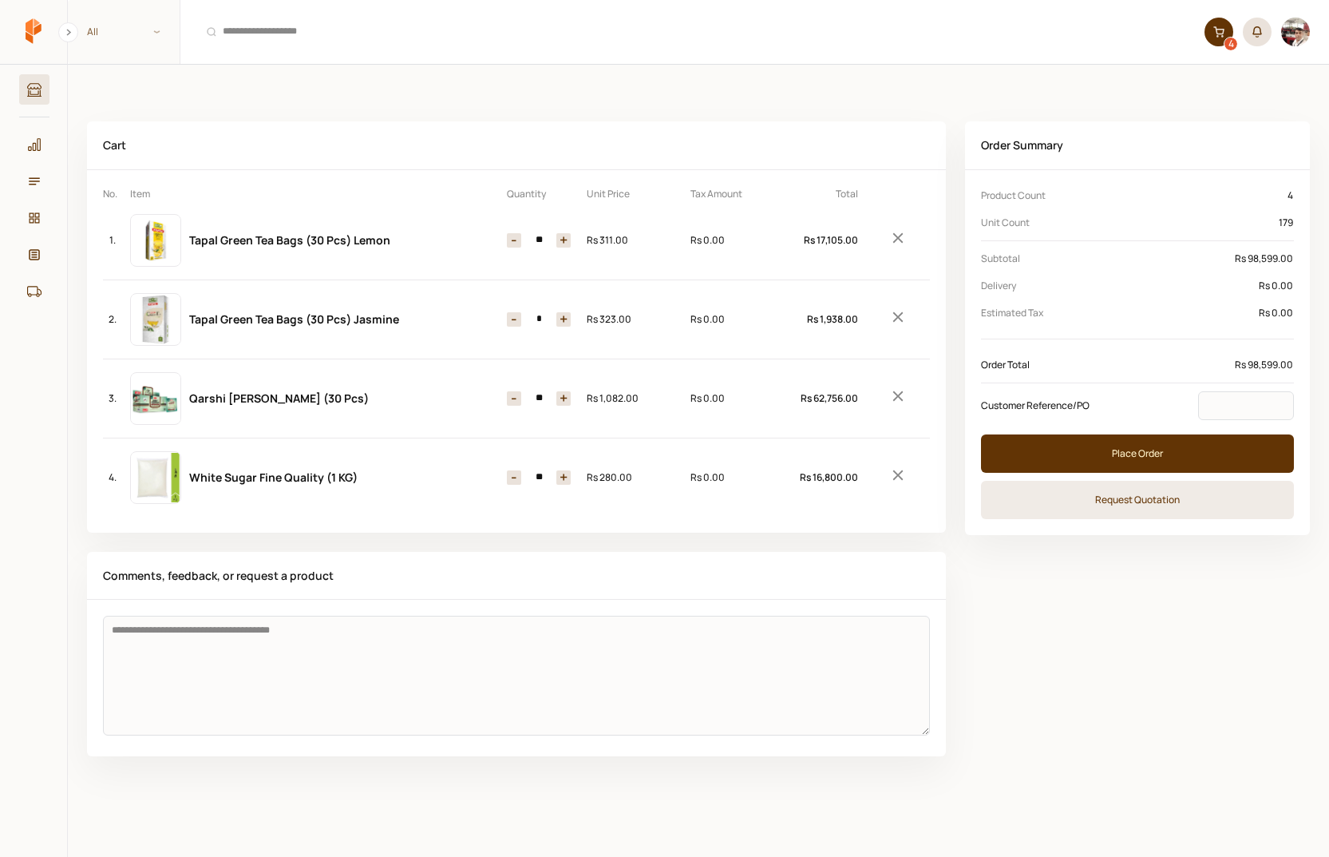
click at [562, 316] on button "+" at bounding box center [563, 319] width 14 height 14
type input "*"
click at [561, 233] on button "+" at bounding box center [563, 240] width 14 height 14
type input "**"
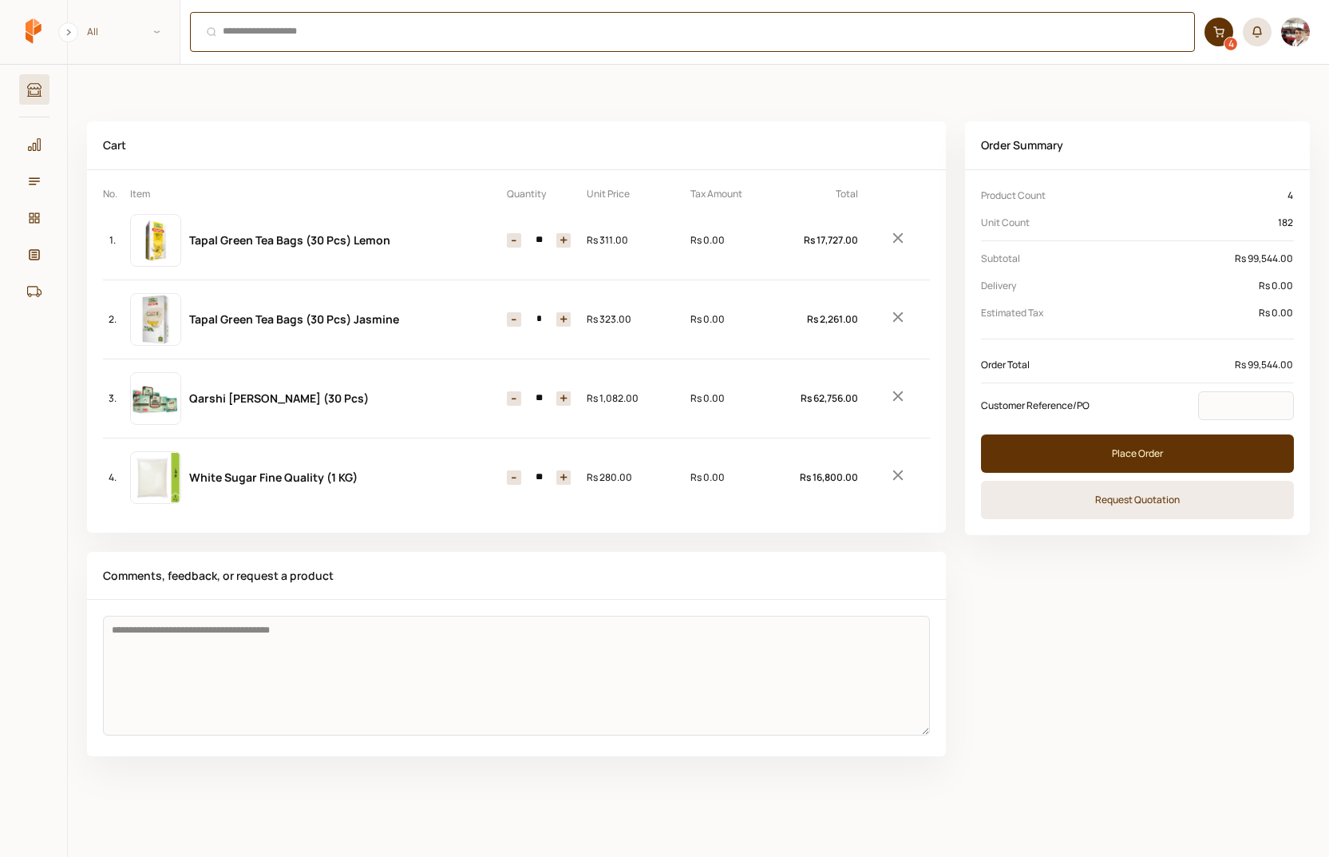
click at [365, 34] on div "⌘ + K" at bounding box center [692, 32] width 1005 height 40
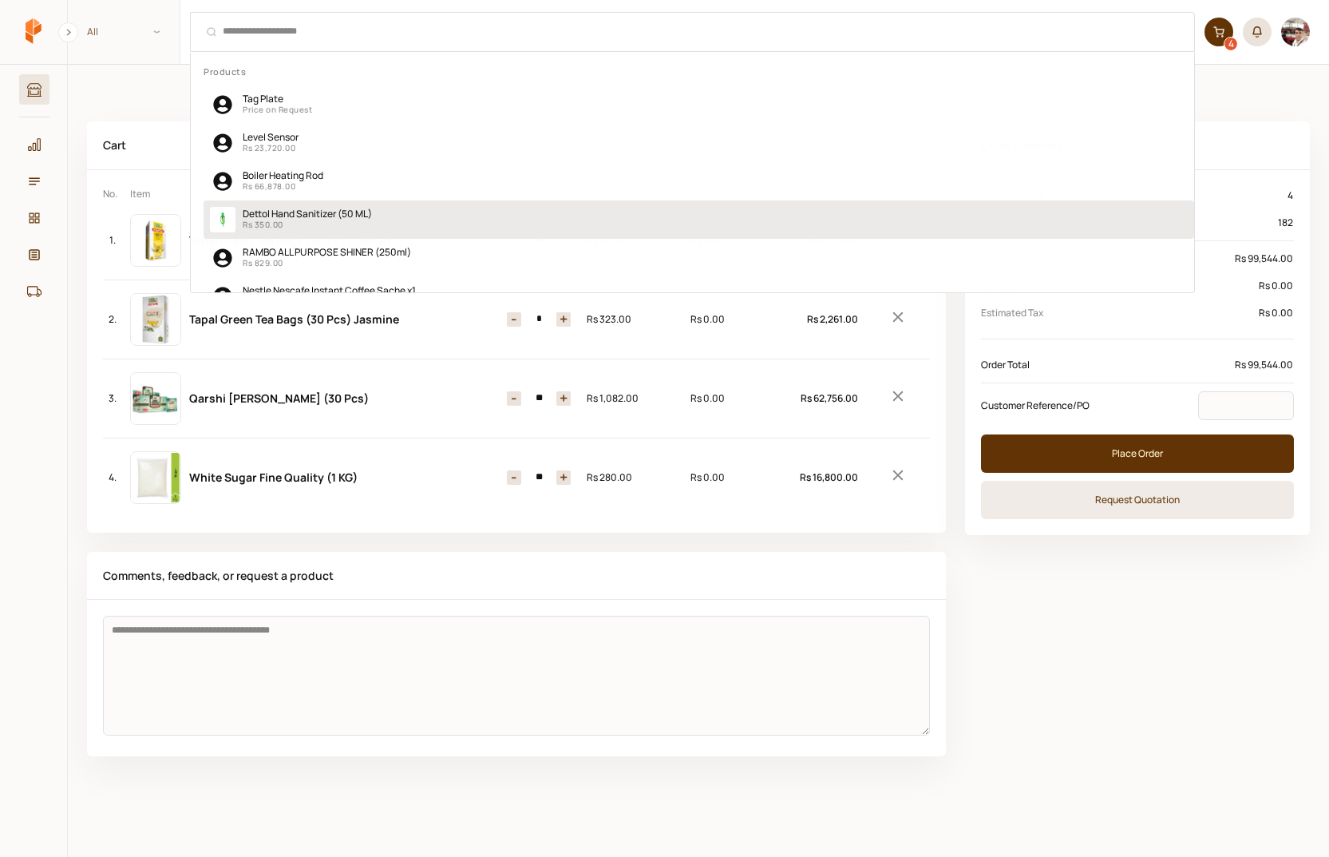
click at [316, 224] on p "Rs 350.00" at bounding box center [307, 224] width 129 height 11
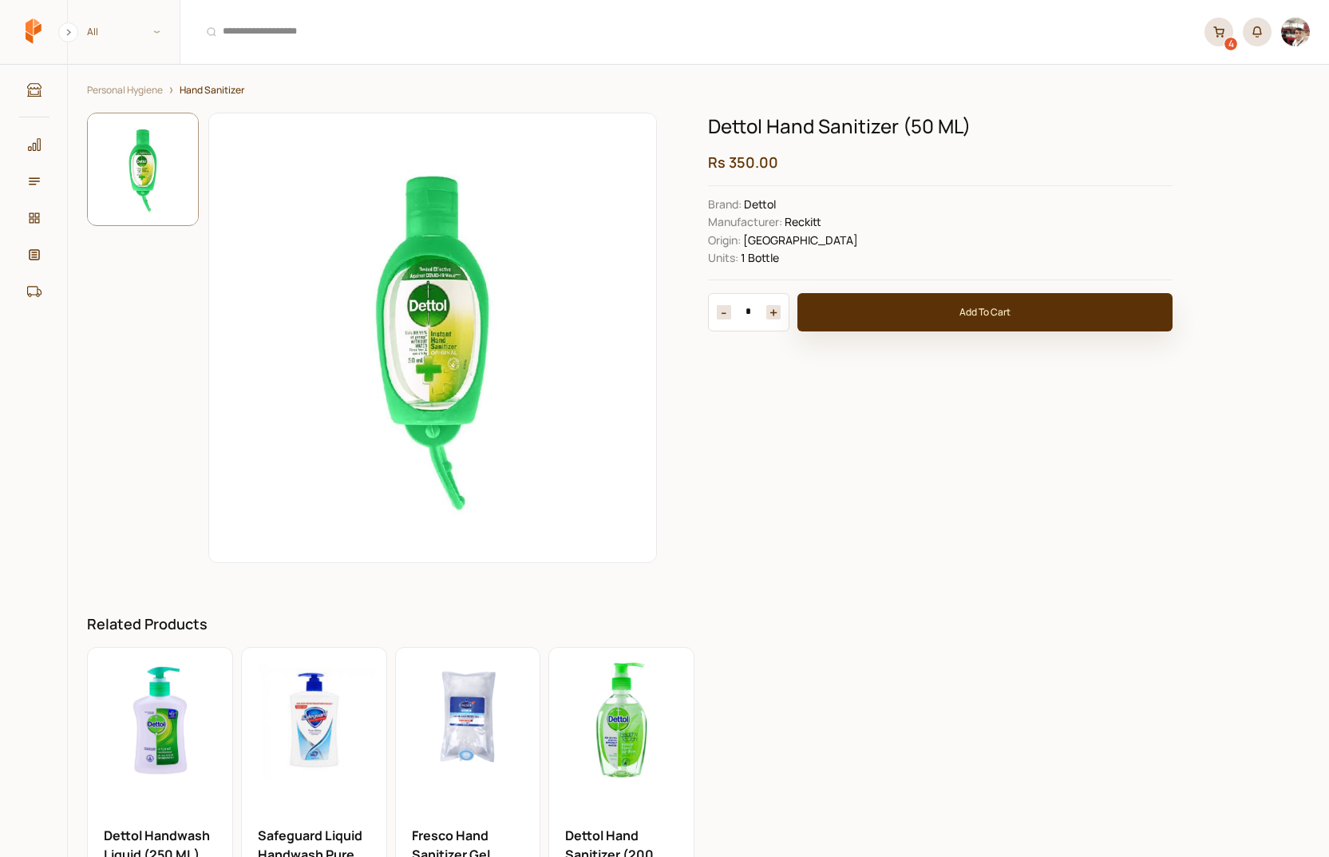
click at [949, 307] on button "Add To Cart" at bounding box center [985, 312] width 375 height 38
click at [1218, 33] on icon at bounding box center [1219, 31] width 11 height 11
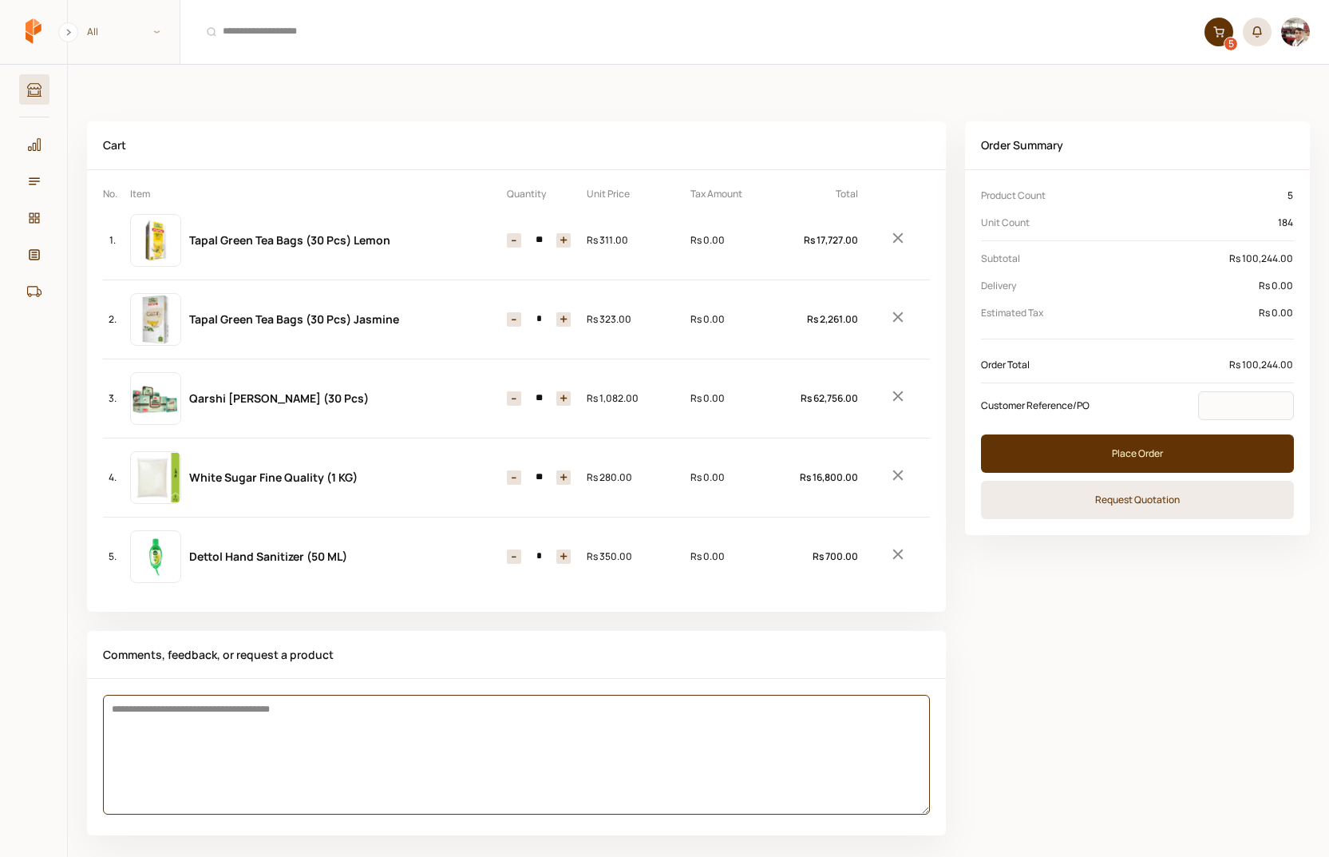
click at [378, 770] on textarea at bounding box center [516, 755] width 827 height 120
click at [263, 755] on textarea at bounding box center [516, 755] width 827 height 120
click at [33, 184] on icon at bounding box center [34, 181] width 11 height 7
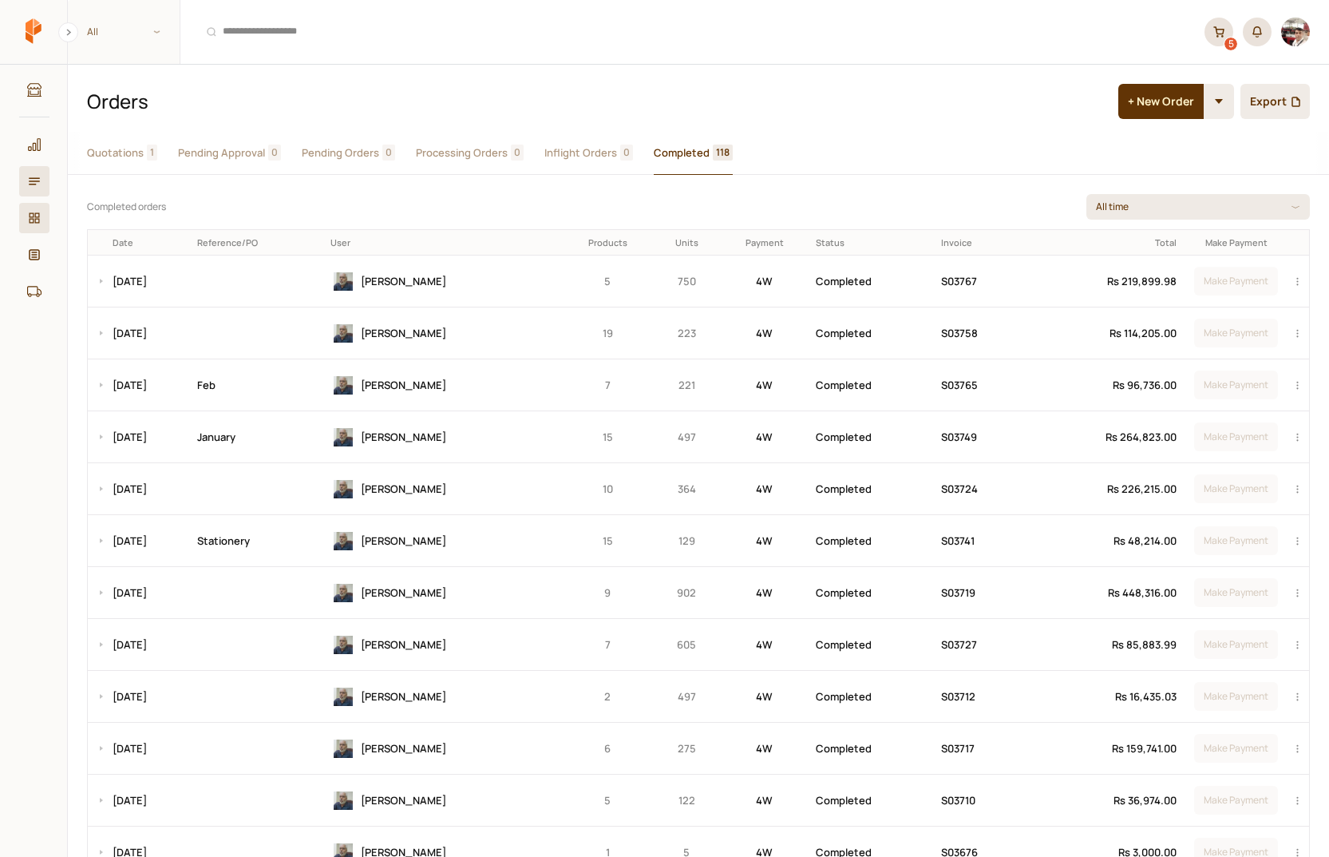
click at [23, 218] on link "Products" at bounding box center [34, 218] width 30 height 30
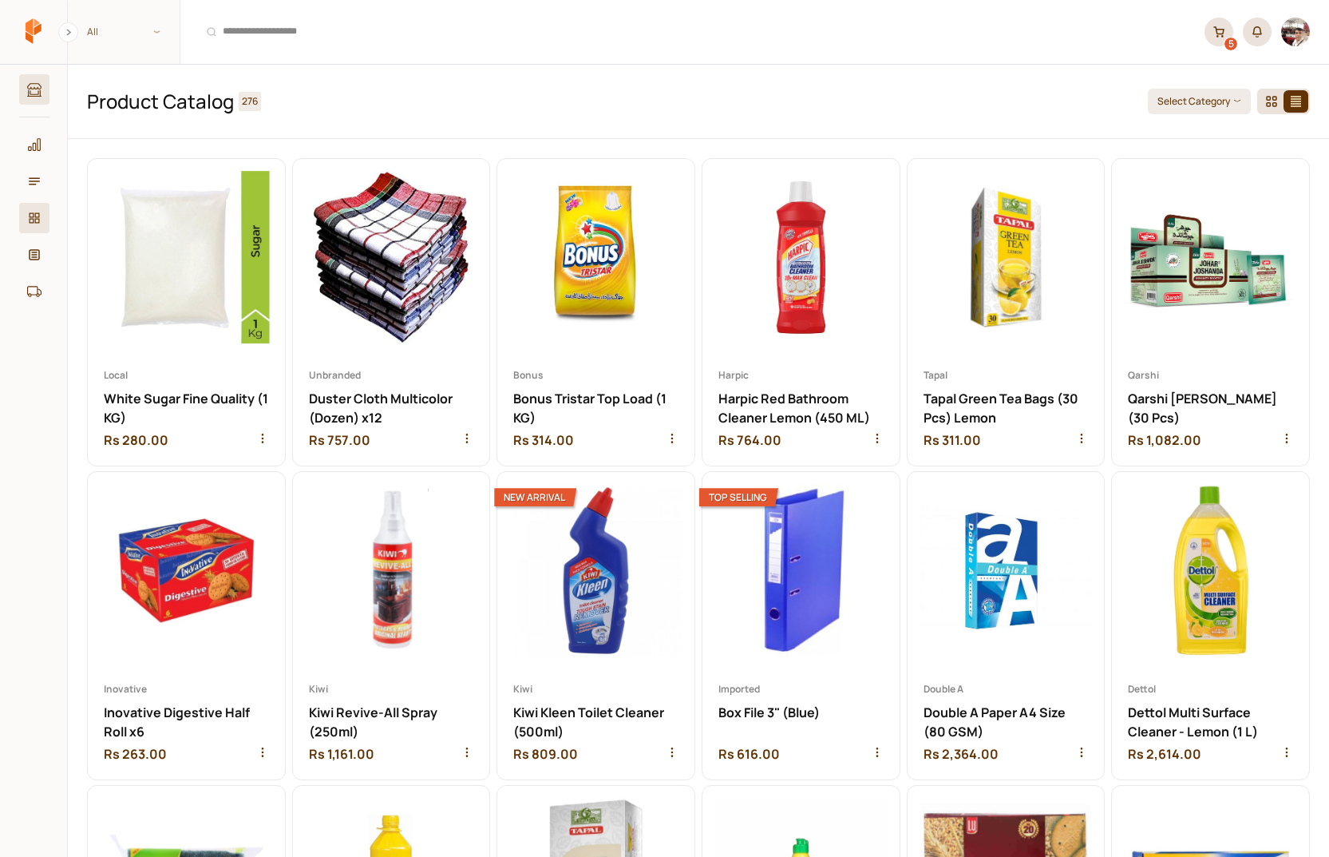
click at [43, 95] on link "Marketplace" at bounding box center [34, 89] width 30 height 30
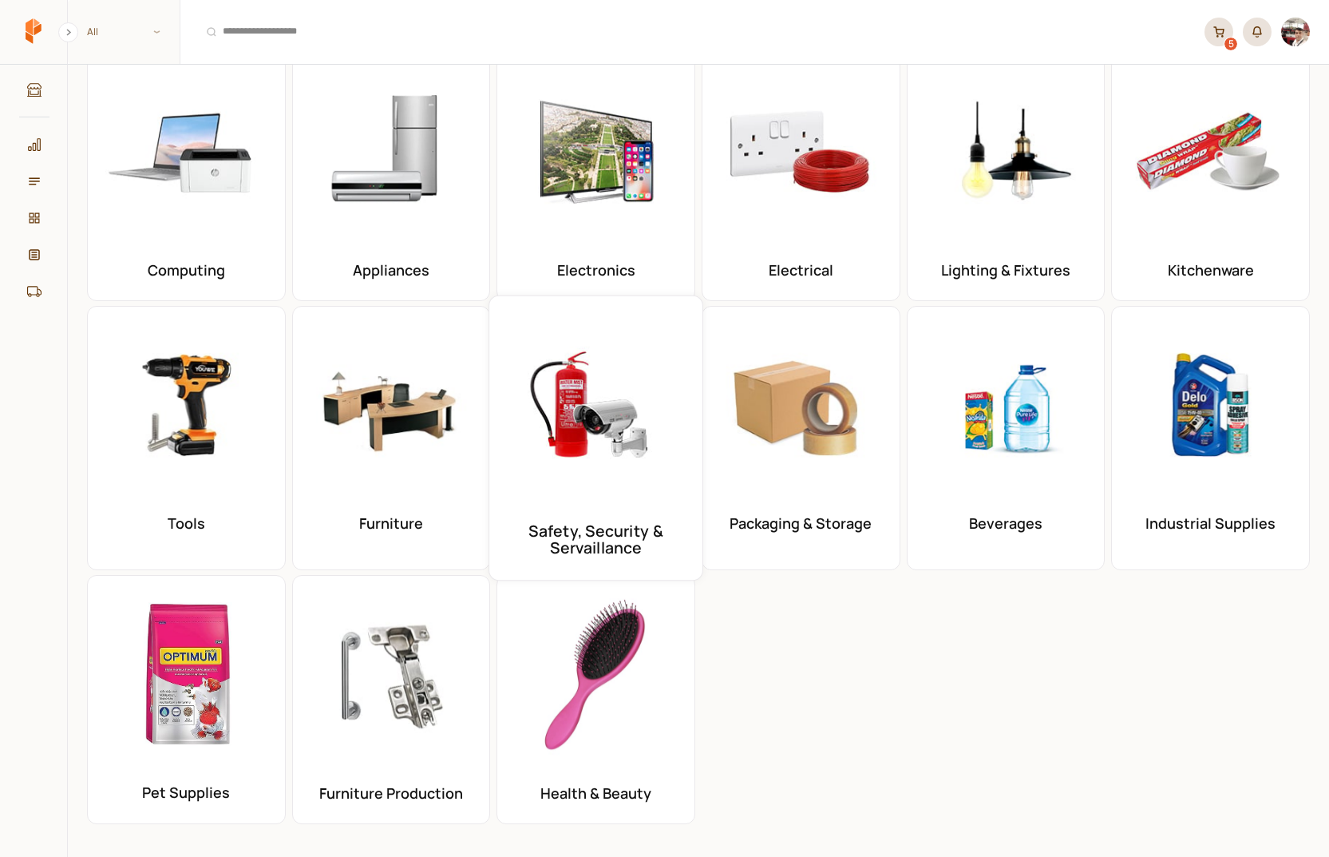
scroll to position [291, 0]
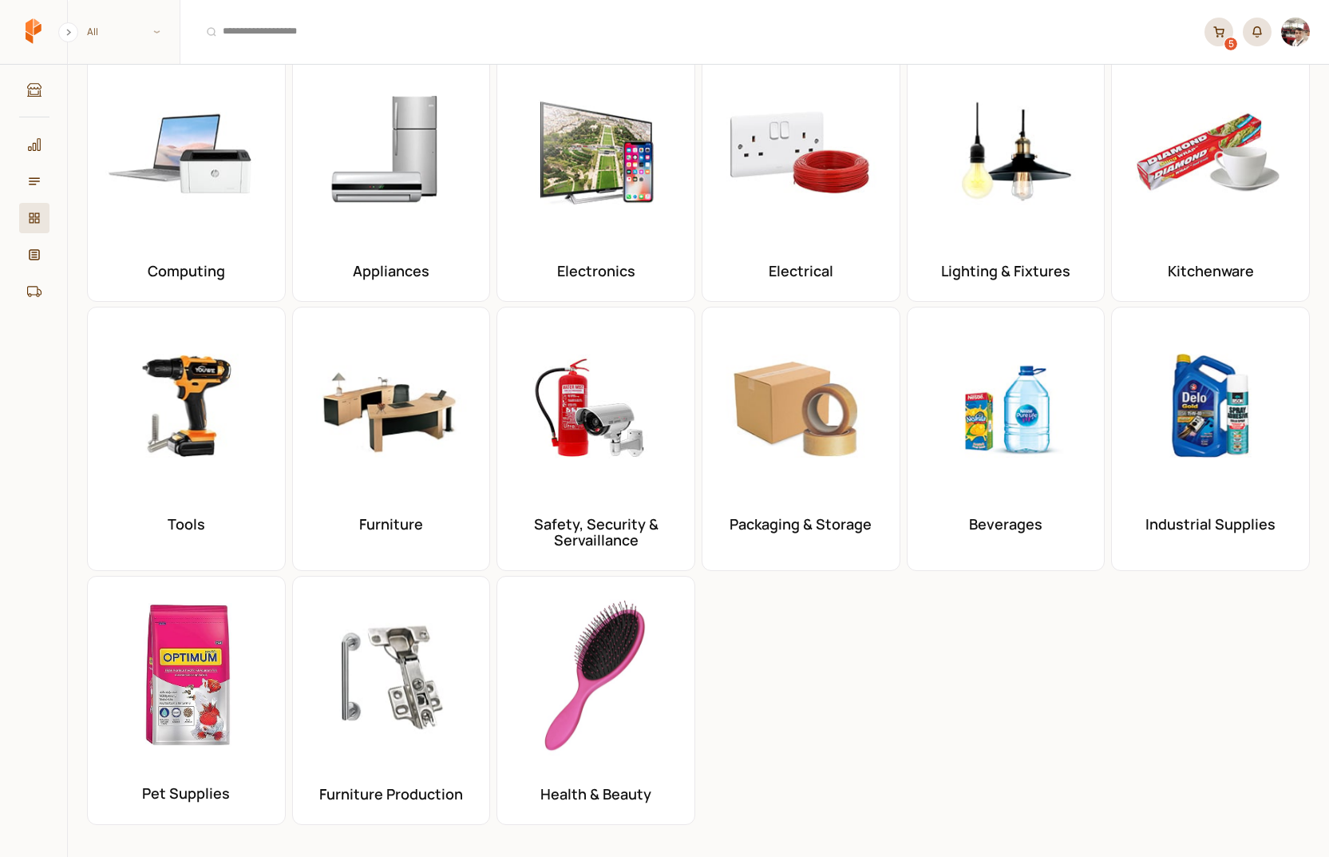
click at [38, 221] on icon at bounding box center [34, 218] width 14 height 14
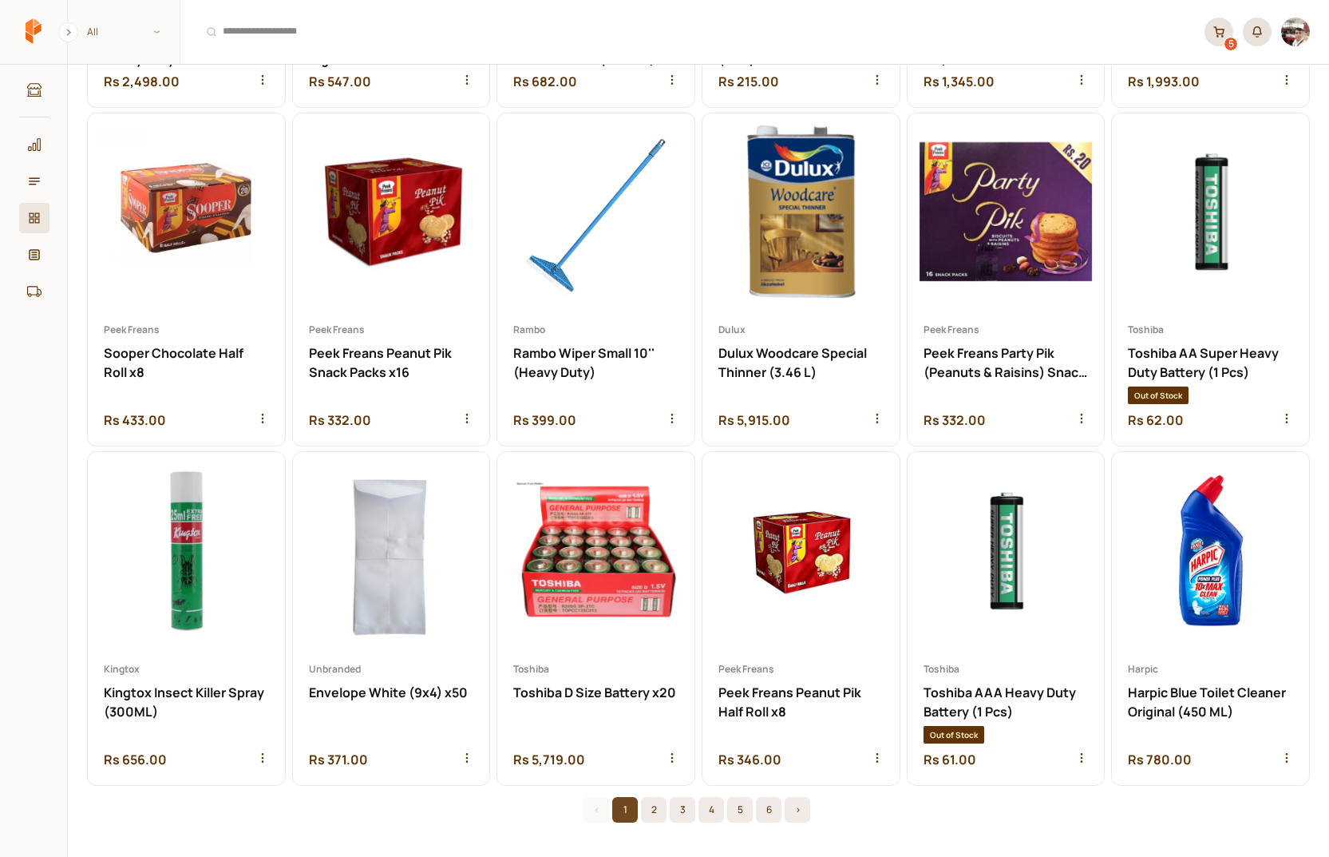
scroll to position [1977, 0]
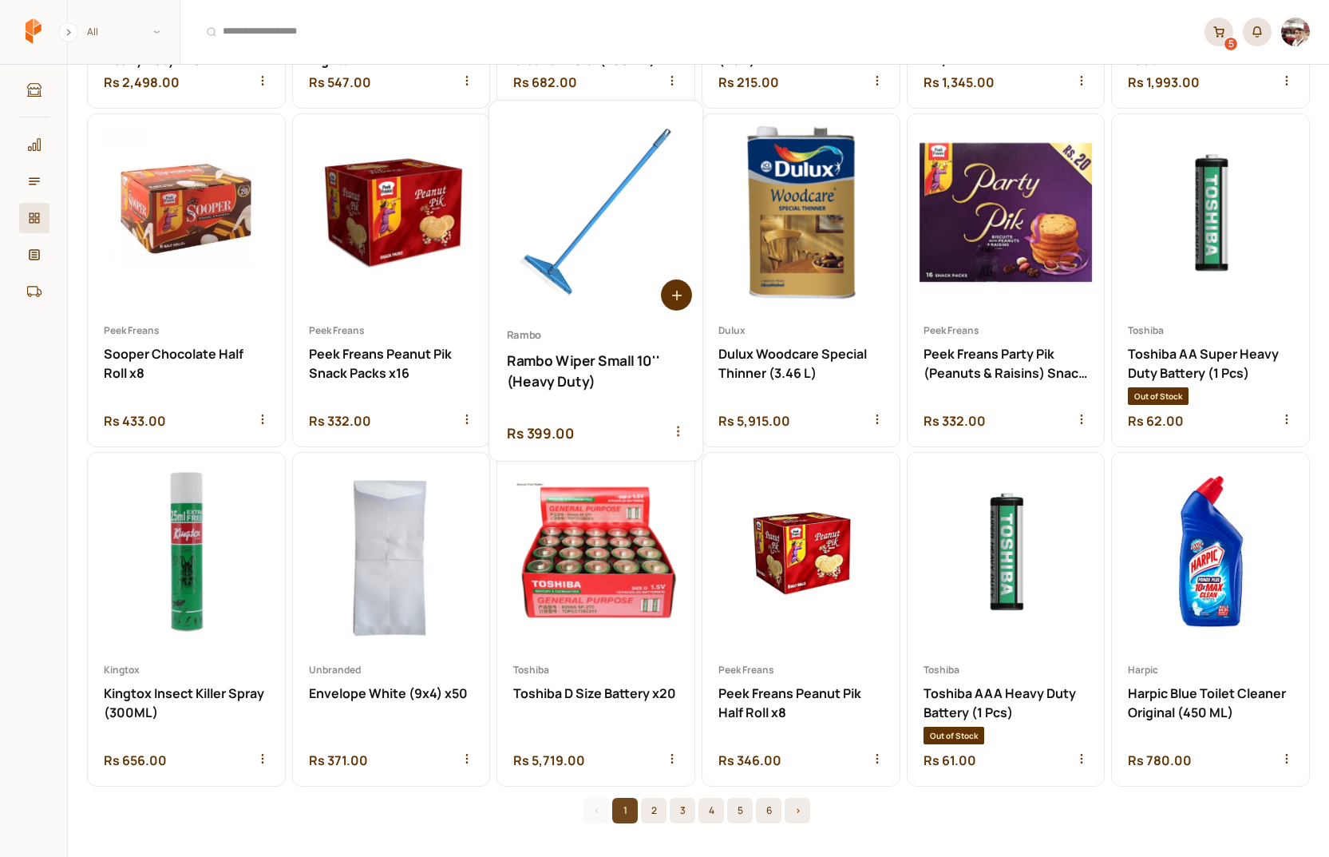
click at [678, 296] on circle at bounding box center [676, 294] width 31 height 31
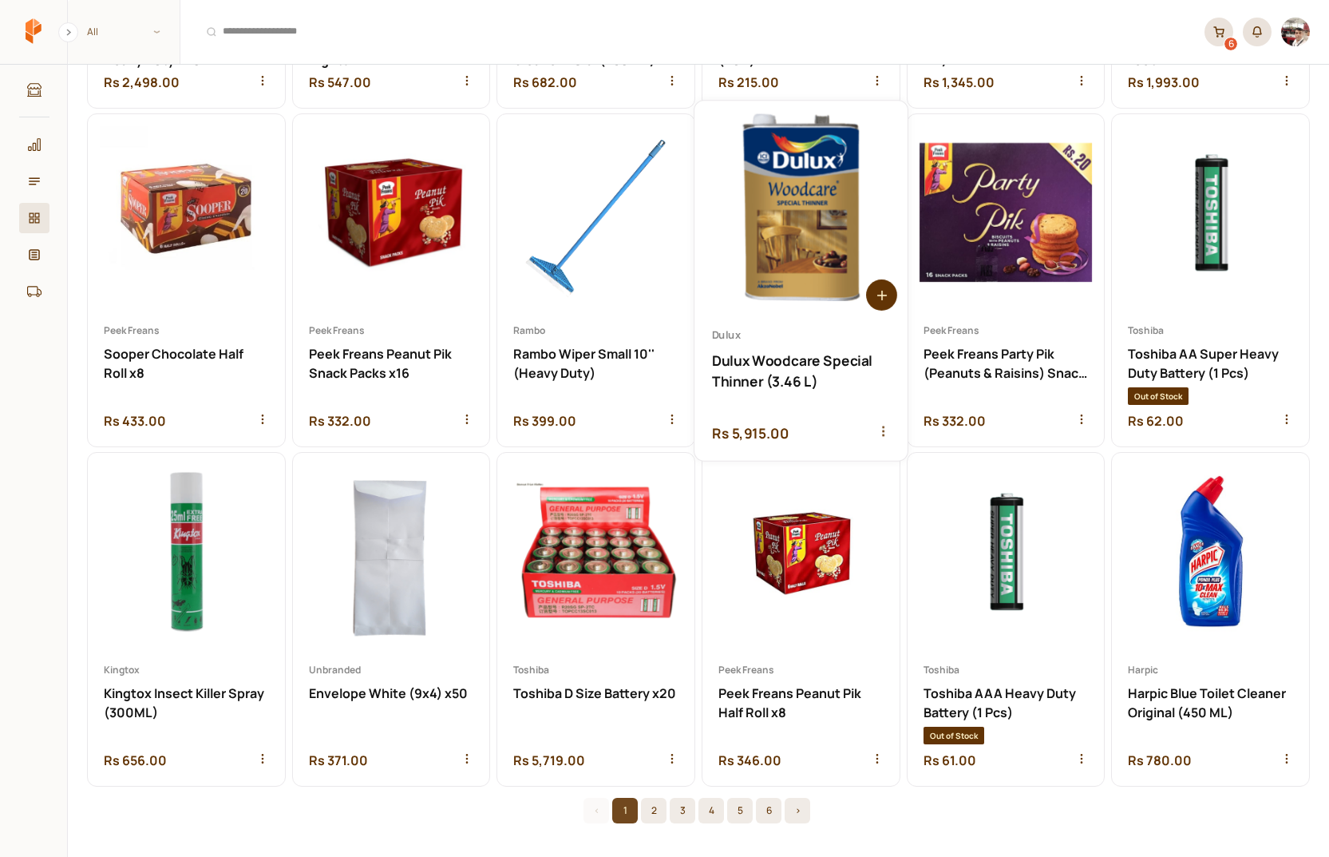
click at [885, 305] on circle at bounding box center [881, 294] width 31 height 31
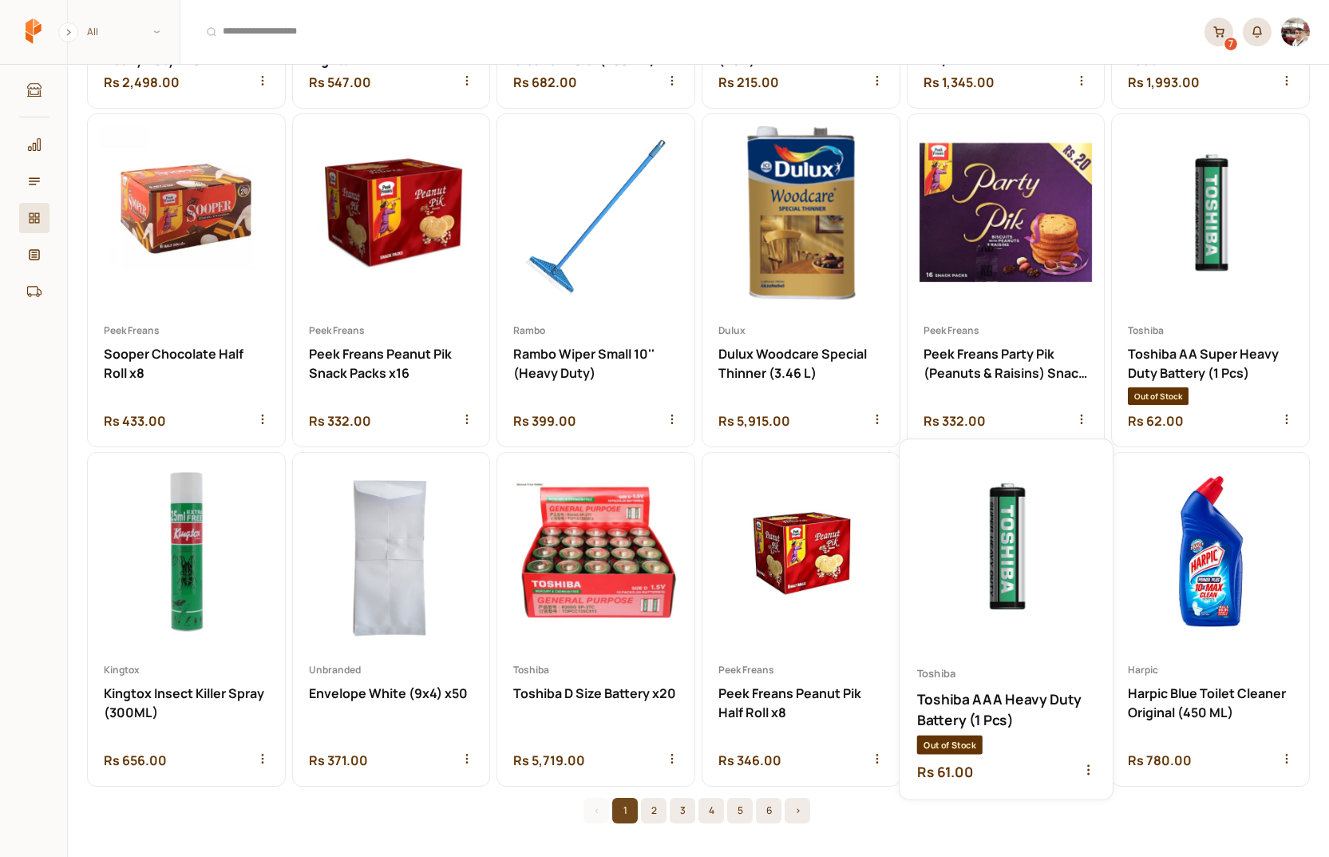
click at [956, 740] on span "Out of Stock" at bounding box center [949, 744] width 65 height 19
click at [934, 740] on span "Out of Stock" at bounding box center [949, 744] width 65 height 19
click at [919, 743] on span "Out of Stock" at bounding box center [949, 744] width 65 height 19
drag, startPoint x: 943, startPoint y: 743, endPoint x: 966, endPoint y: 743, distance: 23.2
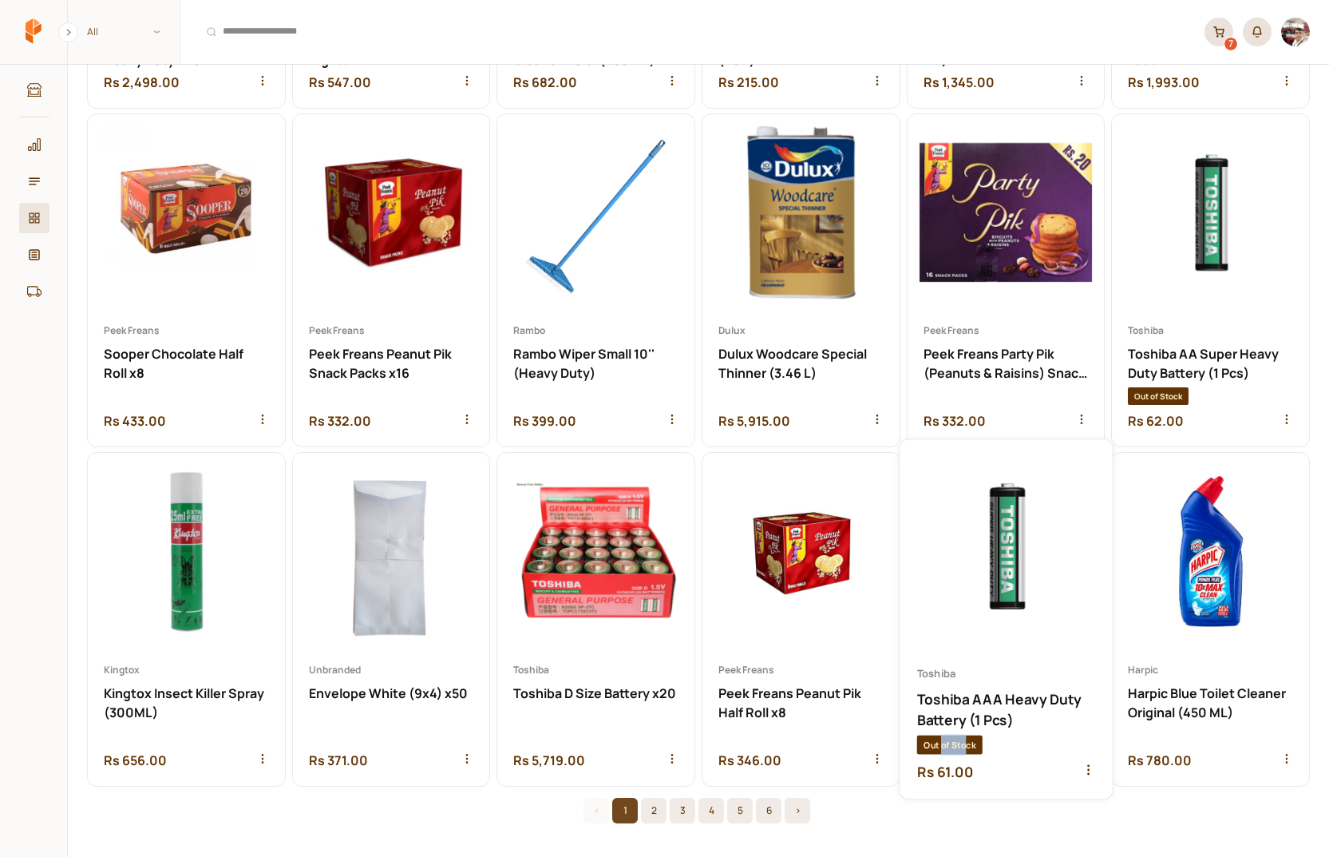
click at [966, 743] on span "Out of Stock" at bounding box center [949, 744] width 65 height 19
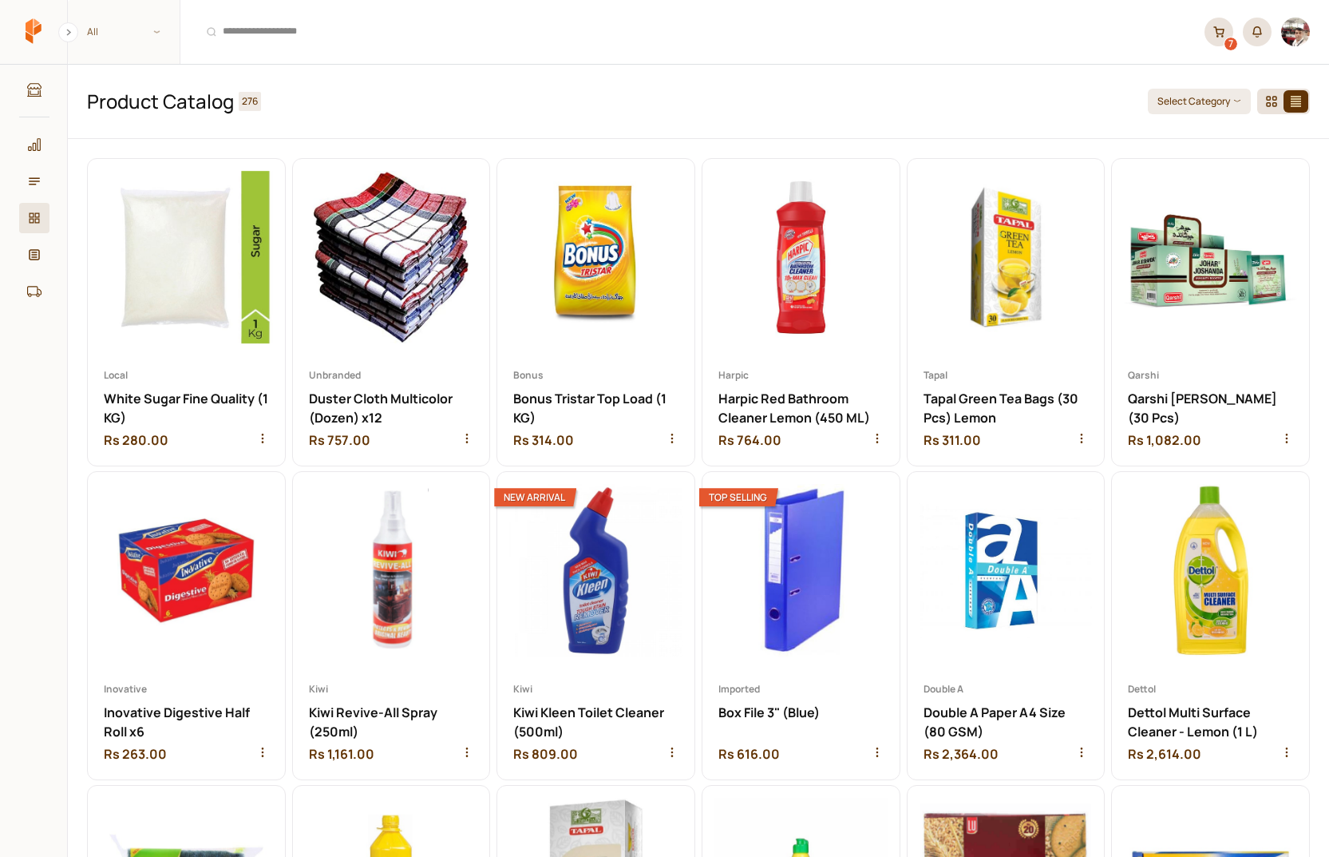
scroll to position [0, 0]
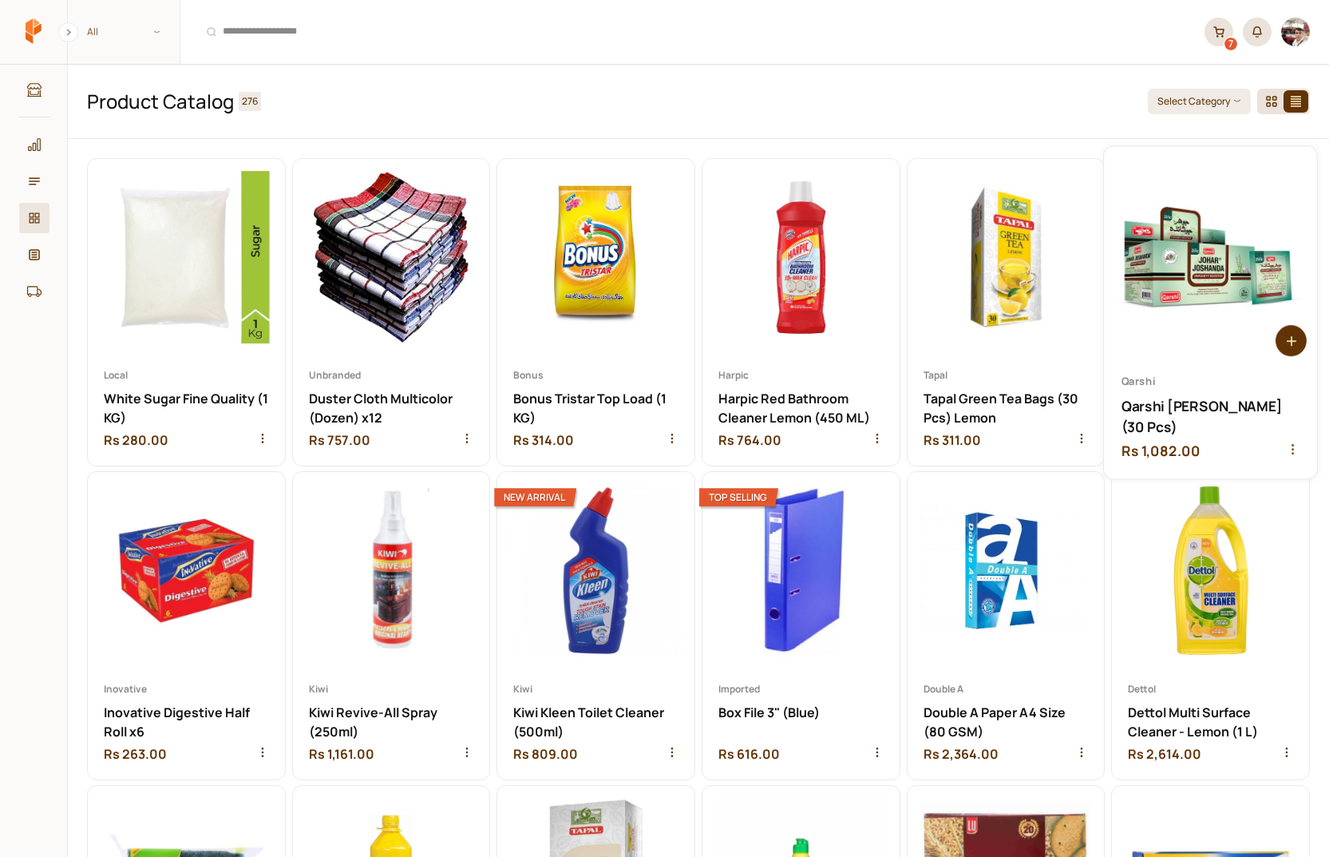
click at [1294, 343] on circle at bounding box center [1291, 339] width 31 height 31
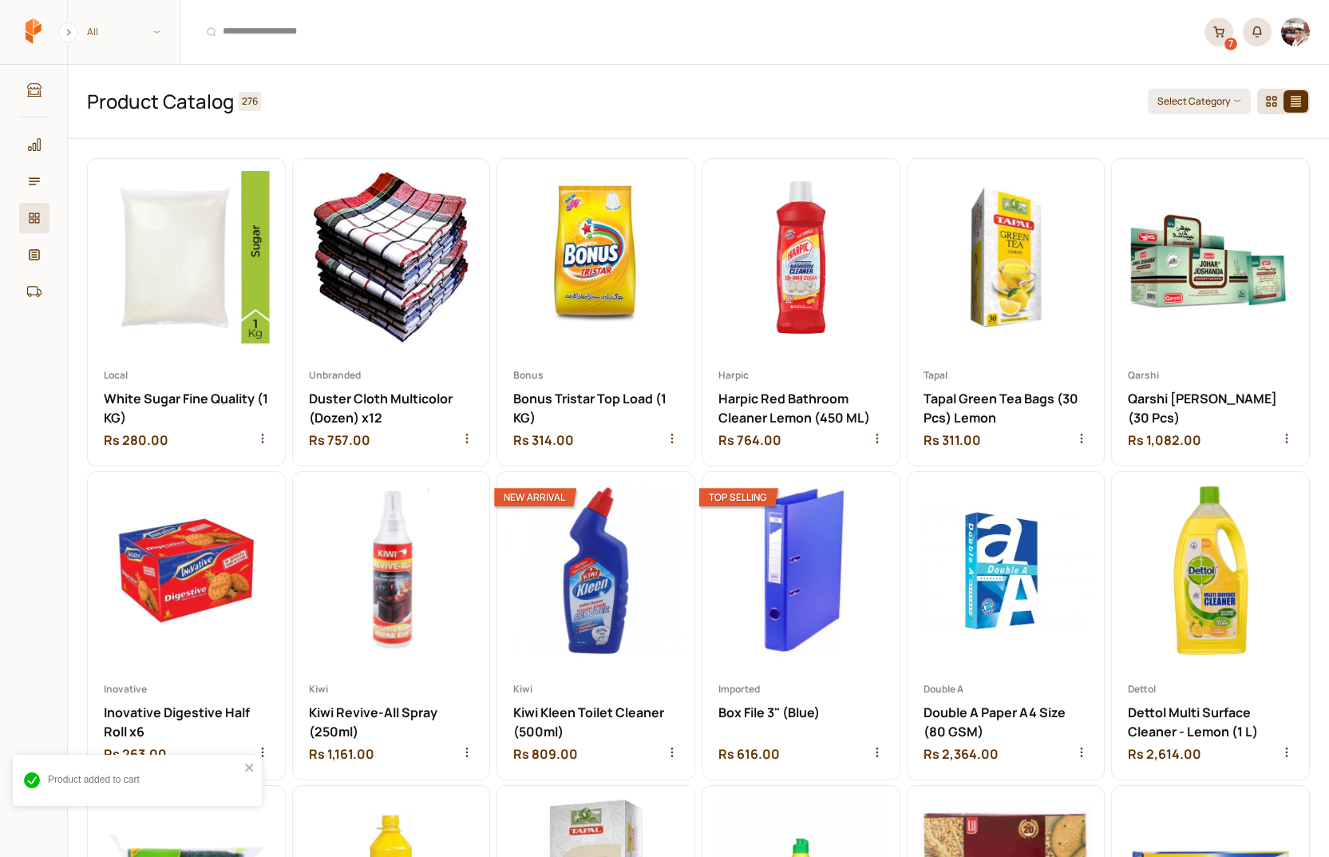
click at [869, 84] on h1 "Product Catalog 276" at bounding box center [611, 101] width 1048 height 35
click at [933, 106] on h1 "Product Catalog 276" at bounding box center [611, 101] width 1048 height 35
click at [36, 252] on icon at bounding box center [34, 252] width 6 height 2
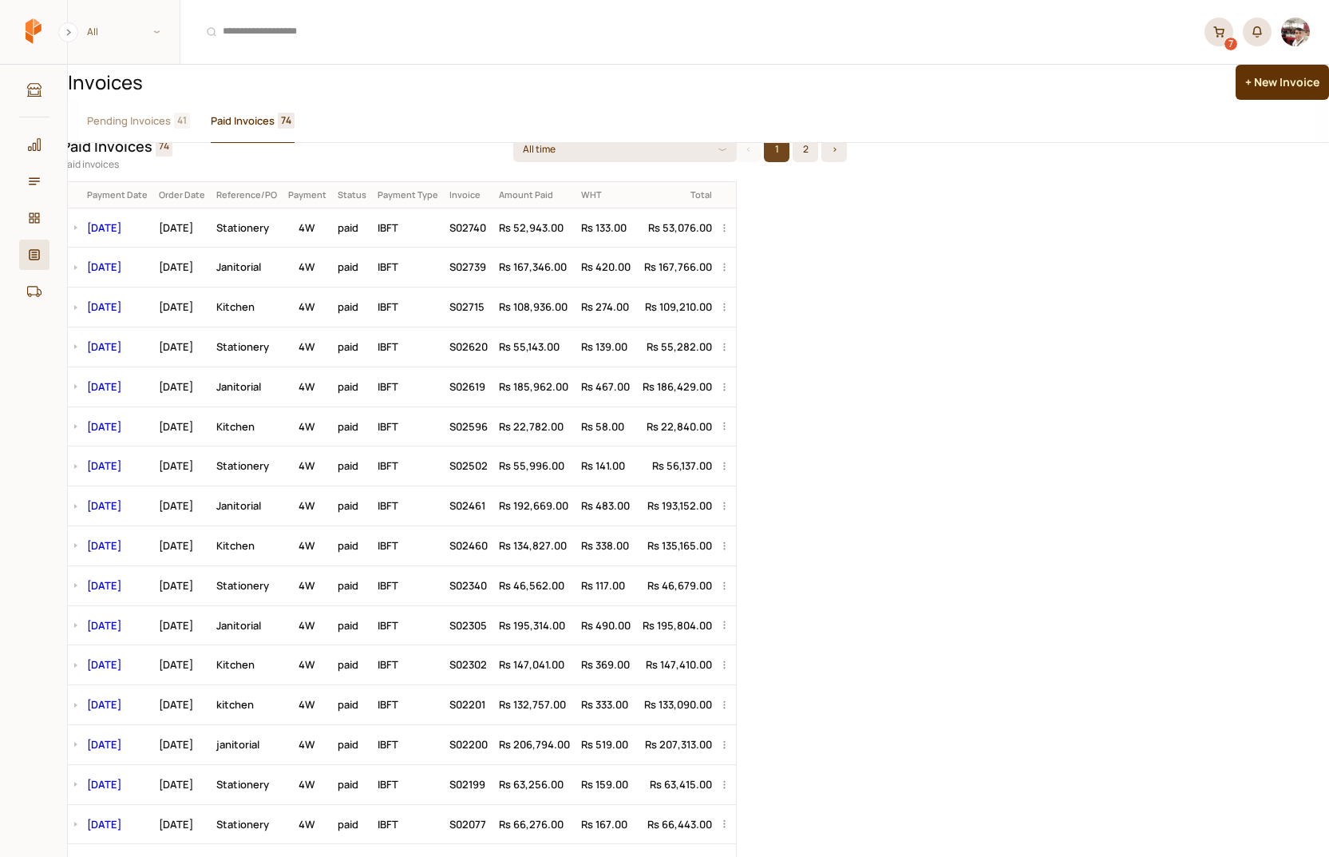
click at [256, 129] on span "Paid Invoices" at bounding box center [243, 121] width 64 height 17
click at [156, 129] on span "Pending Invoices" at bounding box center [129, 121] width 84 height 17
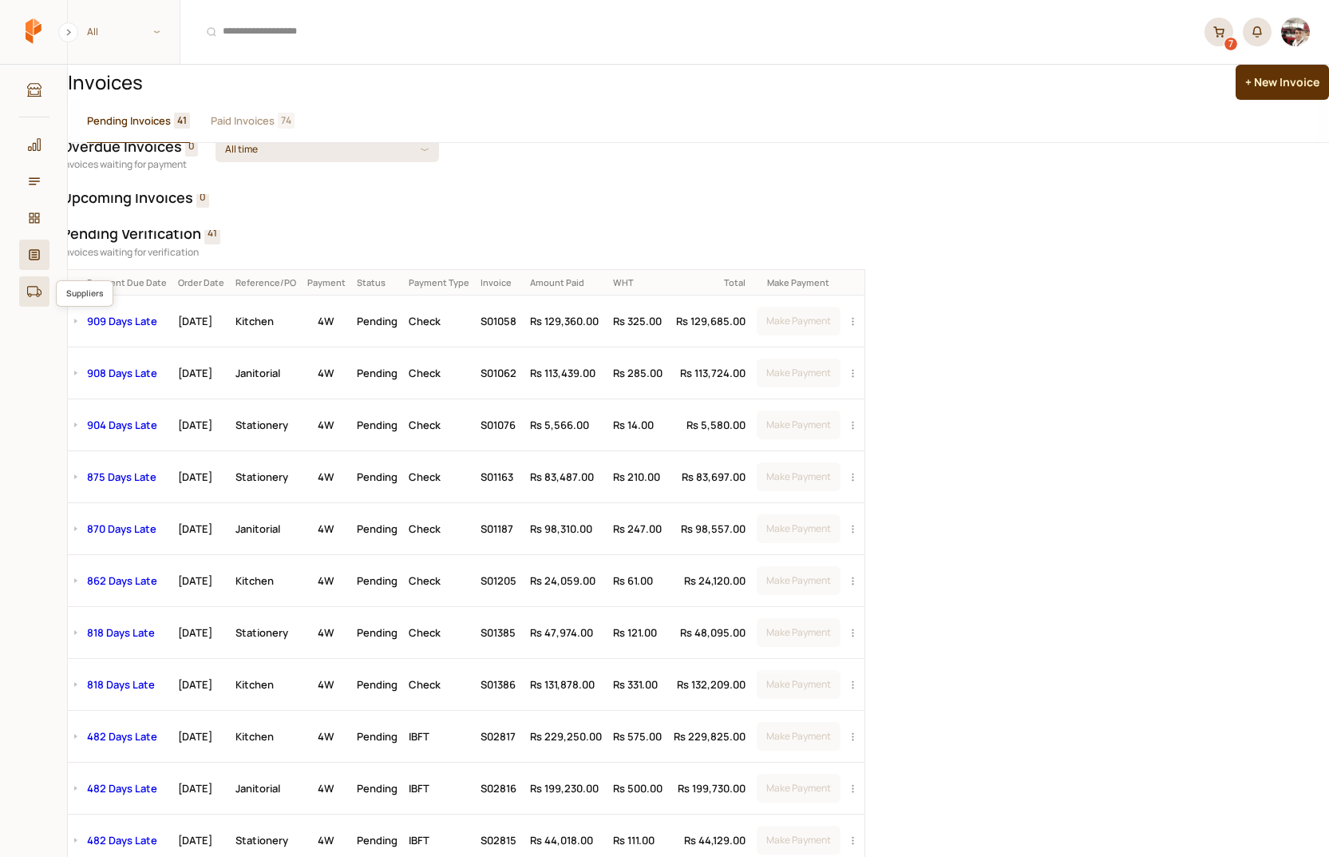
click at [29, 289] on icon at bounding box center [34, 291] width 14 height 14
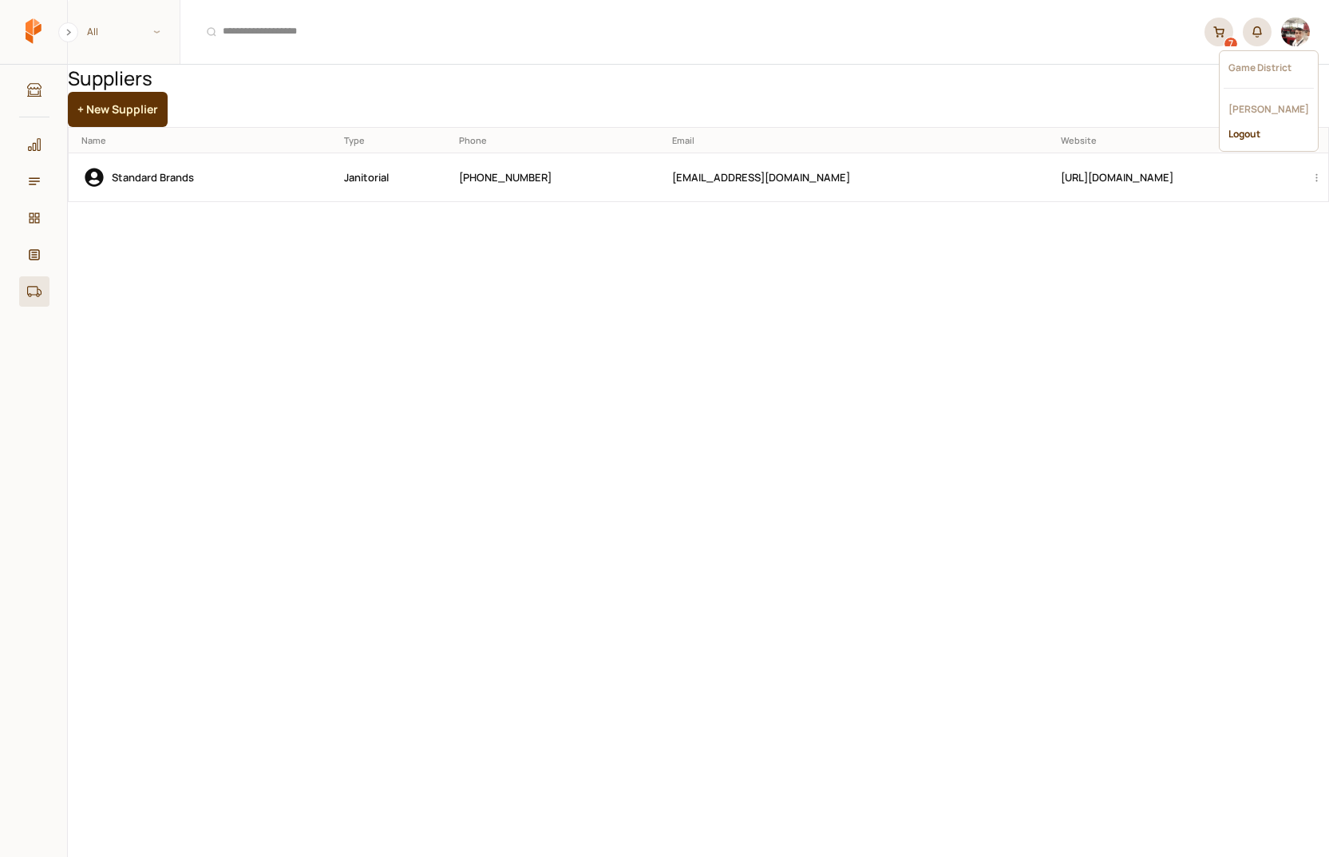
click at [1301, 38] on img "button" at bounding box center [1295, 32] width 29 height 29
click at [1256, 124] on div "Logout" at bounding box center [1269, 133] width 90 height 25
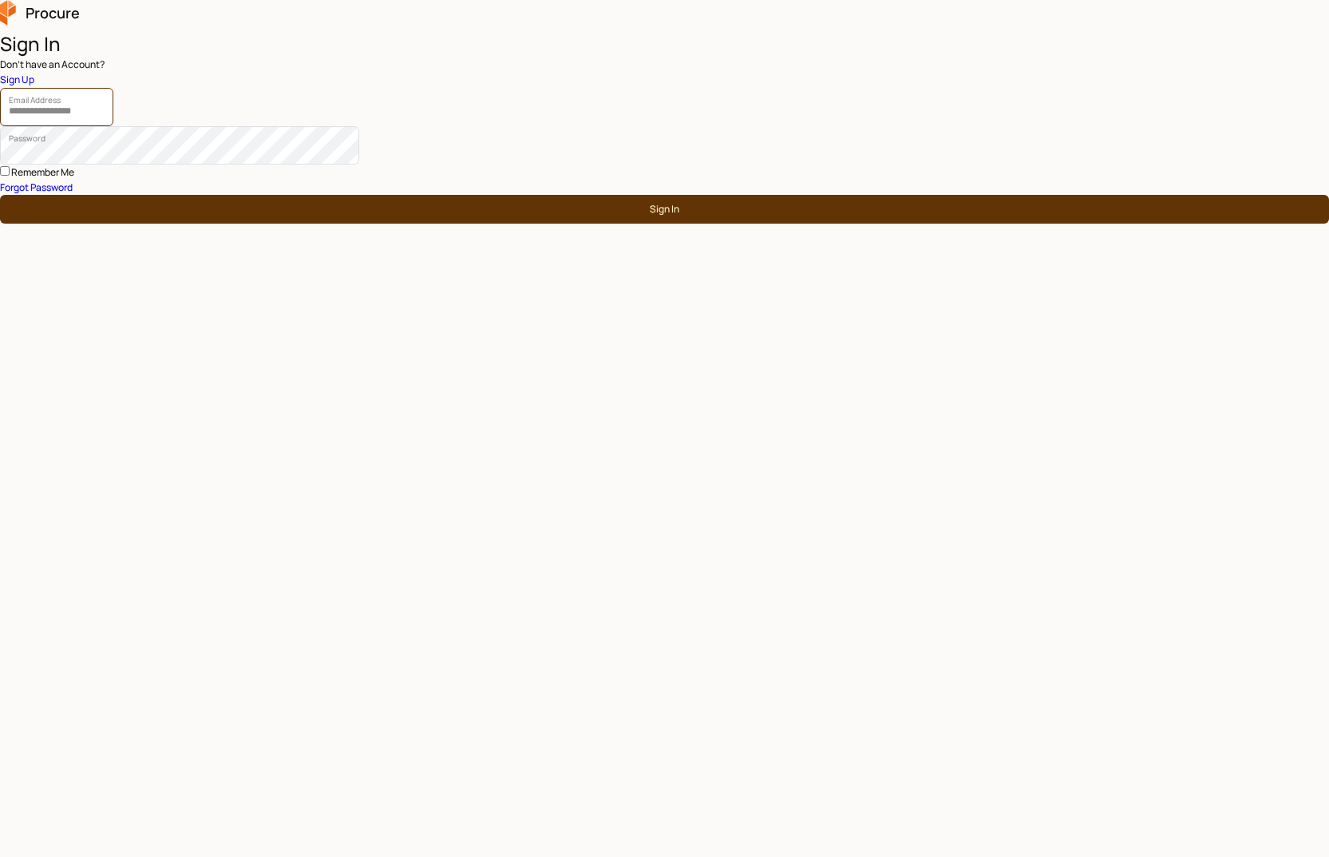
type input "**********"
click at [664, 224] on button "Sign In" at bounding box center [664, 209] width 1329 height 29
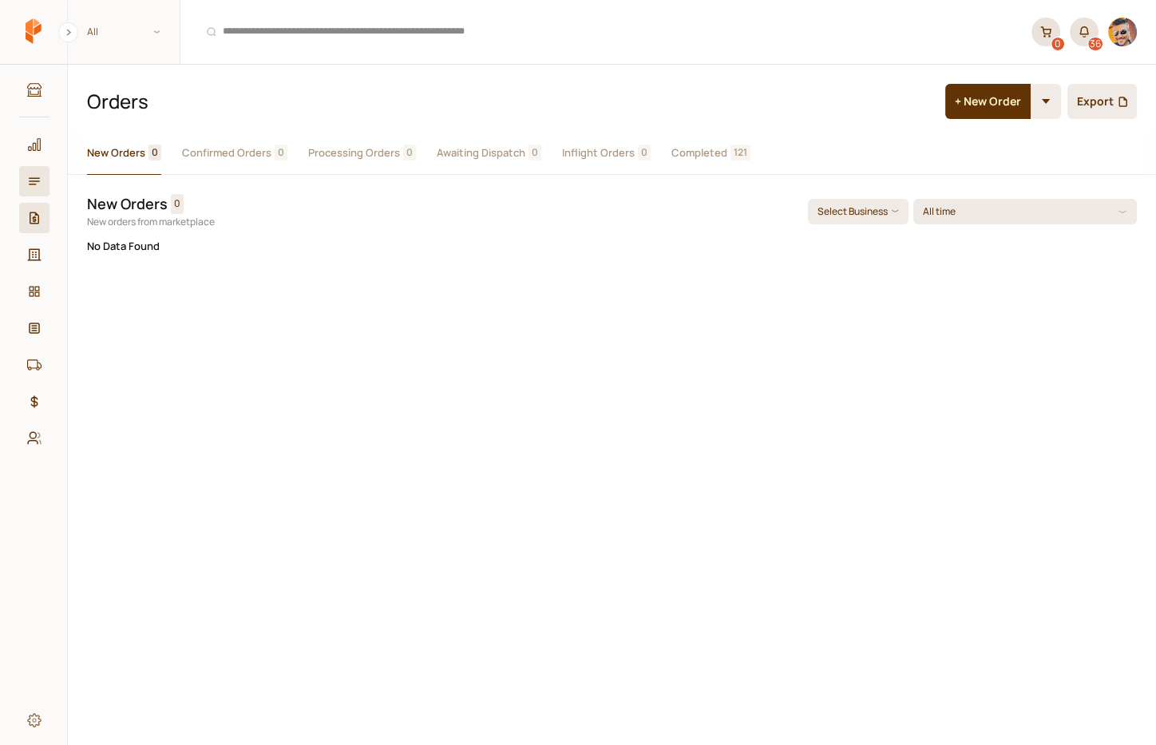
click at [31, 213] on icon at bounding box center [34, 218] width 14 height 14
